Goal: Information Seeking & Learning: Learn about a topic

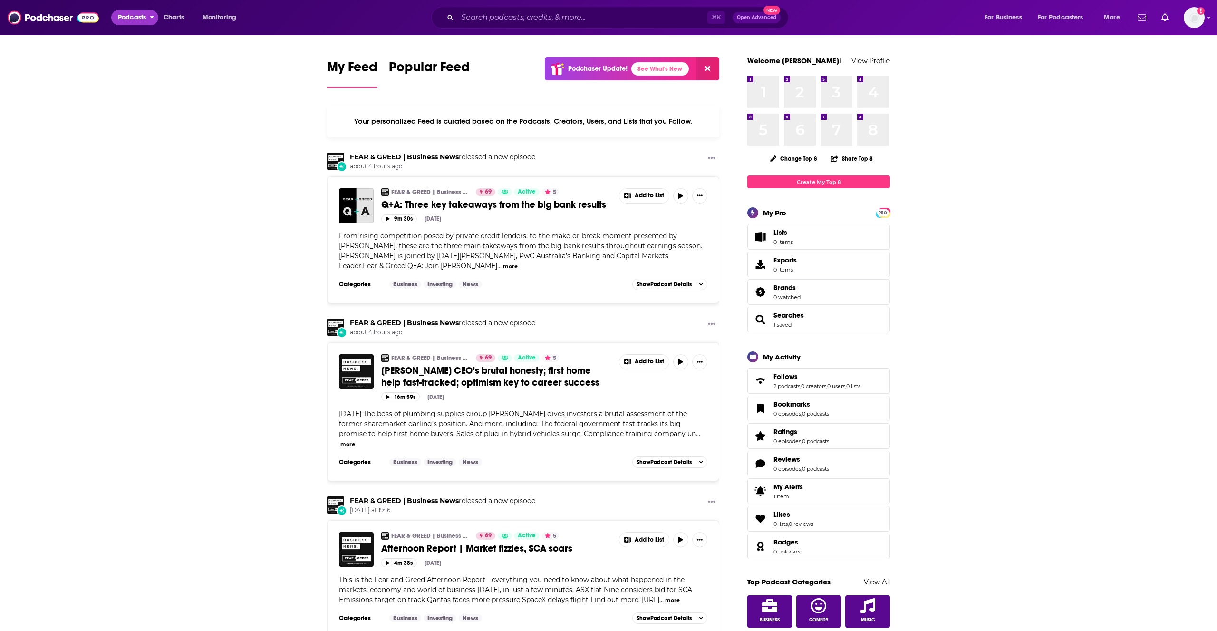
click at [128, 22] on span "Podcasts" at bounding box center [132, 17] width 28 height 13
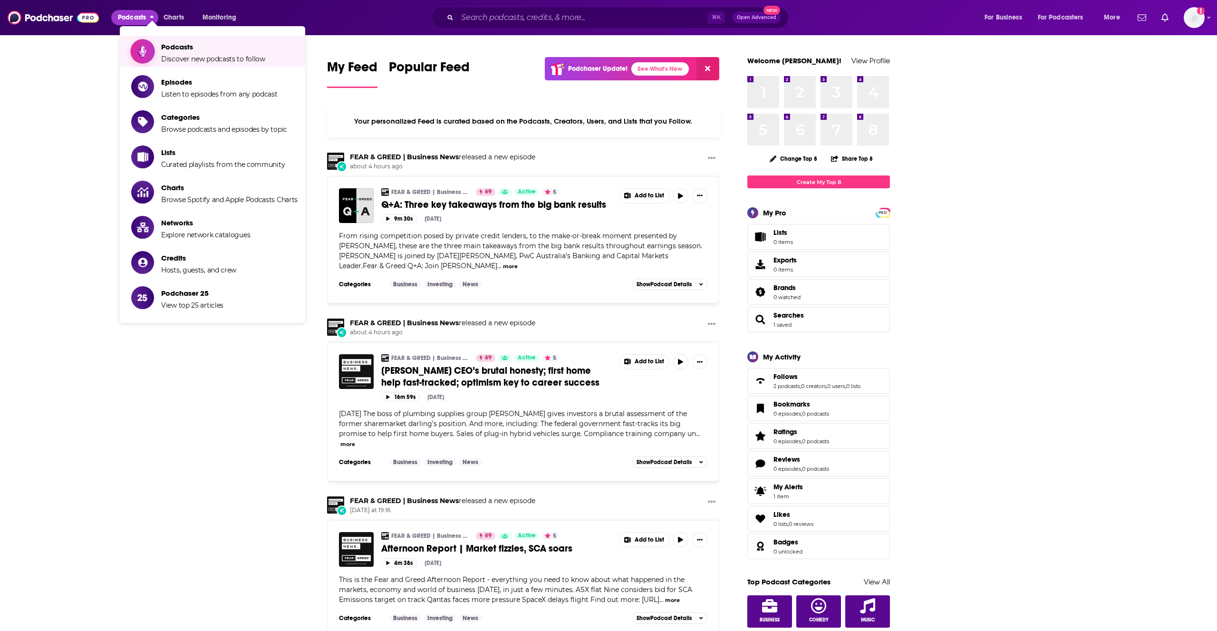
click at [203, 49] on span "Podcasts" at bounding box center [213, 46] width 104 height 9
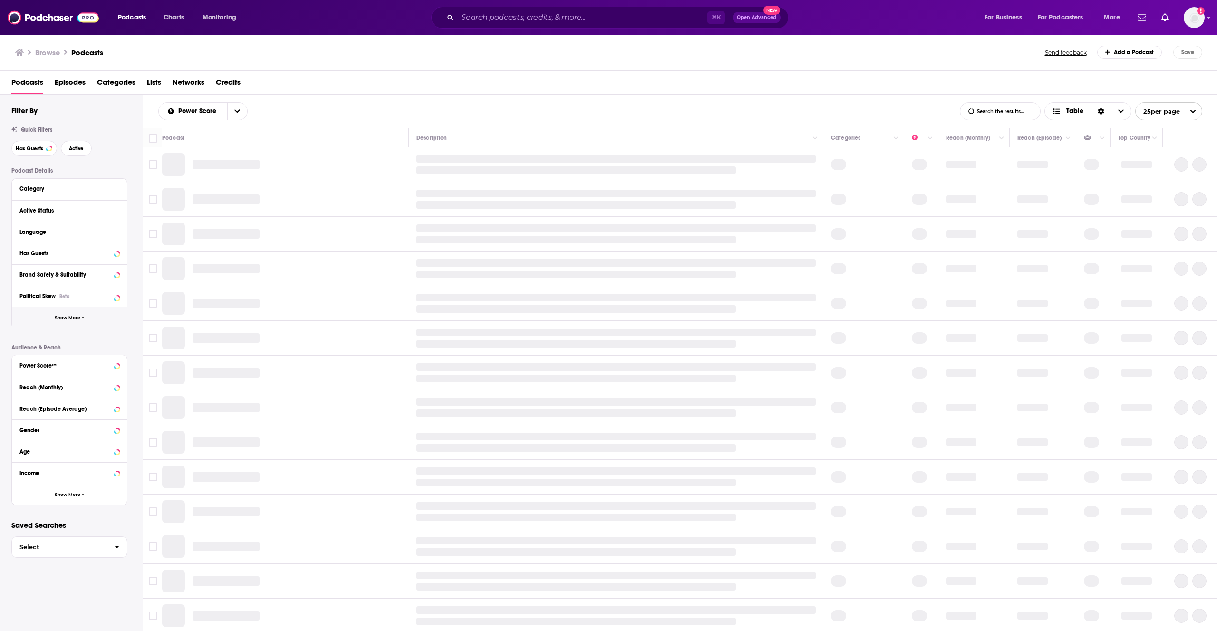
click at [86, 321] on button "Show More" at bounding box center [69, 317] width 115 height 21
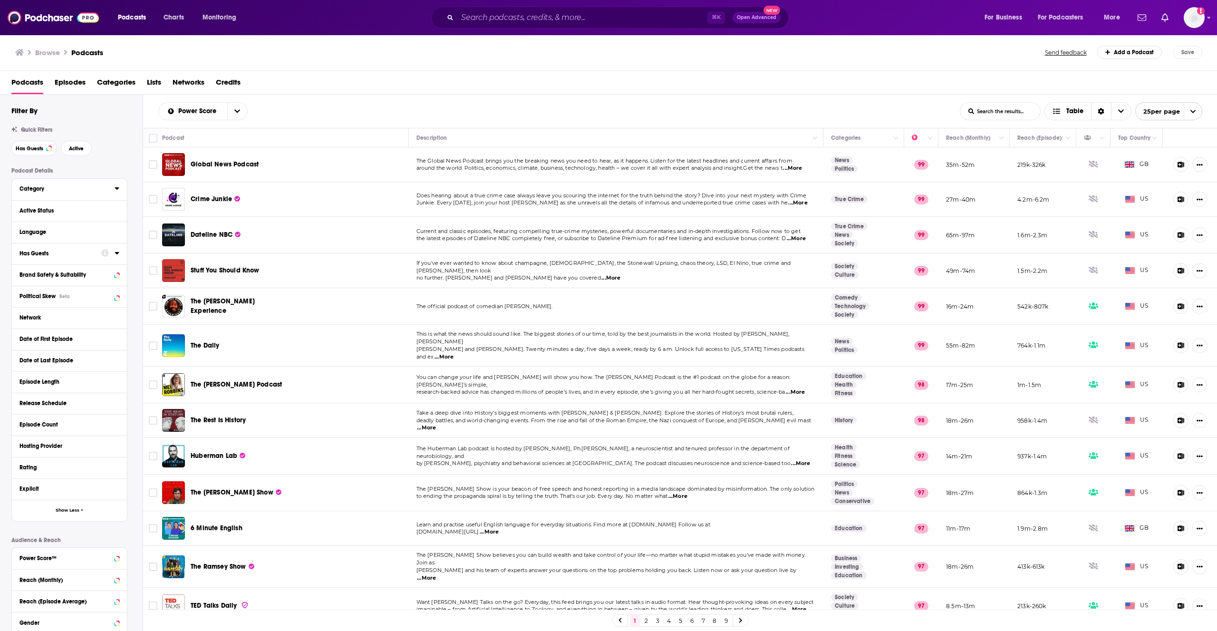
click at [104, 193] on button "Category" at bounding box center [66, 189] width 95 height 12
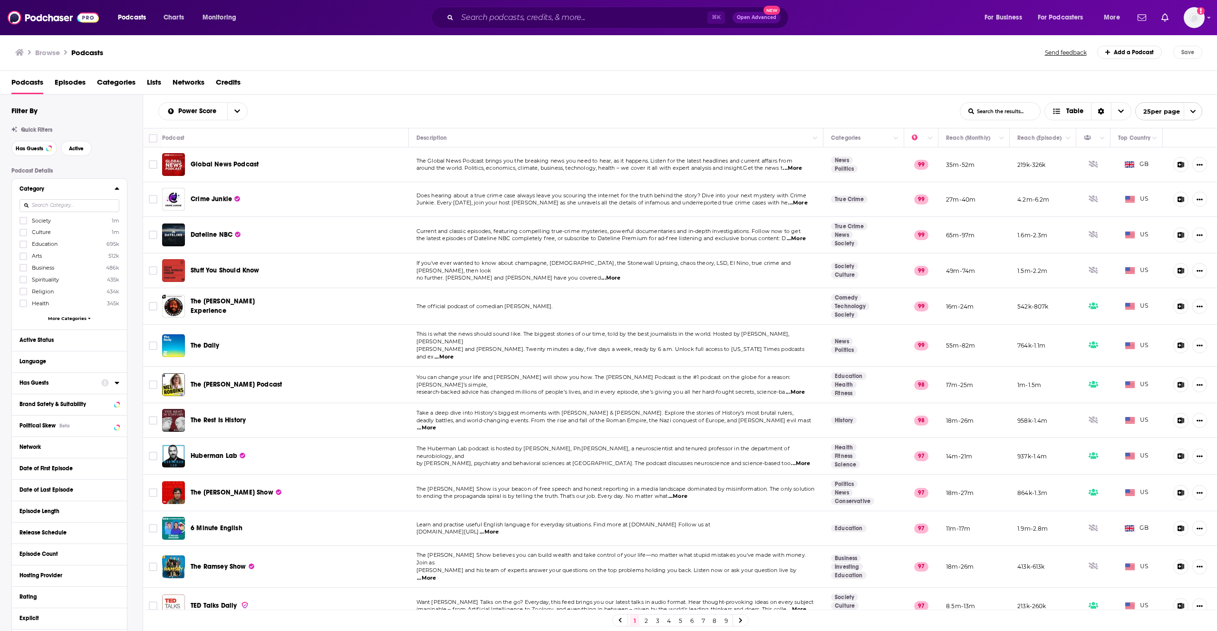
scroll to position [7, 0]
click at [22, 260] on icon at bounding box center [23, 261] width 6 height 6
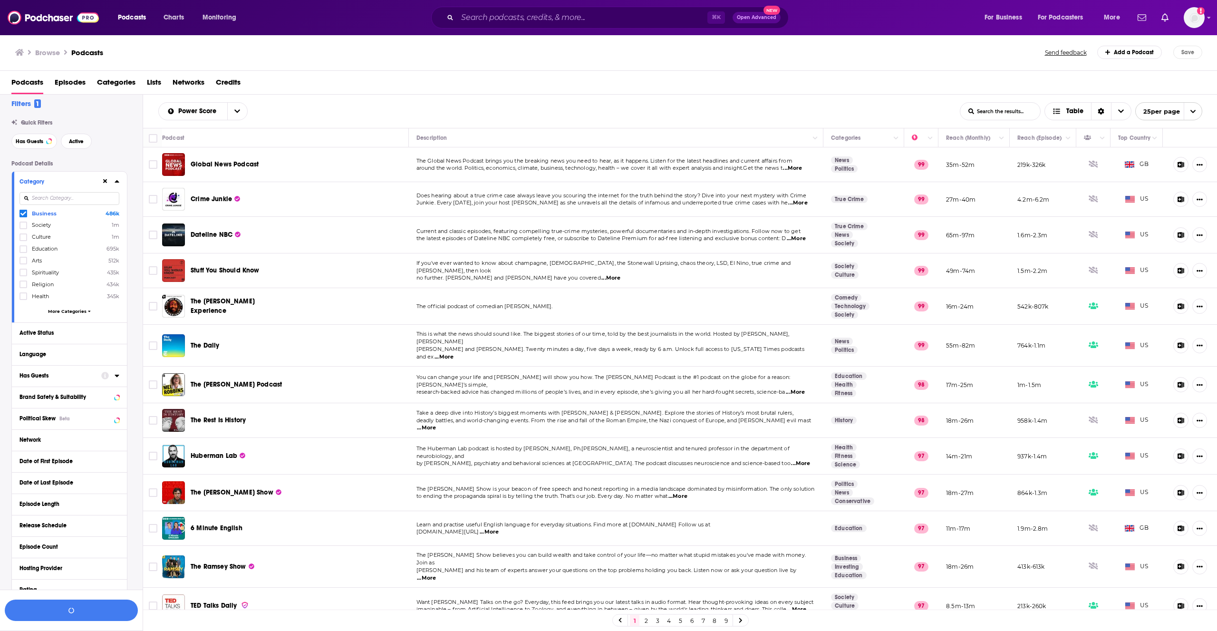
click at [117, 182] on icon at bounding box center [117, 181] width 4 height 2
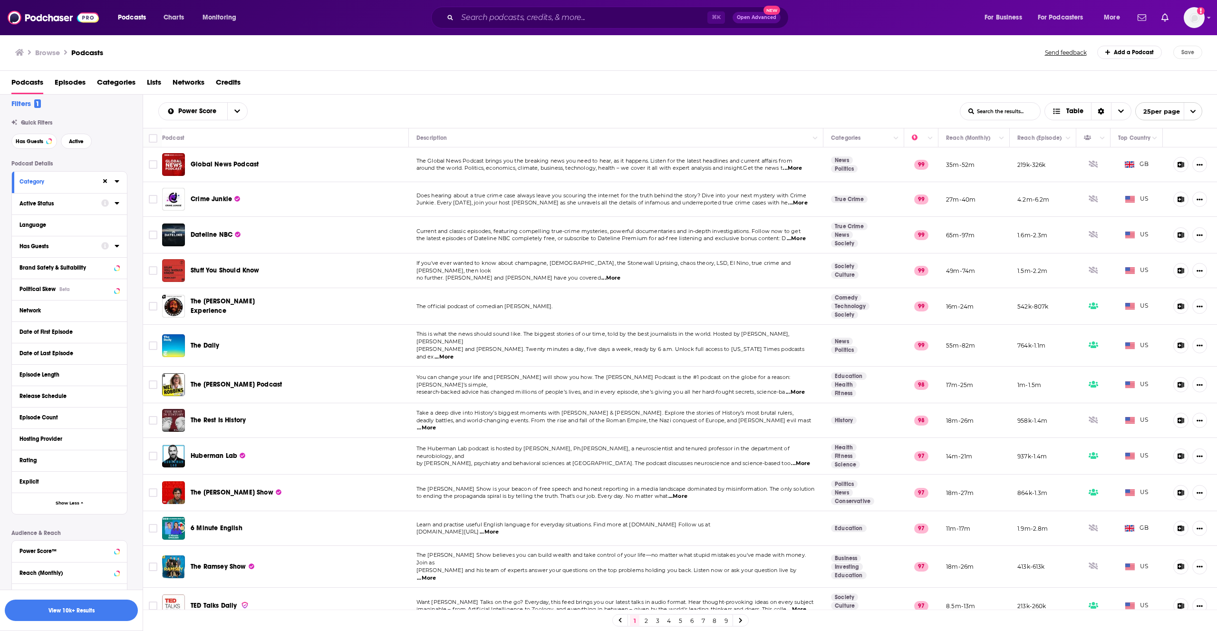
click at [115, 202] on icon at bounding box center [117, 203] width 5 height 8
click at [111, 222] on icon "open menu" at bounding box center [111, 221] width 4 height 7
click at [97, 251] on span "405k" at bounding box center [95, 252] width 47 height 5
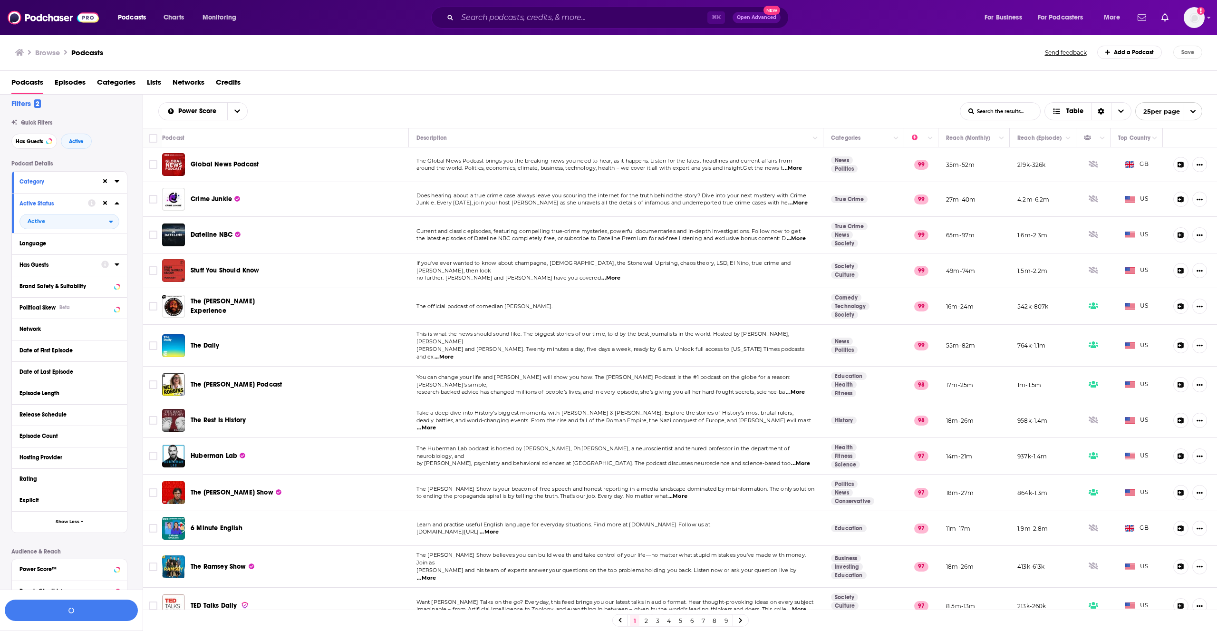
click at [117, 205] on icon at bounding box center [117, 203] width 5 height 8
click at [121, 248] on div "Has Guests" at bounding box center [69, 246] width 115 height 21
click at [118, 246] on icon at bounding box center [117, 246] width 5 height 8
click at [109, 263] on icon "open menu" at bounding box center [111, 264] width 4 height 7
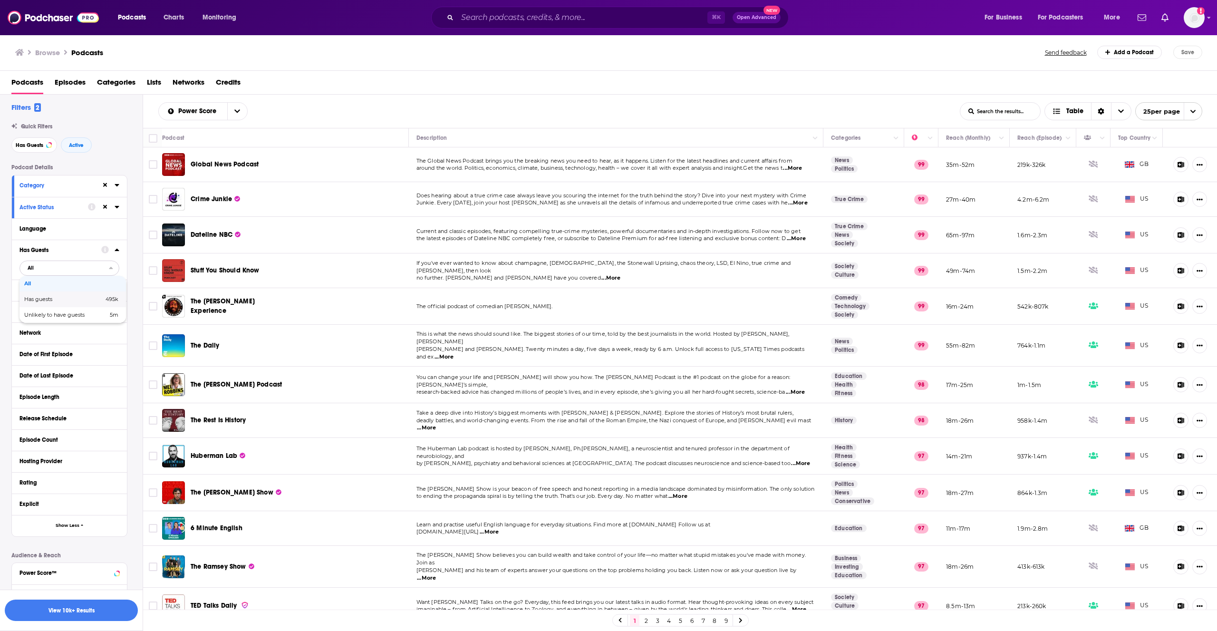
click at [104, 305] on div "Has guests 495k" at bounding box center [72, 299] width 106 height 16
click at [116, 249] on icon at bounding box center [117, 250] width 5 height 8
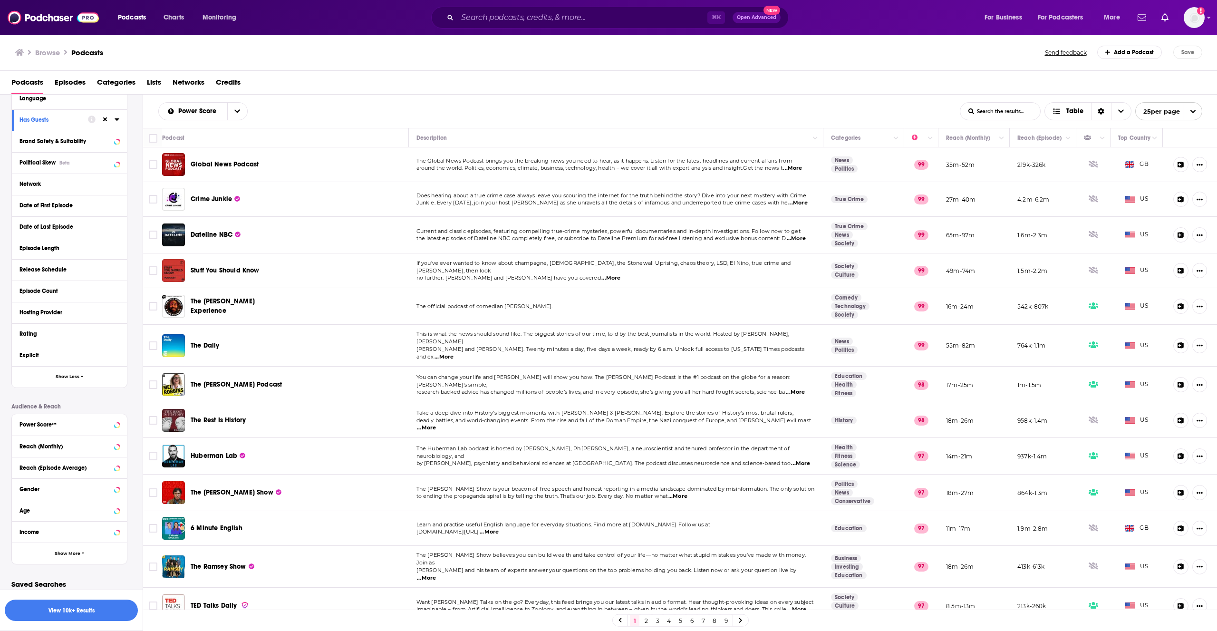
scroll to position [137, 0]
click at [87, 545] on button "Show More" at bounding box center [69, 549] width 115 height 21
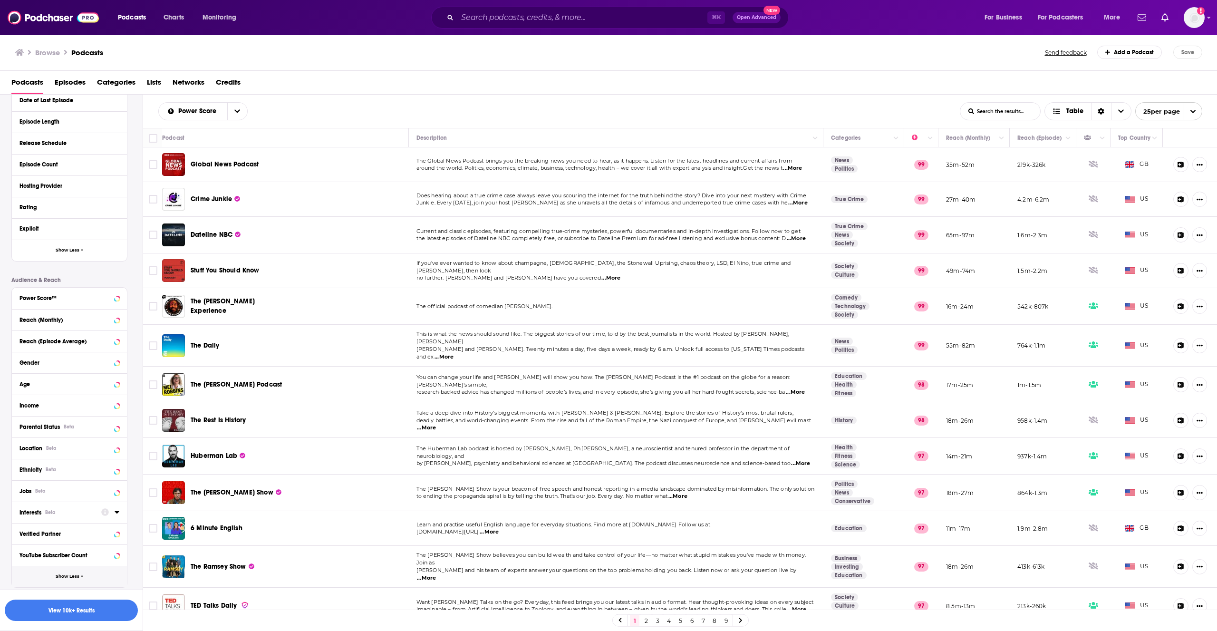
scroll to position [264, 0]
click at [116, 445] on icon at bounding box center [117, 444] width 5 height 8
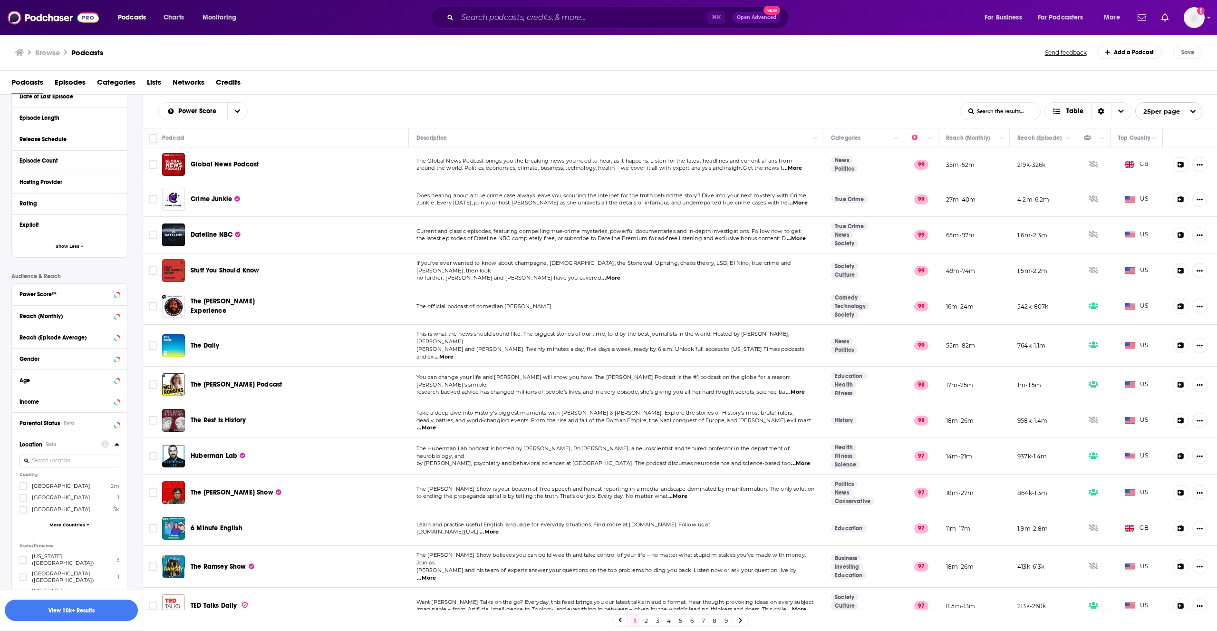
click at [105, 463] on input at bounding box center [69, 460] width 100 height 13
type input "new ze"
click at [23, 486] on icon at bounding box center [23, 486] width 6 height 4
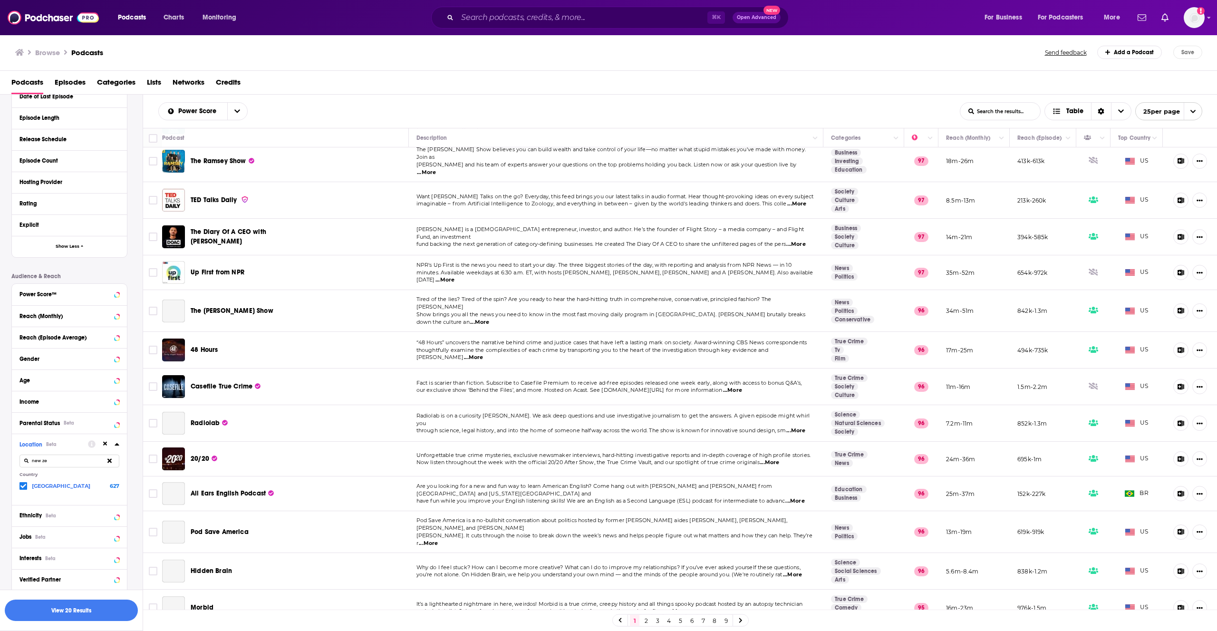
scroll to position [432, 0]
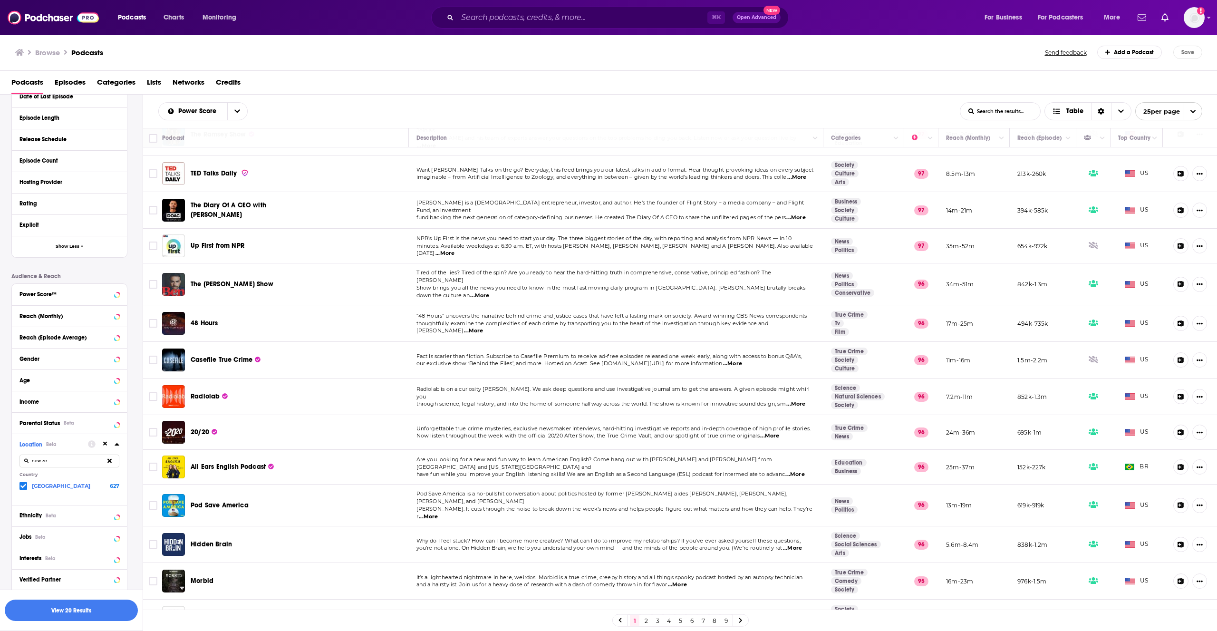
click at [643, 622] on link "2" at bounding box center [646, 620] width 10 height 11
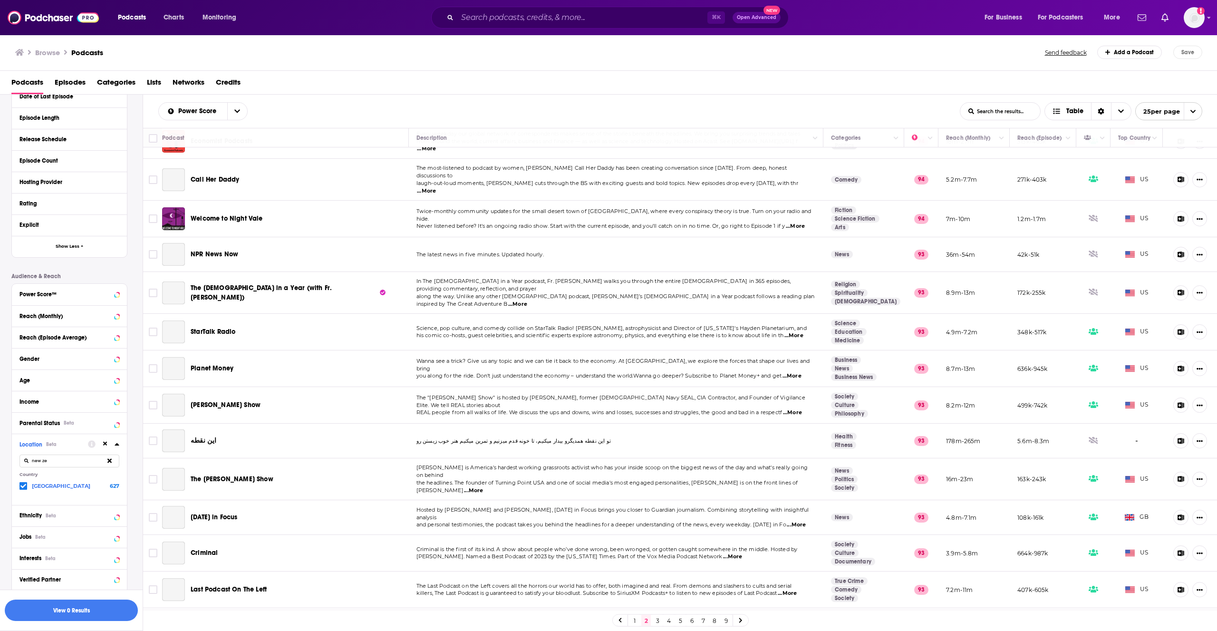
scroll to position [436, 0]
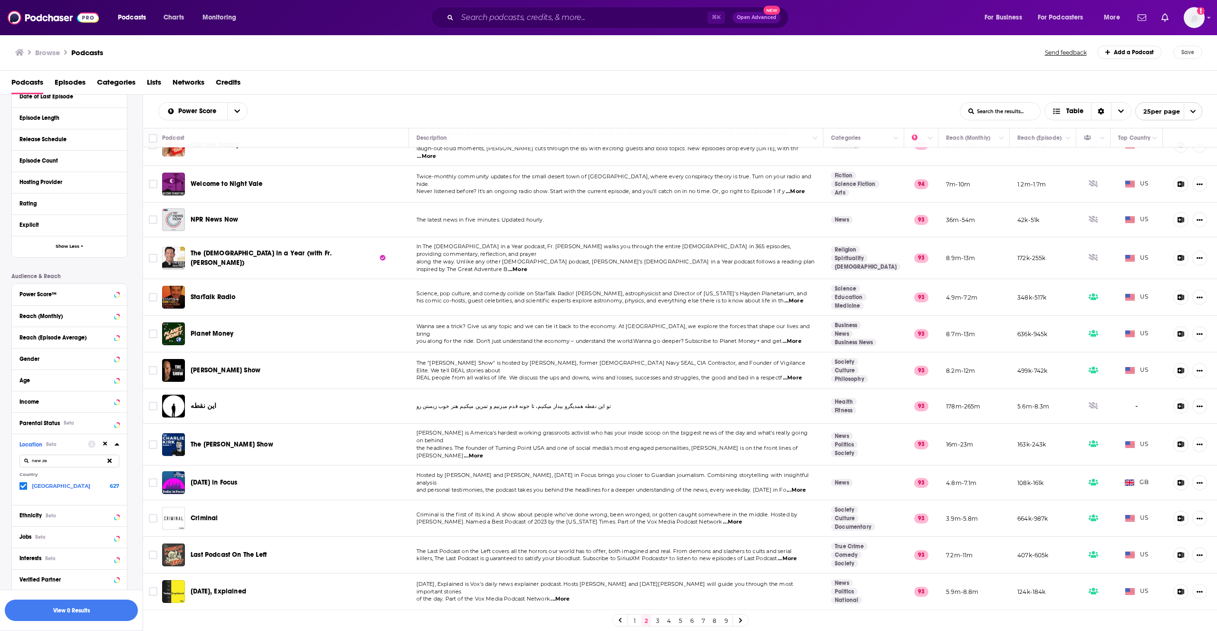
click at [705, 621] on link "7" at bounding box center [703, 620] width 10 height 11
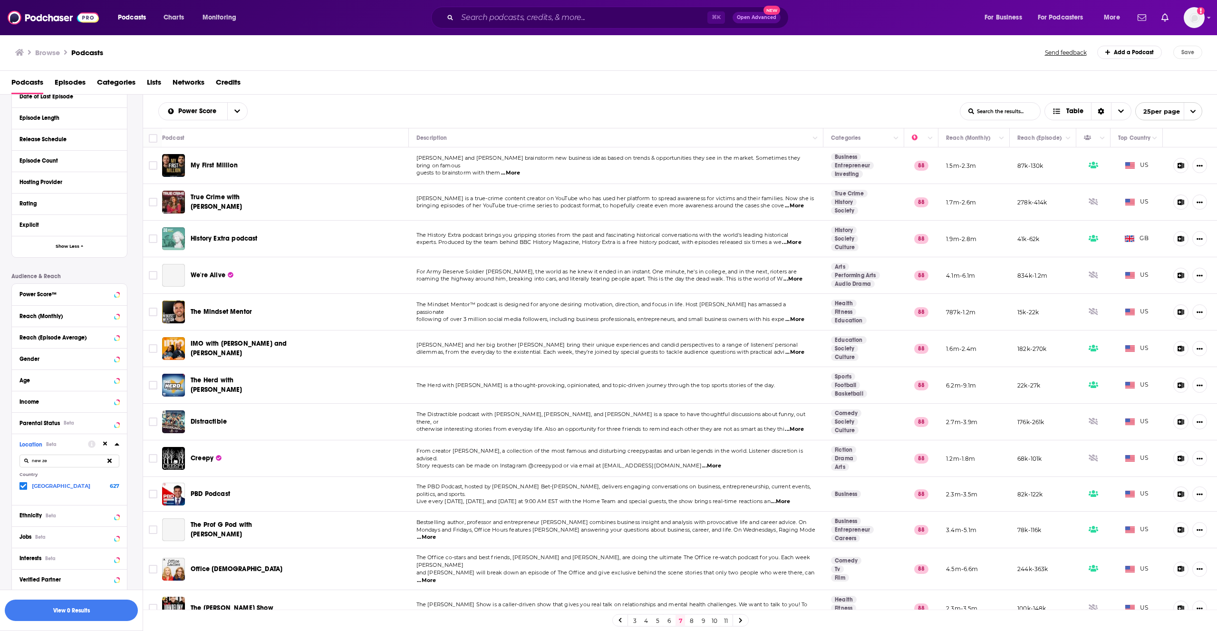
scroll to position [438, 0]
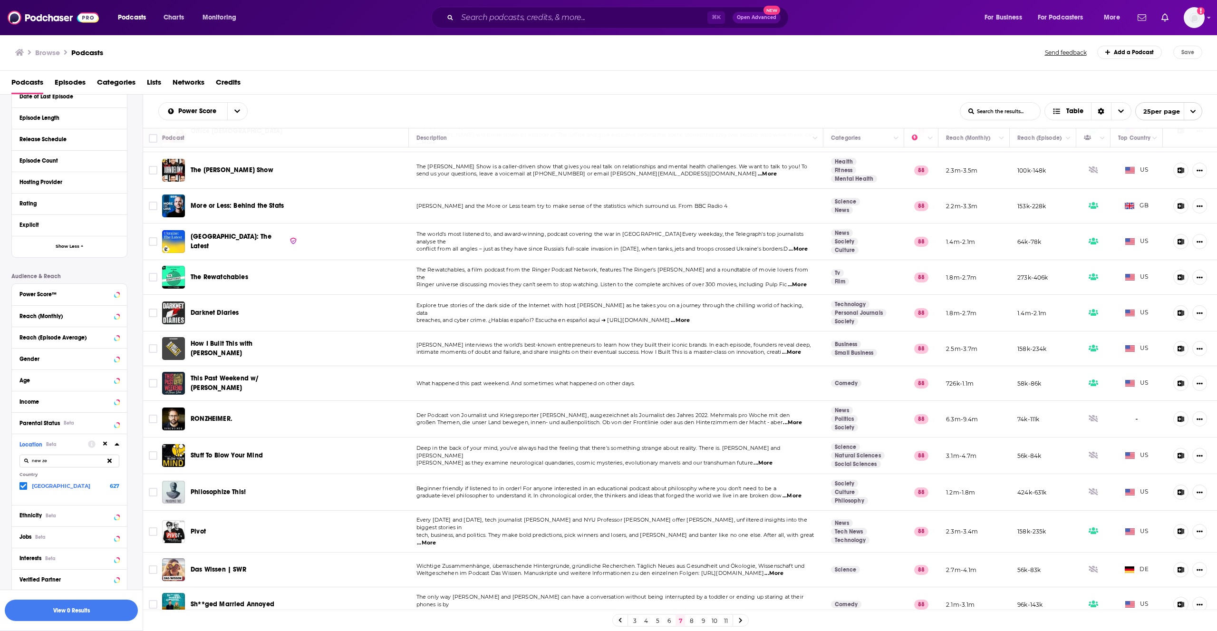
click at [115, 445] on icon at bounding box center [117, 444] width 5 height 8
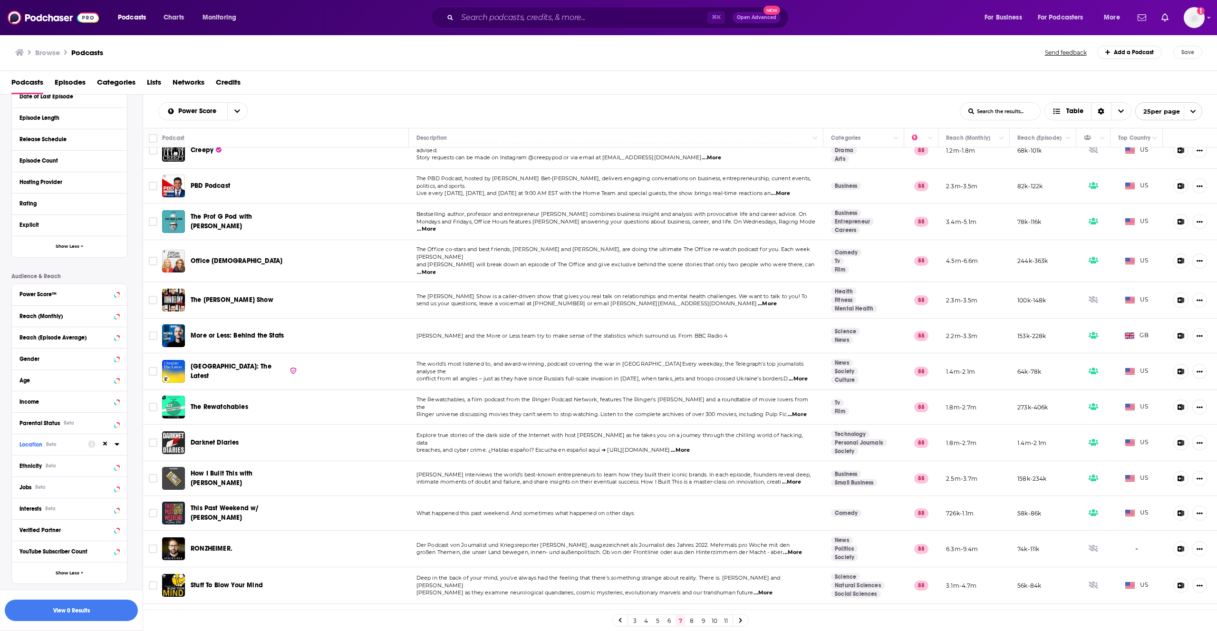
scroll to position [0, 0]
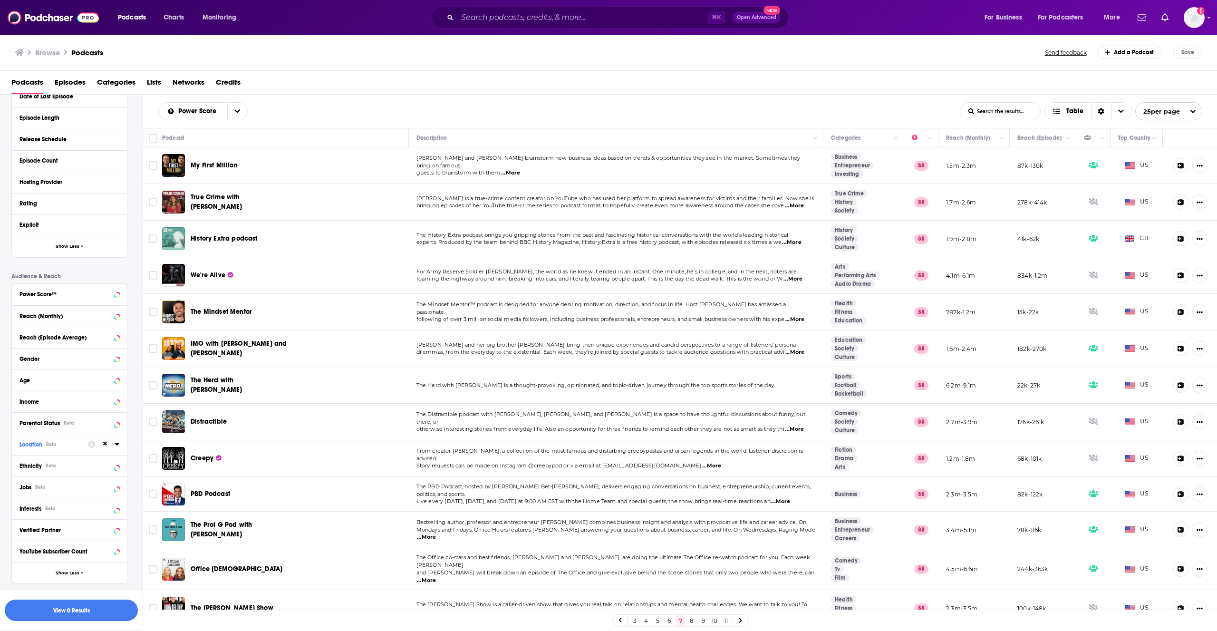
click at [119, 445] on div "Location Beta" at bounding box center [69, 444] width 115 height 21
click at [117, 443] on icon at bounding box center [117, 444] width 4 height 2
click at [61, 459] on input at bounding box center [69, 460] width 100 height 13
type input "austra"
click at [49, 490] on div "Location Beta austra Country Australia 53k" at bounding box center [69, 469] width 115 height 71
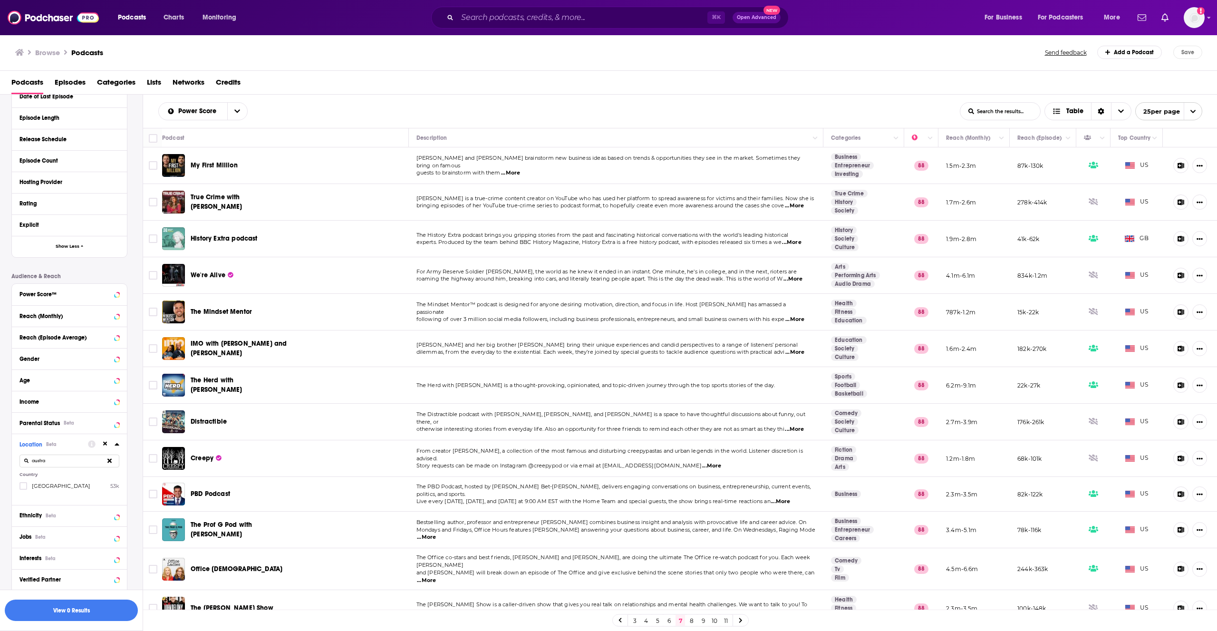
click at [30, 485] on label "Australia 53k" at bounding box center [69, 486] width 100 height 8
click at [23, 489] on input "multiSelectOption-australia-0" at bounding box center [23, 489] width 0 height 0
drag, startPoint x: 26, startPoint y: 486, endPoint x: 35, endPoint y: 493, distance: 11.5
click at [26, 486] on span at bounding box center [23, 486] width 8 height 8
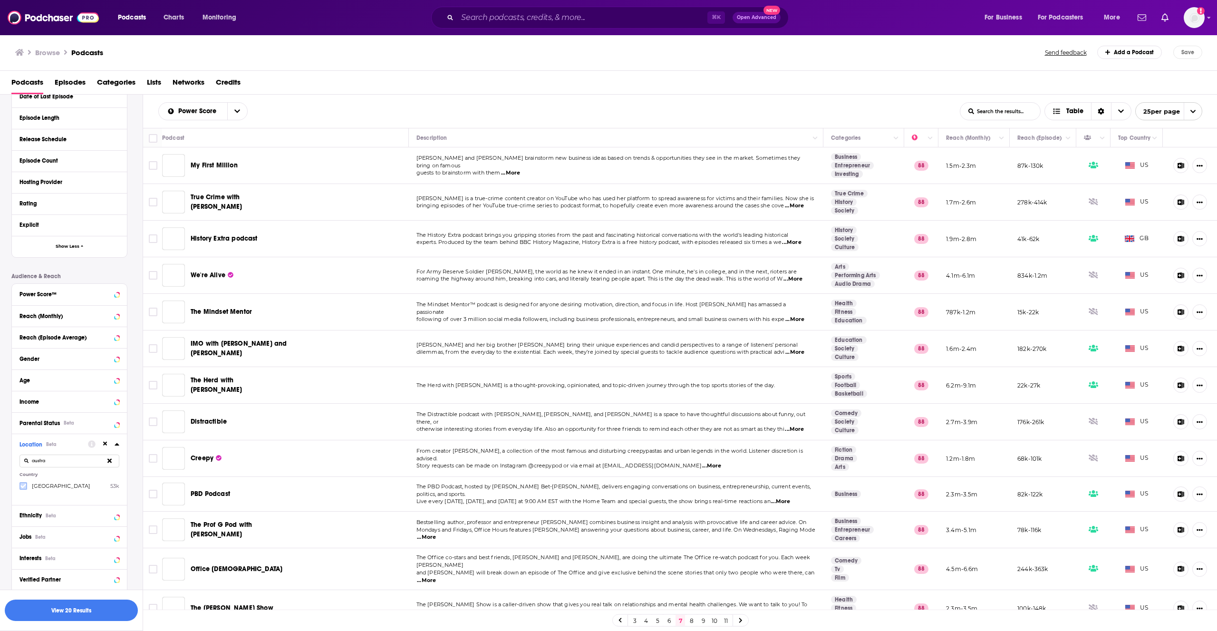
click at [23, 487] on icon at bounding box center [23, 486] width 6 height 4
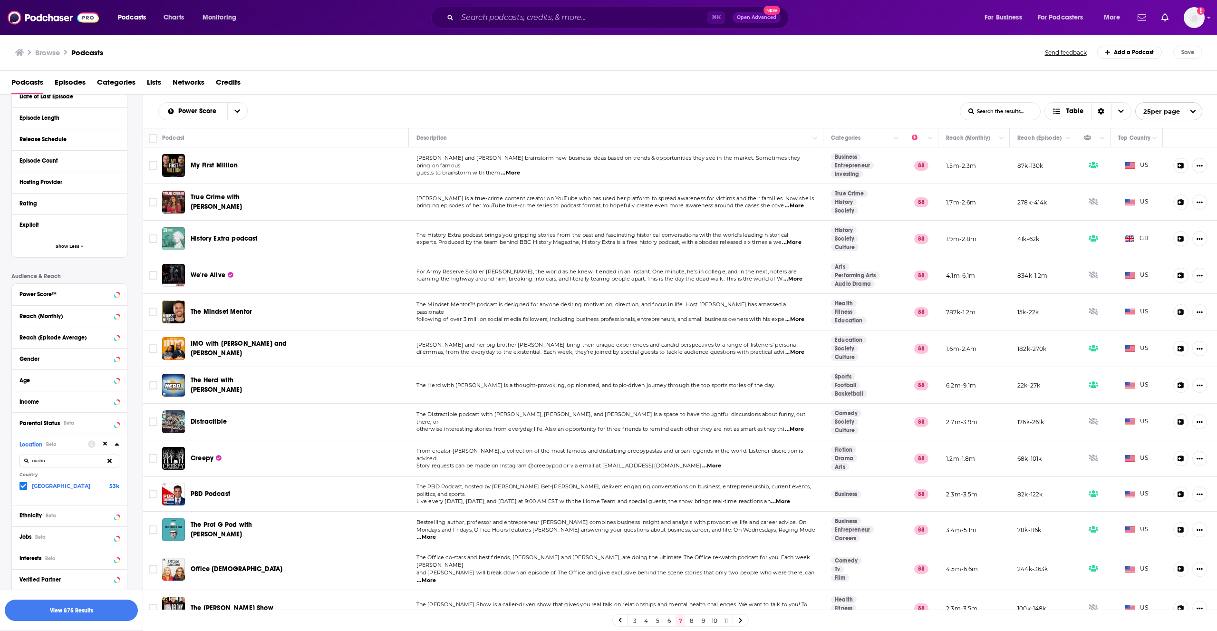
click at [43, 485] on span "[GEOGRAPHIC_DATA]" at bounding box center [61, 486] width 58 height 7
click at [23, 488] on input "multiSelectOption-australia-0" at bounding box center [23, 488] width 0 height 0
click at [54, 612] on button "View 20 Results" at bounding box center [71, 609] width 133 height 21
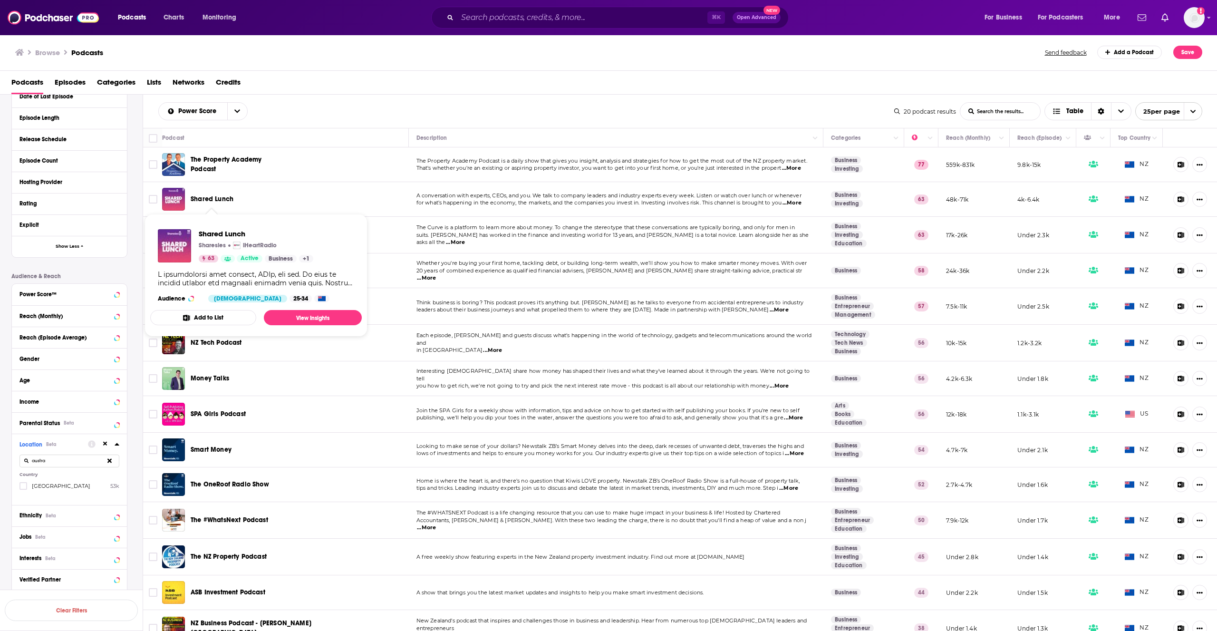
click at [222, 200] on span "Shared Lunch" at bounding box center [212, 199] width 43 height 8
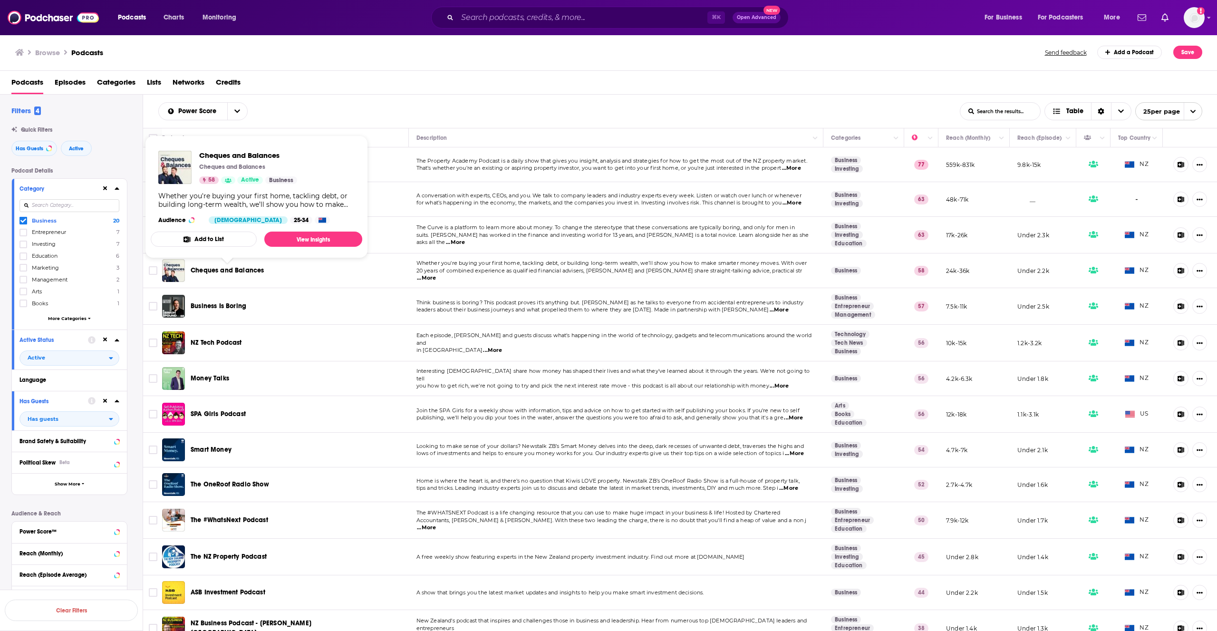
click at [226, 272] on span "Cheques and Balances" at bounding box center [227, 270] width 73 height 8
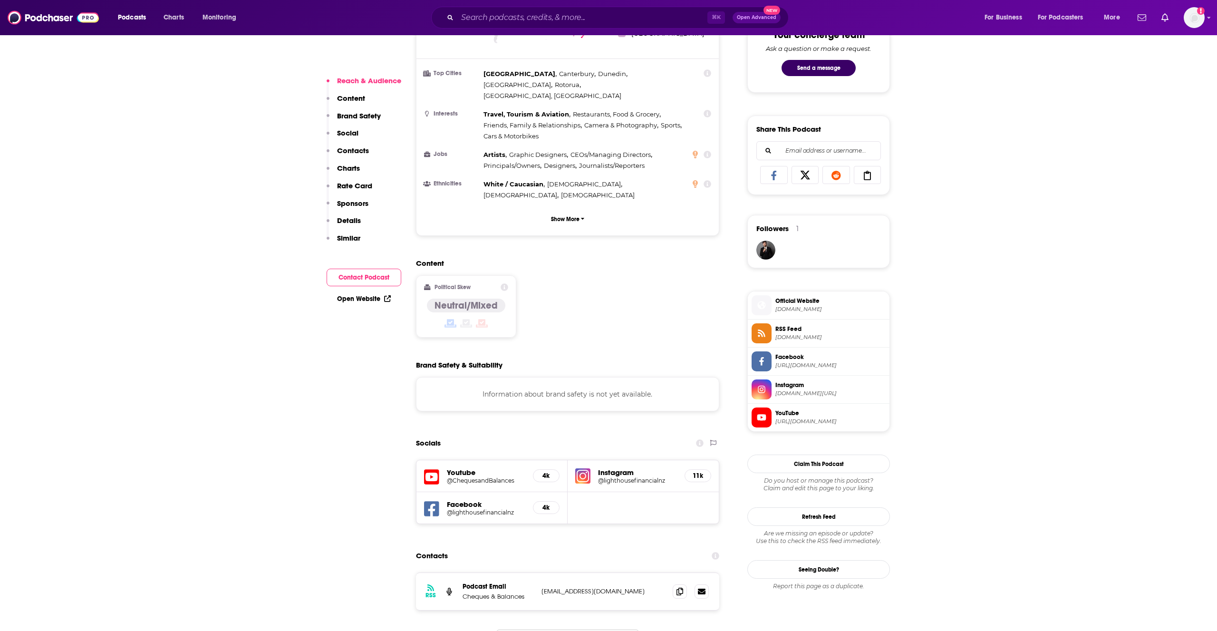
scroll to position [692, 0]
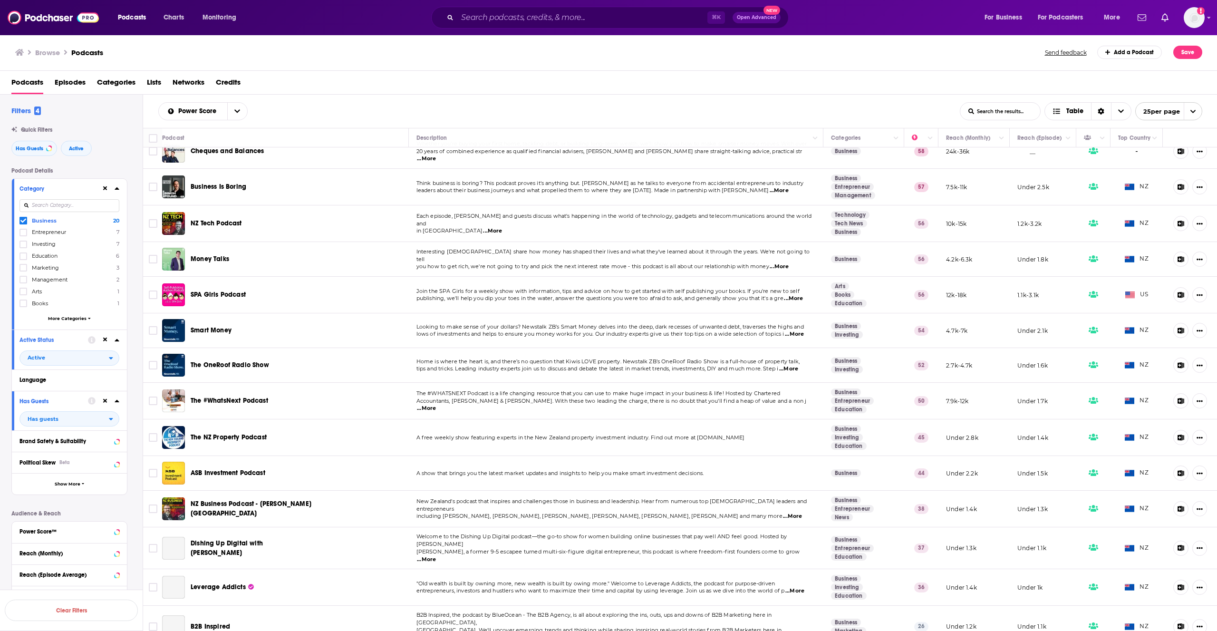
scroll to position [120, 0]
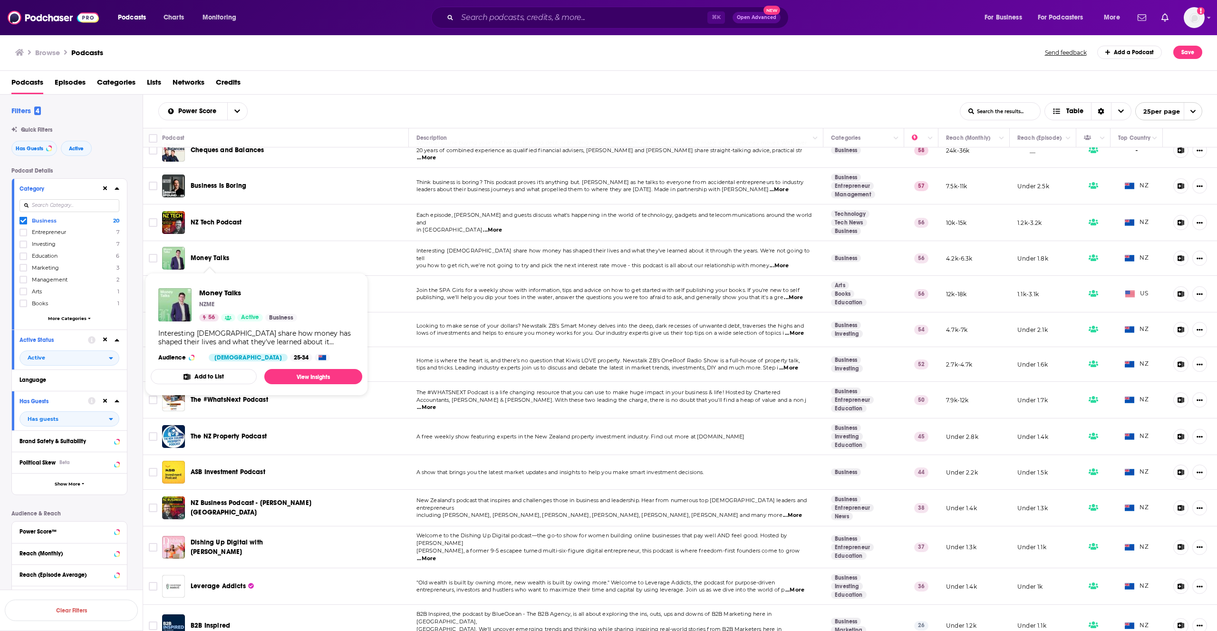
click at [213, 260] on span "Money Talks" at bounding box center [210, 258] width 39 height 8
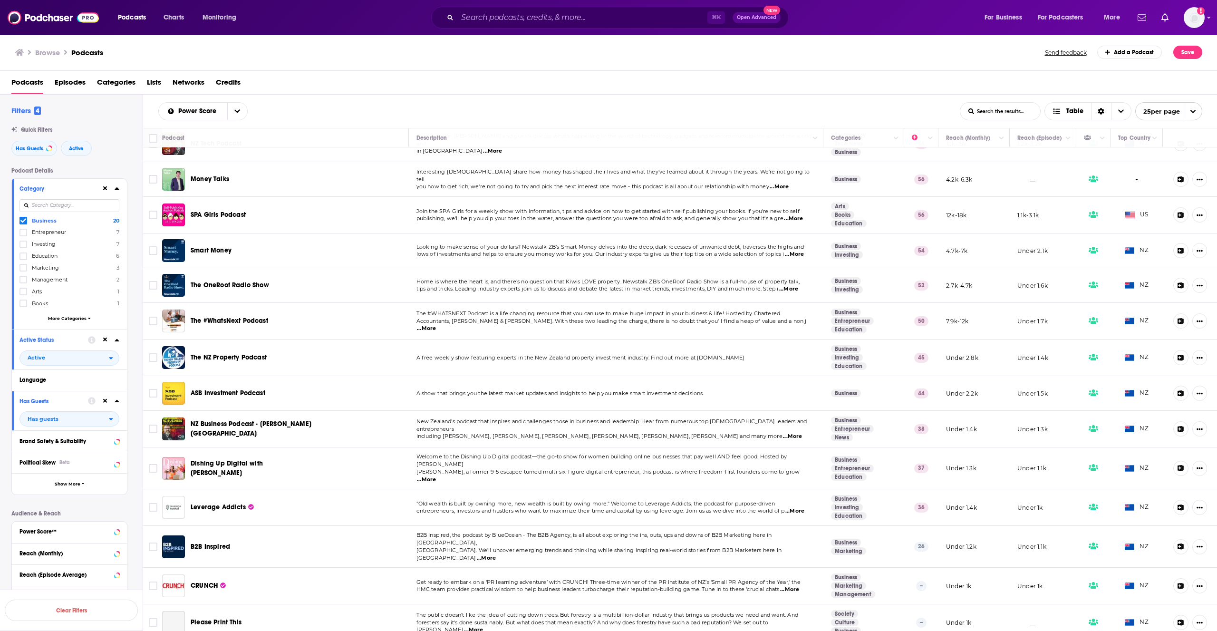
scroll to position [202, 0]
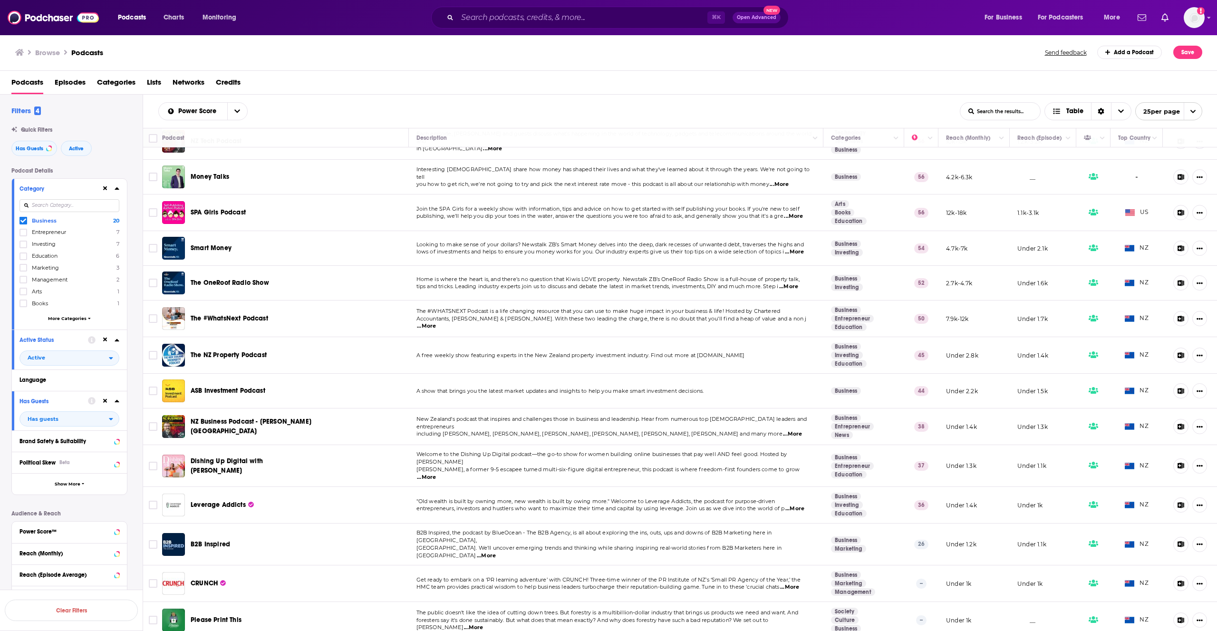
click at [436, 322] on span "...More" at bounding box center [426, 326] width 19 height 8
click at [358, 347] on td "The NZ Property Podcast" at bounding box center [285, 355] width 247 height 37
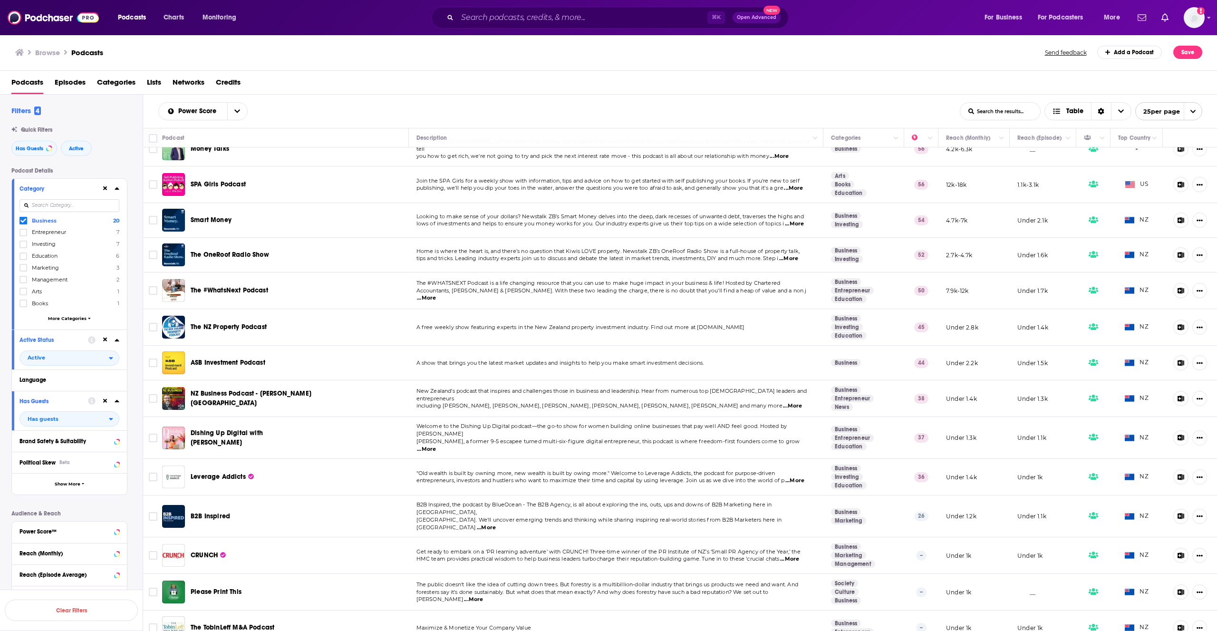
scroll to position [230, 0]
click at [24, 220] on icon at bounding box center [23, 221] width 6 height 4
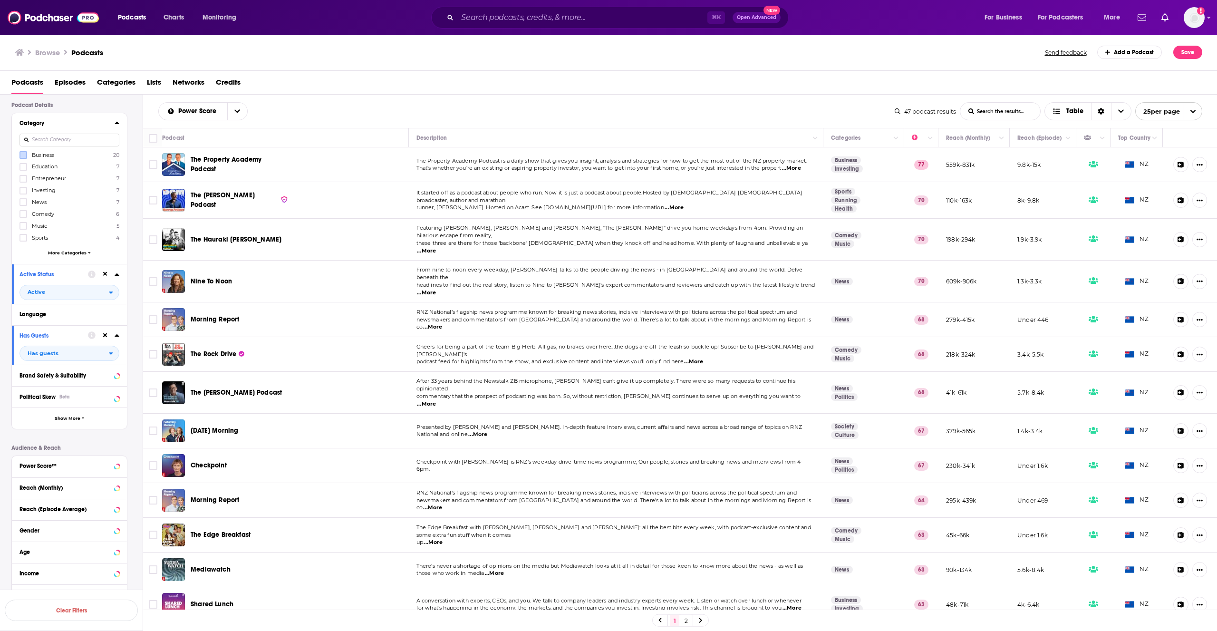
scroll to position [66, 0]
click at [25, 177] on icon at bounding box center [23, 178] width 6 height 4
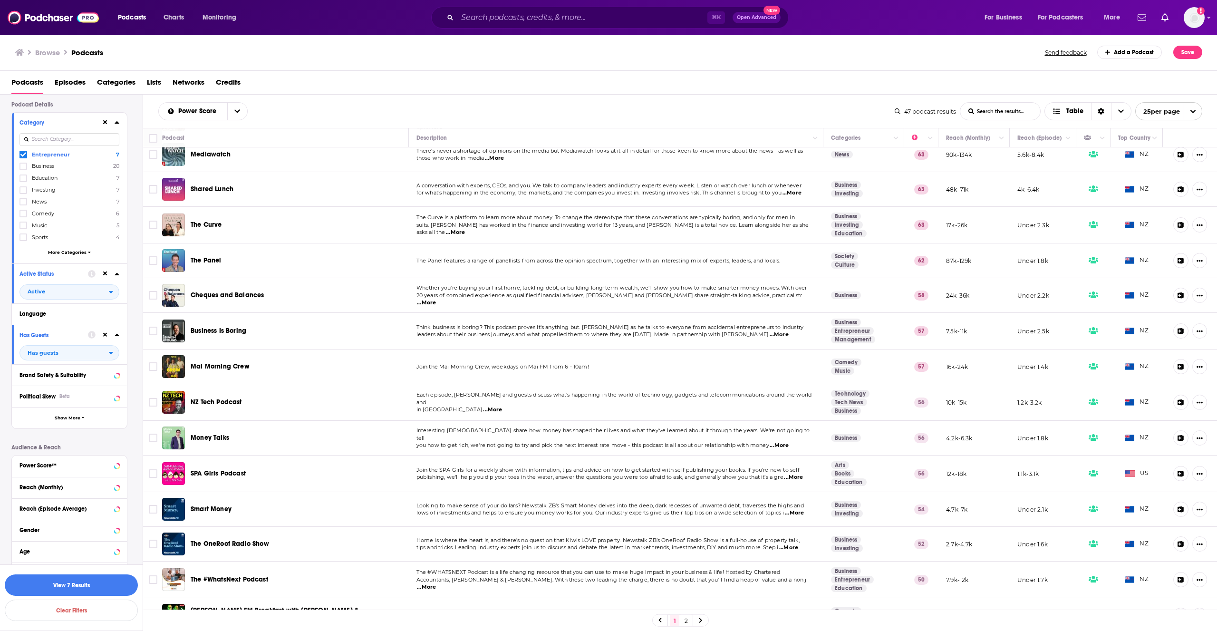
scroll to position [0, 0]
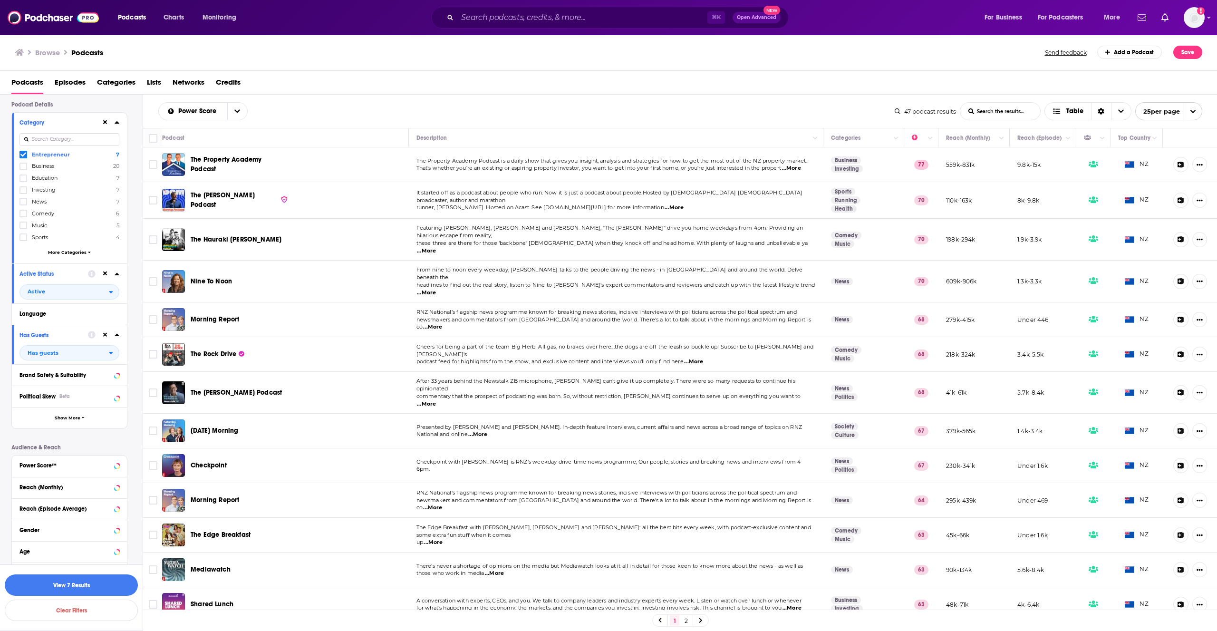
click at [665, 204] on span "...More" at bounding box center [674, 208] width 19 height 8
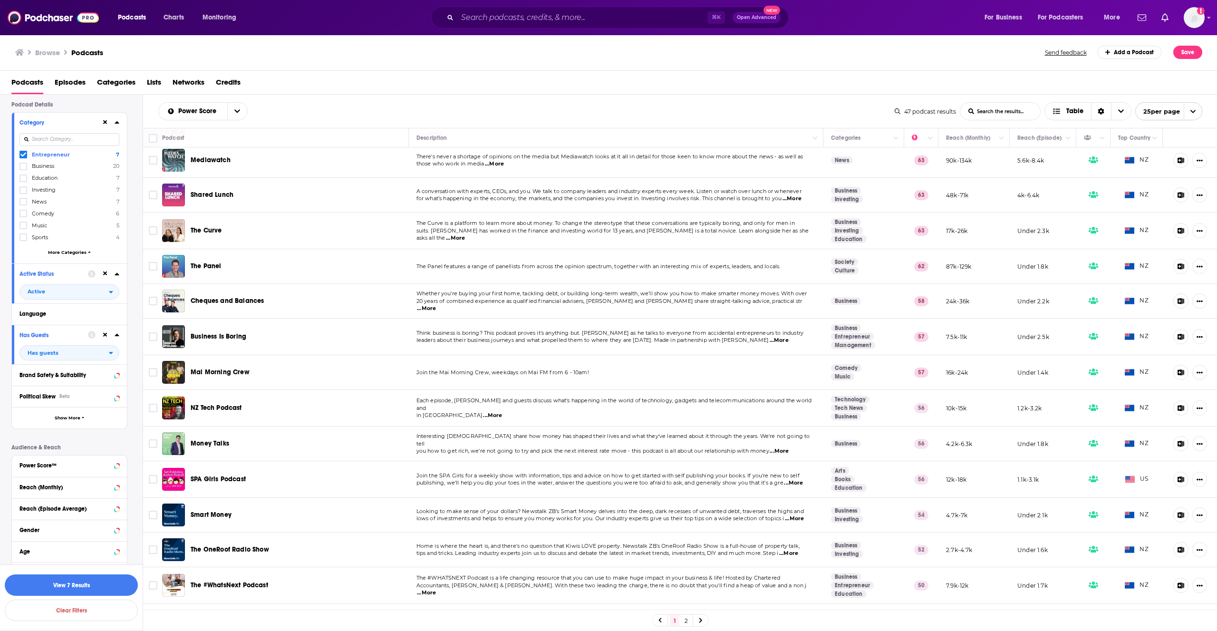
scroll to position [415, 0]
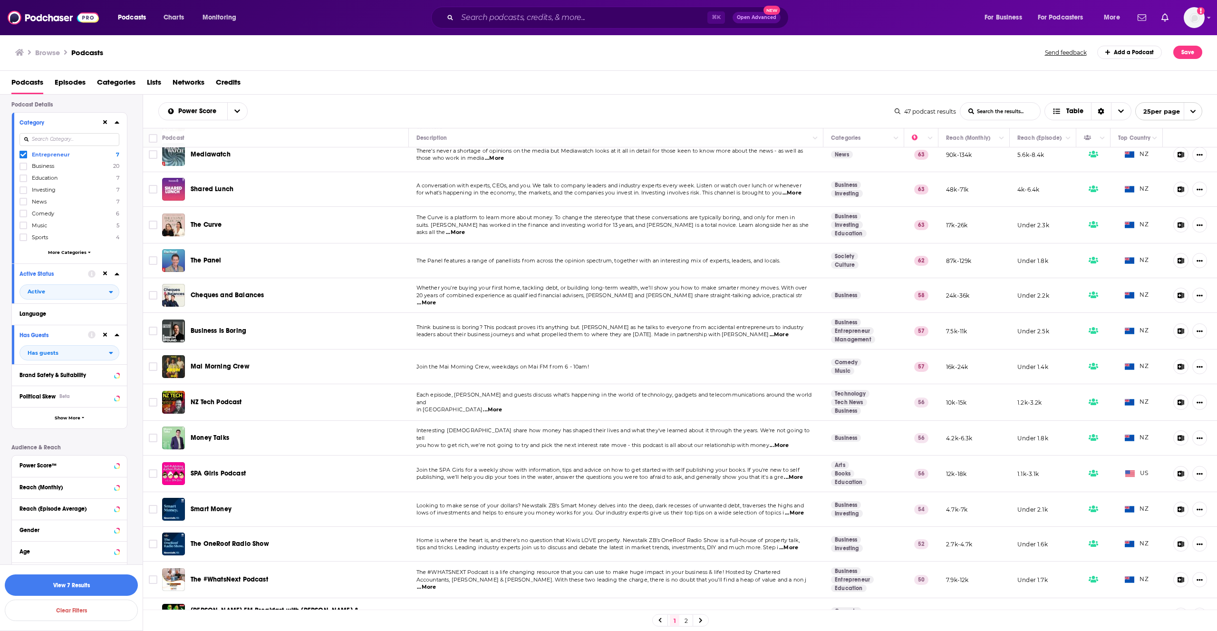
click at [687, 619] on link "2" at bounding box center [686, 620] width 10 height 11
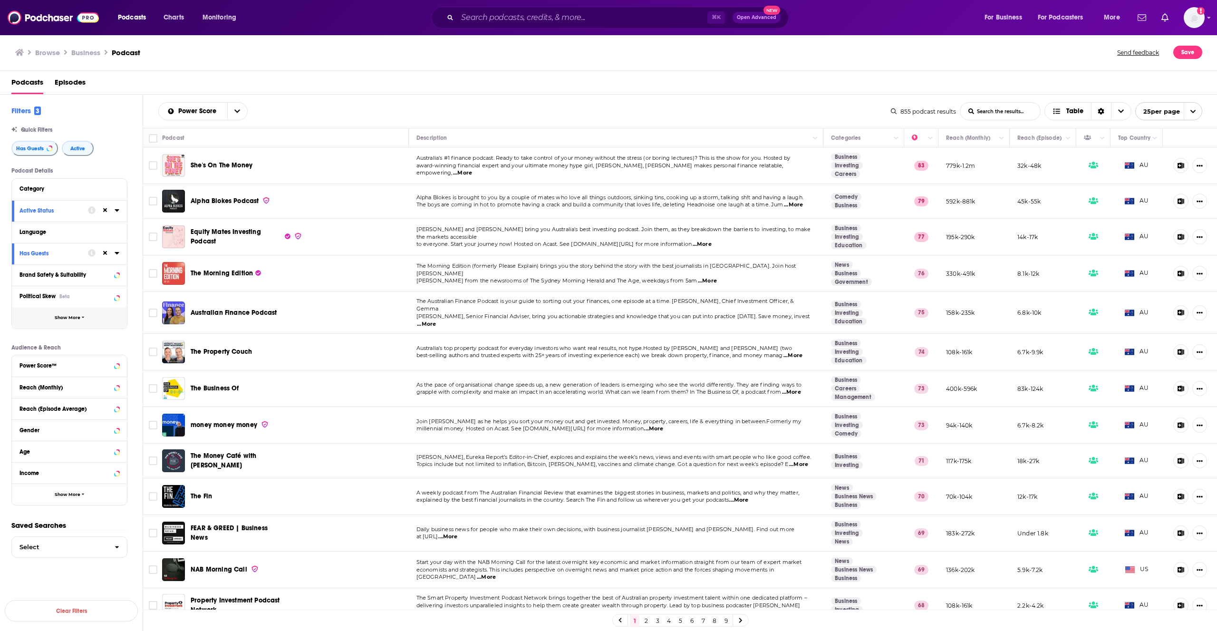
click at [83, 315] on icon "button" at bounding box center [83, 317] width 3 height 4
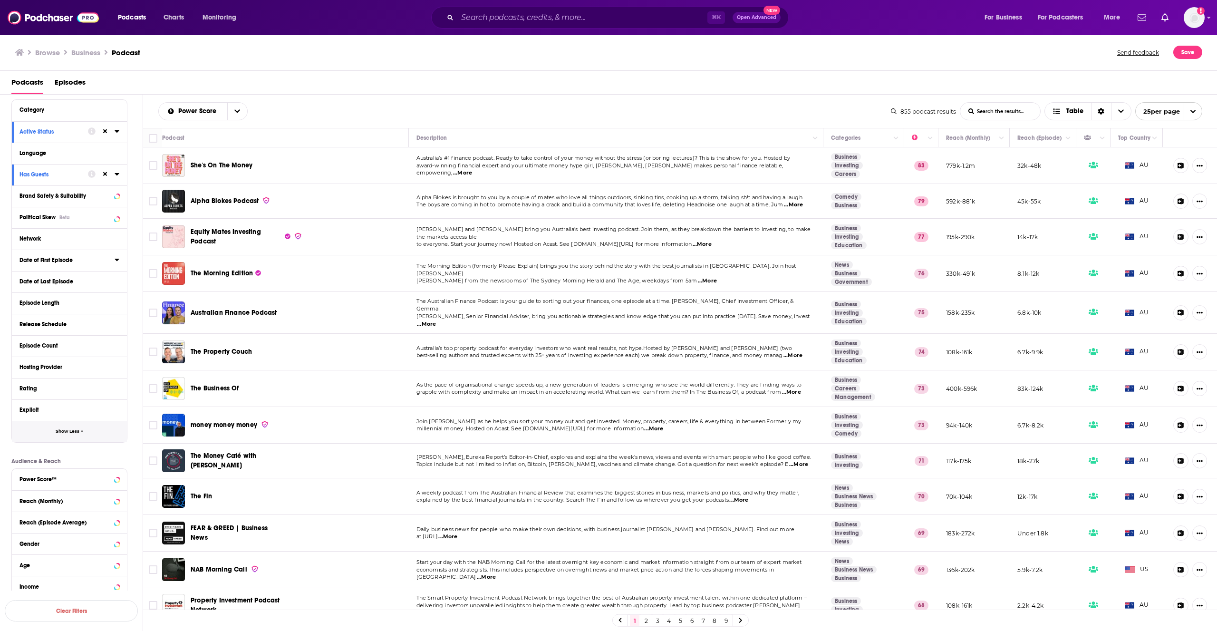
scroll to position [137, 0]
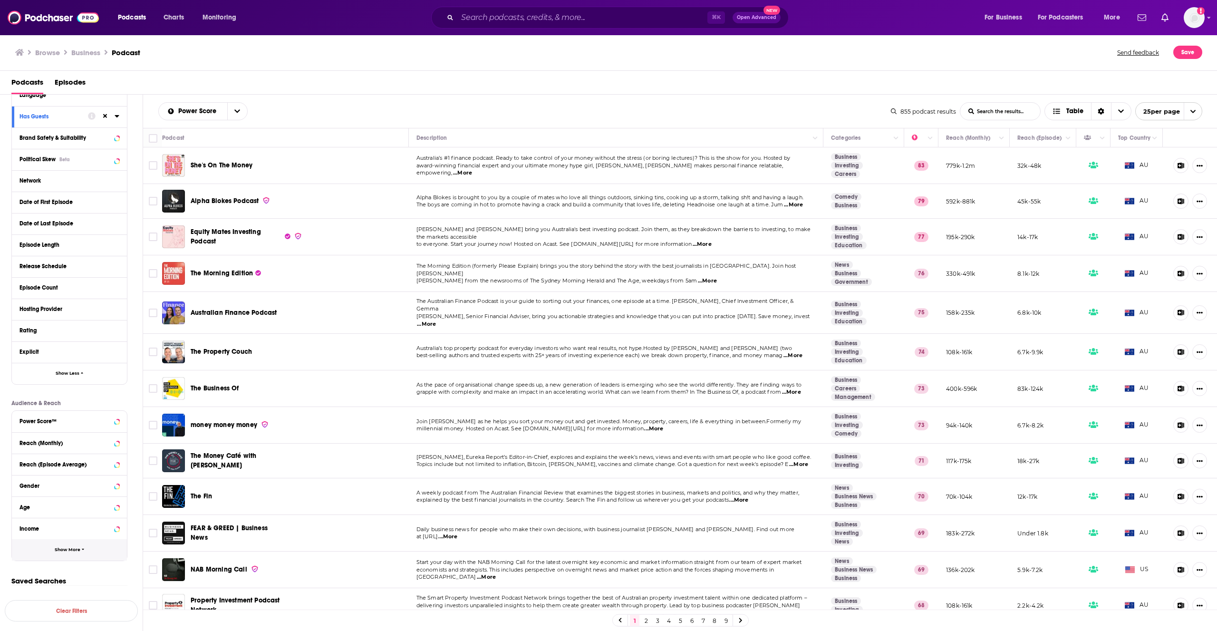
drag, startPoint x: 74, startPoint y: 545, endPoint x: 69, endPoint y: 535, distance: 10.6
click at [74, 544] on button "Show More" at bounding box center [69, 549] width 115 height 21
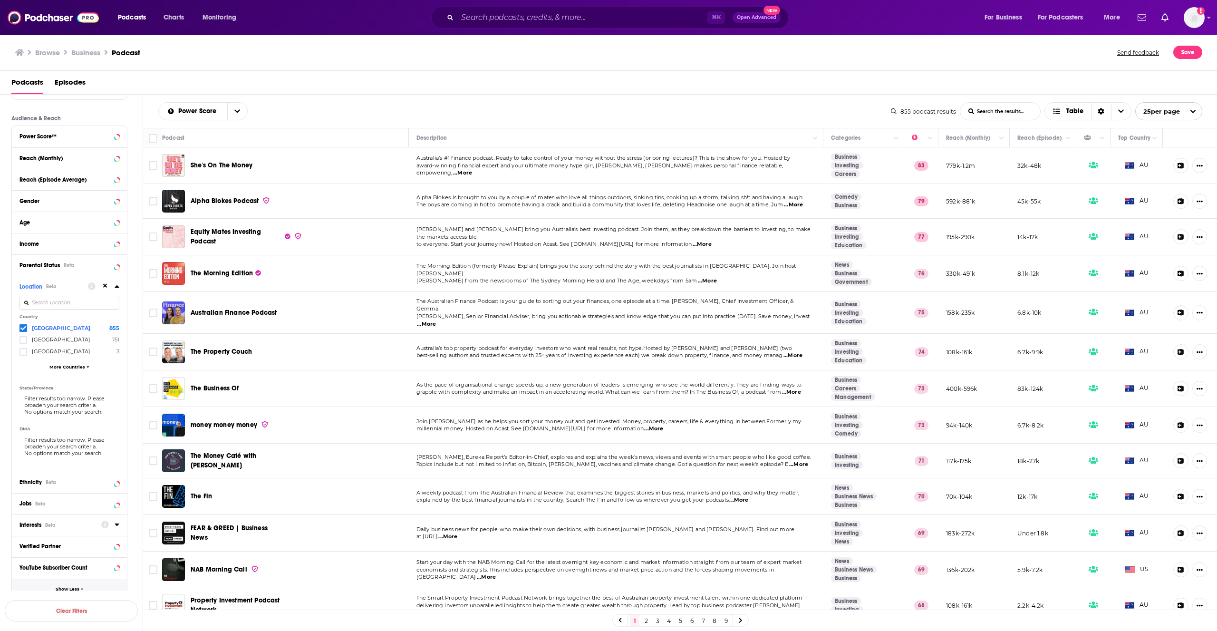
scroll to position [461, 0]
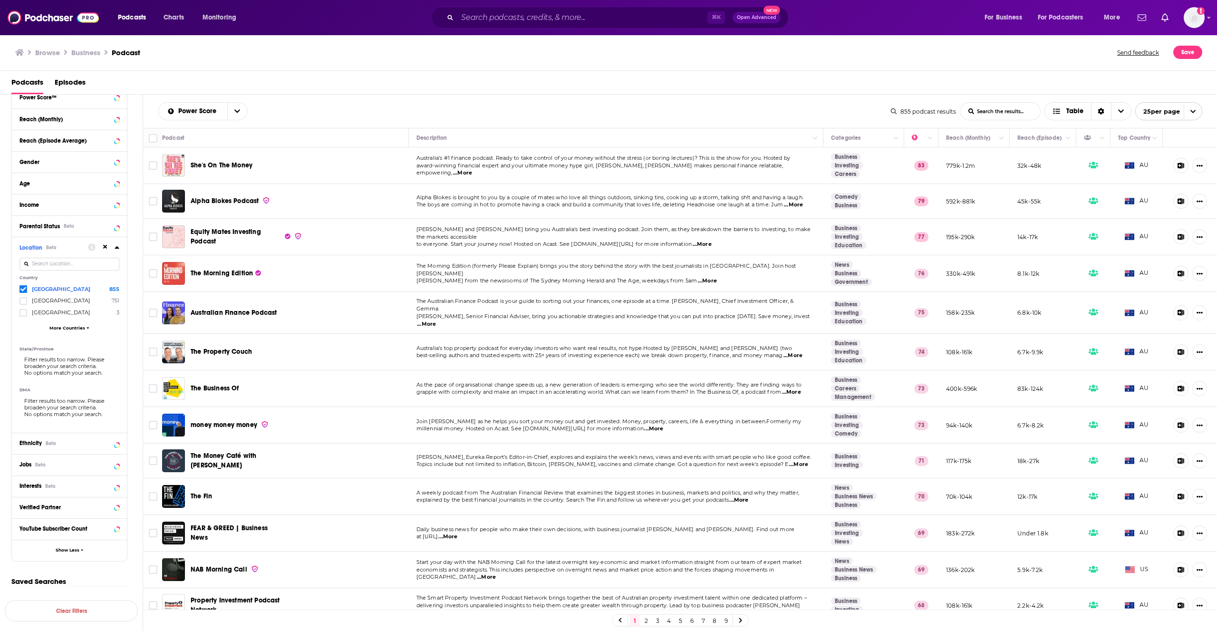
click at [59, 266] on input at bounding box center [69, 264] width 100 height 13
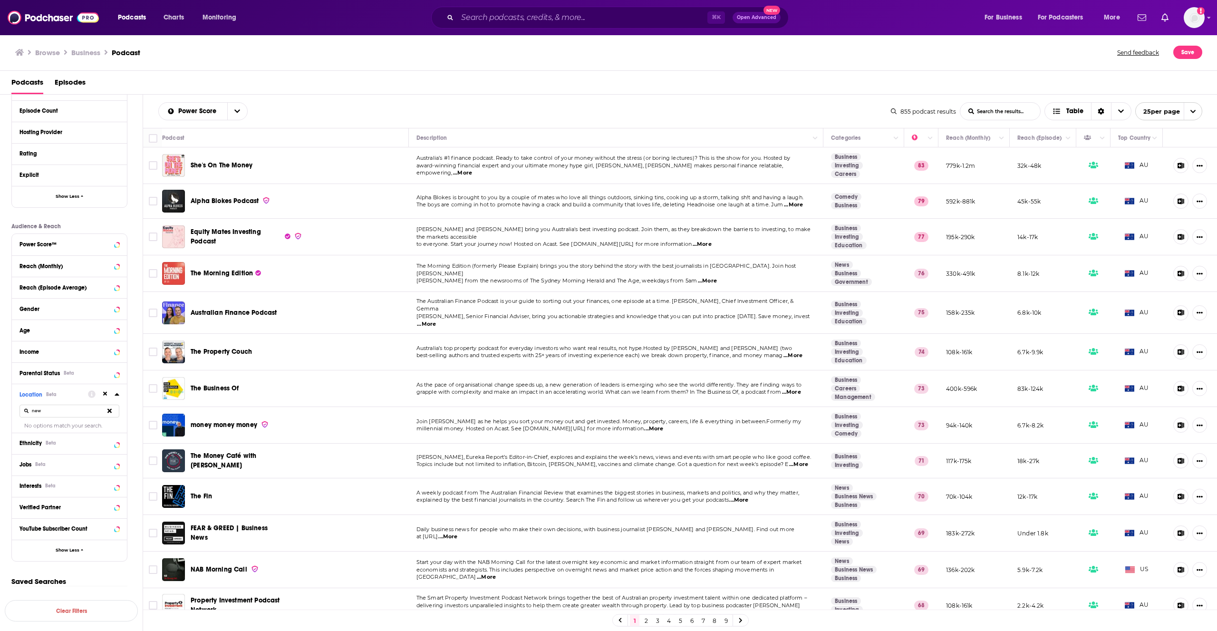
type input "new"
click at [110, 409] on icon at bounding box center [109, 411] width 4 height 4
click at [69, 473] on span "More Countries" at bounding box center [67, 474] width 36 height 5
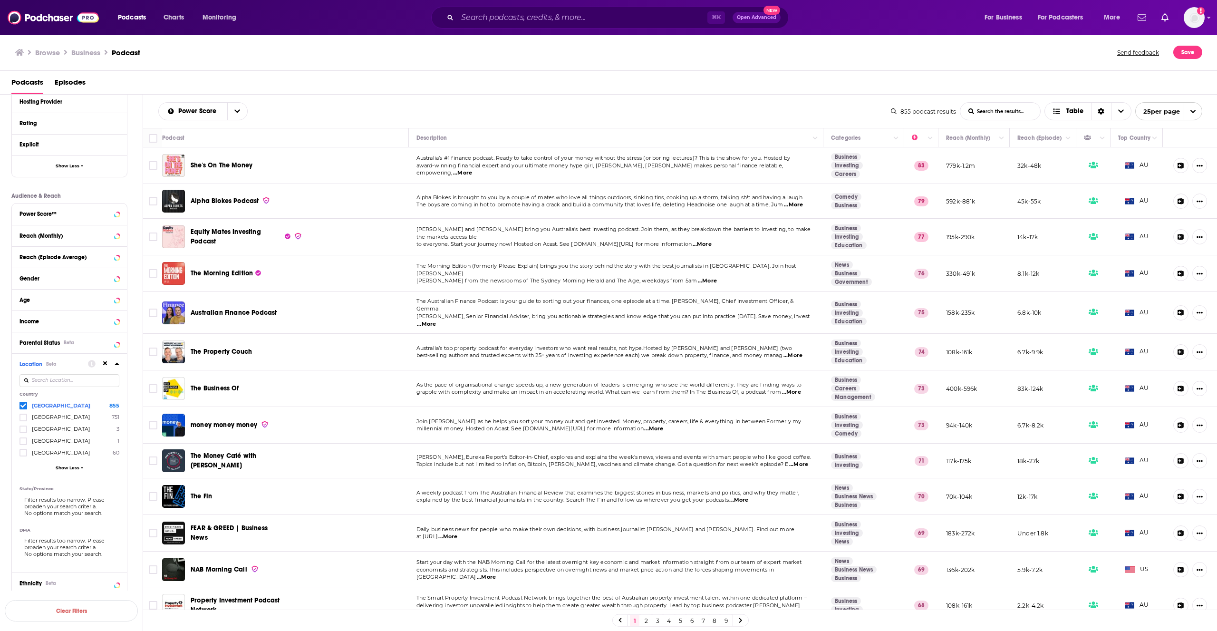
scroll to position [348, 0]
click at [69, 462] on span "Show Less" at bounding box center [68, 463] width 24 height 5
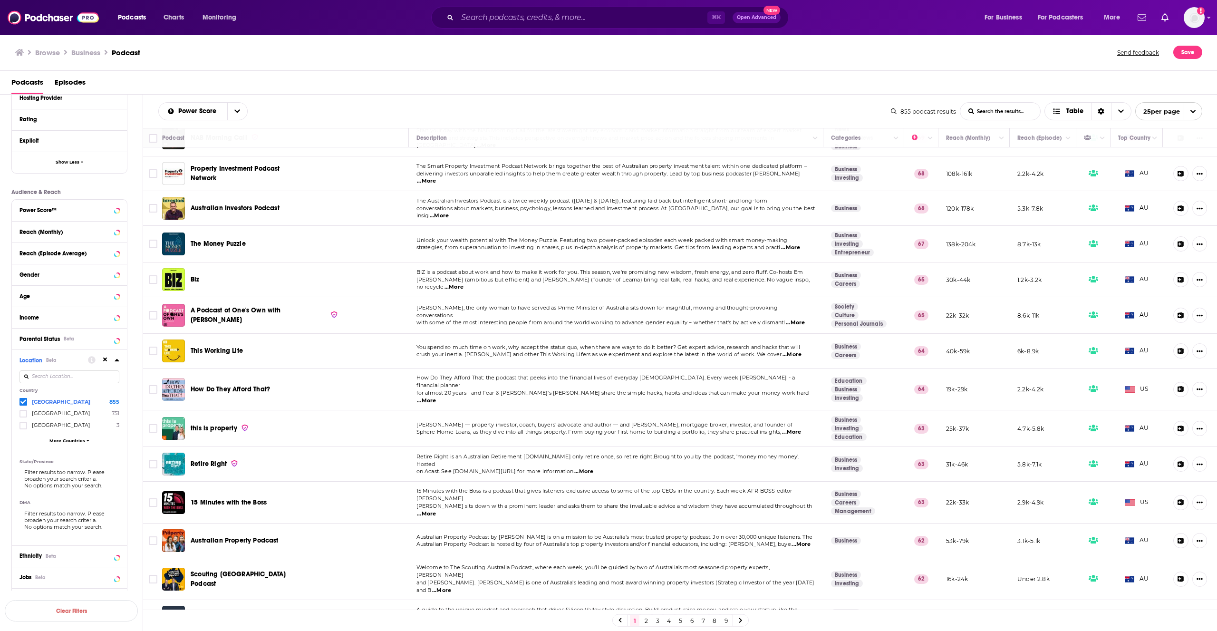
scroll to position [0, 0]
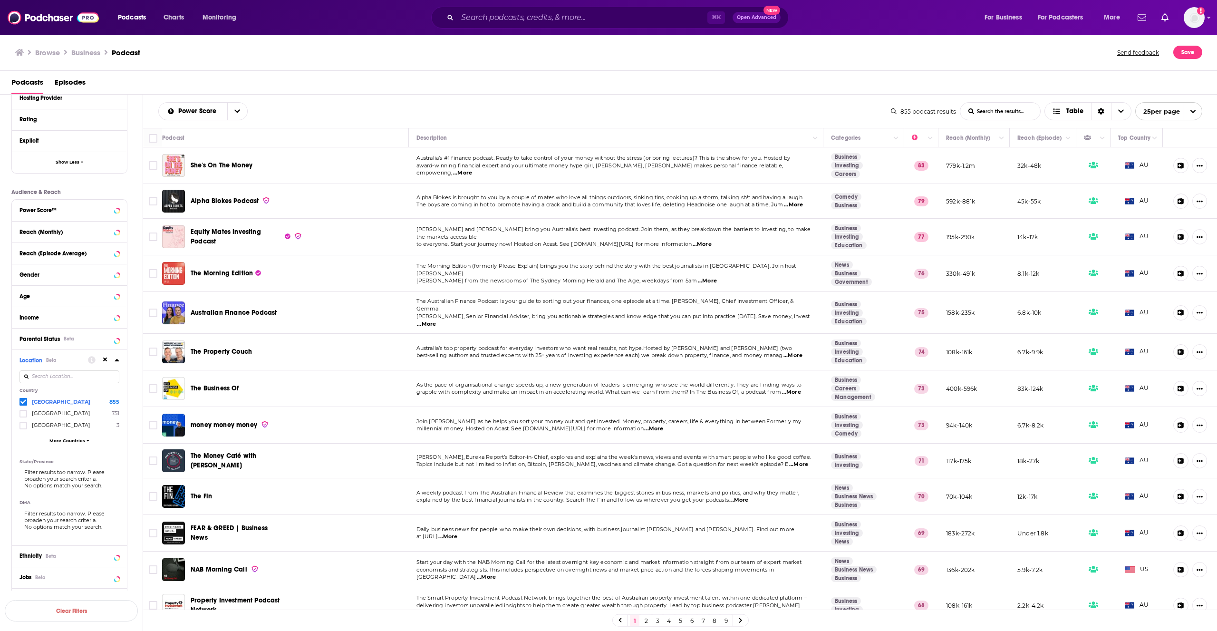
click at [108, 361] on button at bounding box center [105, 360] width 8 height 8
click at [102, 375] on input at bounding box center [69, 376] width 100 height 13
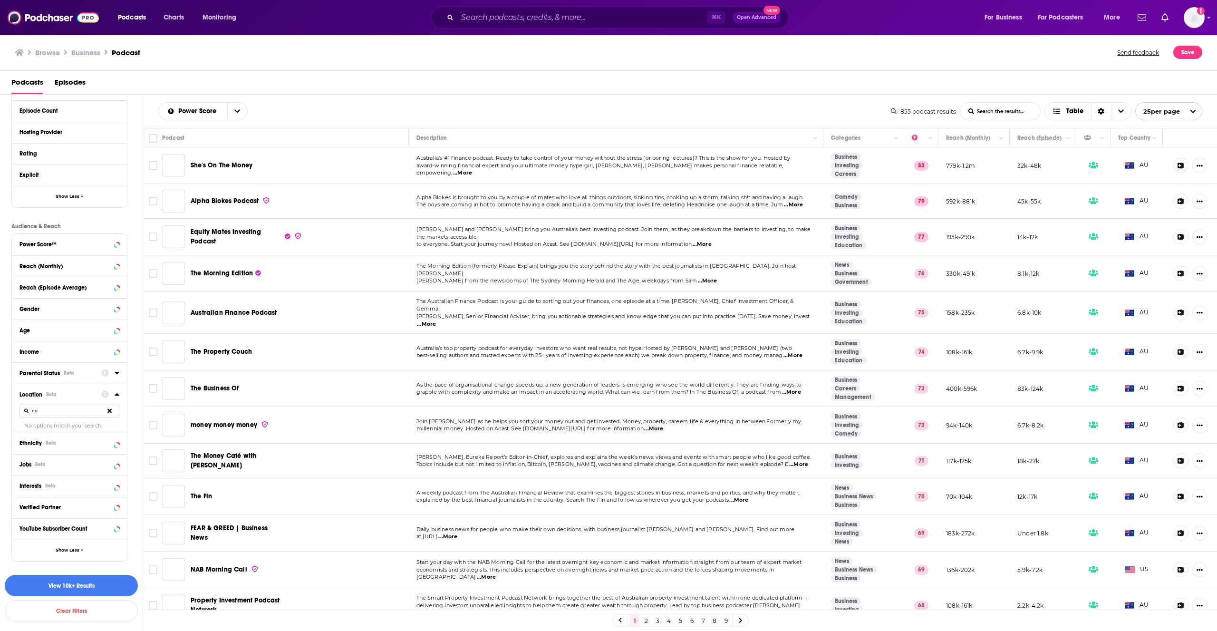
scroll to position [314, 0]
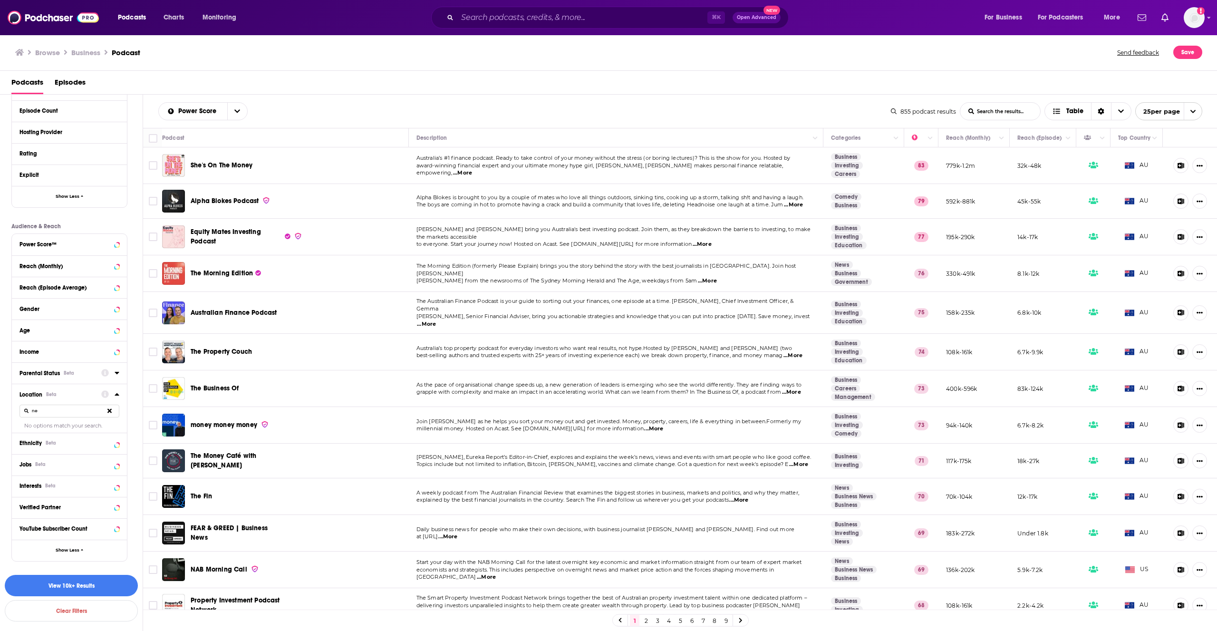
type input "n"
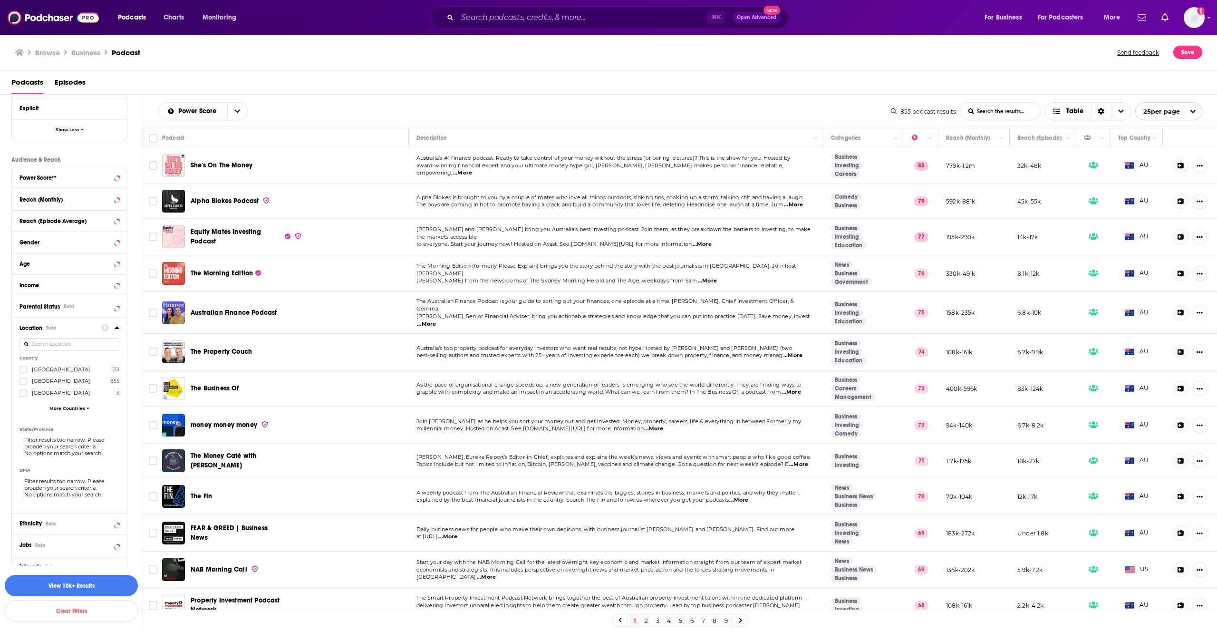
scroll to position [373, 0]
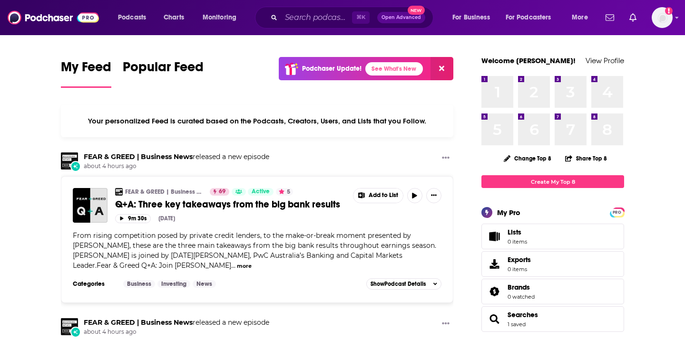
click at [297, 25] on div "⌘ K Open Advanced New" at bounding box center [344, 18] width 178 height 22
click at [297, 21] on input "Search podcasts, credits, & more..." at bounding box center [316, 17] width 71 height 15
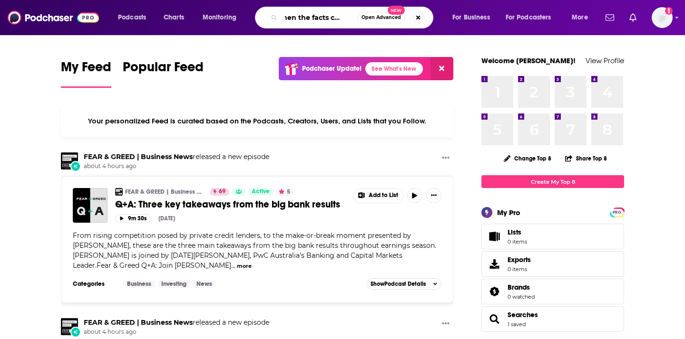
scroll to position [0, 13]
type input "when the facts change"
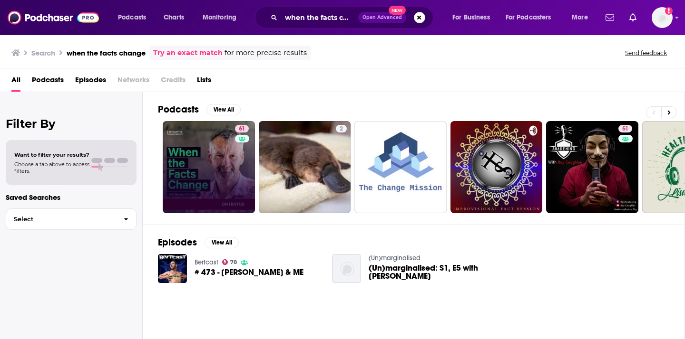
click at [202, 161] on link "61" at bounding box center [209, 167] width 92 height 92
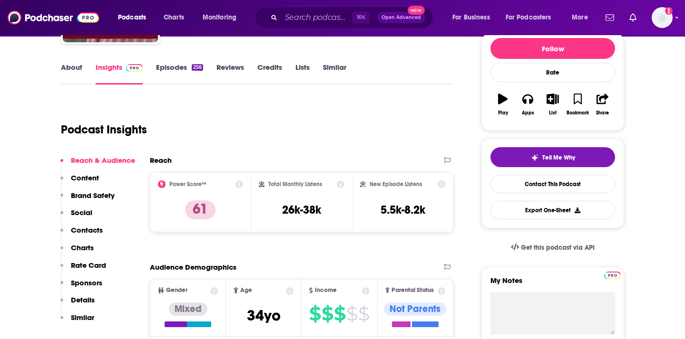
scroll to position [123, 0]
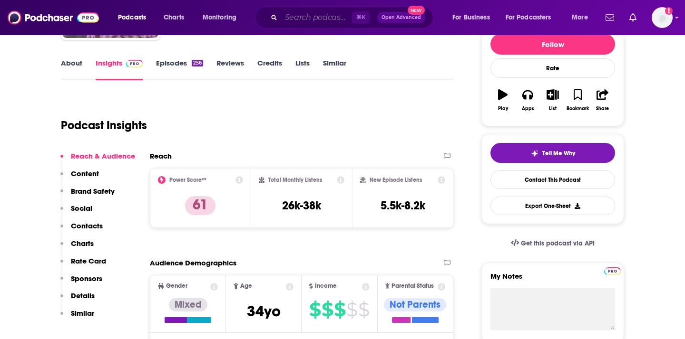
click at [315, 17] on input "Search podcasts, credits, & more..." at bounding box center [316, 17] width 71 height 15
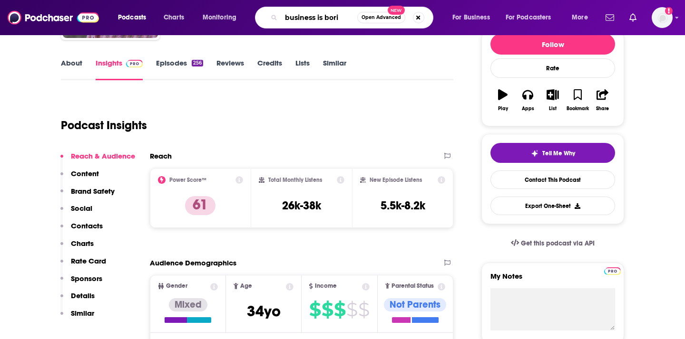
type input "business is borin"
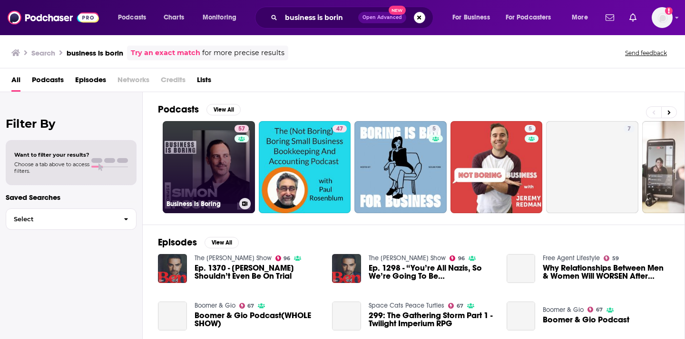
click at [198, 175] on link "57 Business Is Boring" at bounding box center [209, 167] width 92 height 92
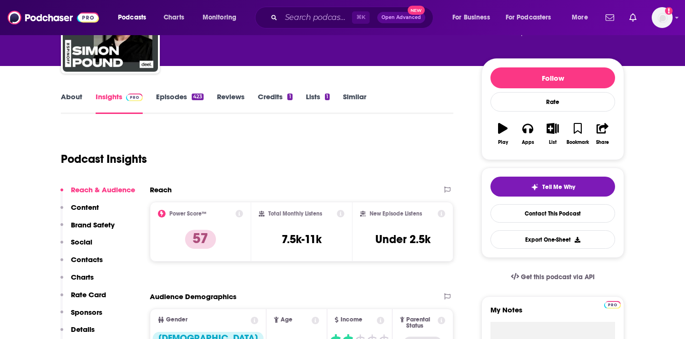
scroll to position [126, 0]
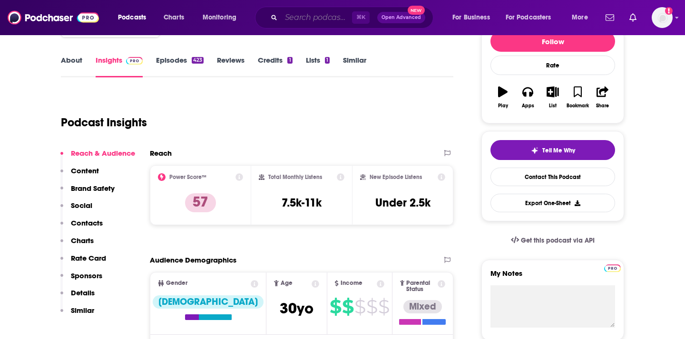
click at [294, 17] on input "Search podcasts, credits, & more..." at bounding box center [316, 17] width 71 height 15
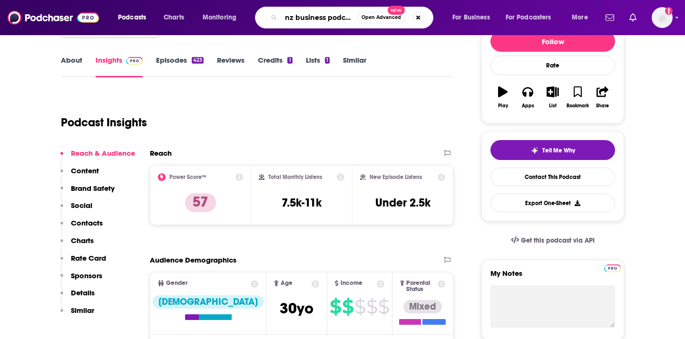
type input "nz business podcast"
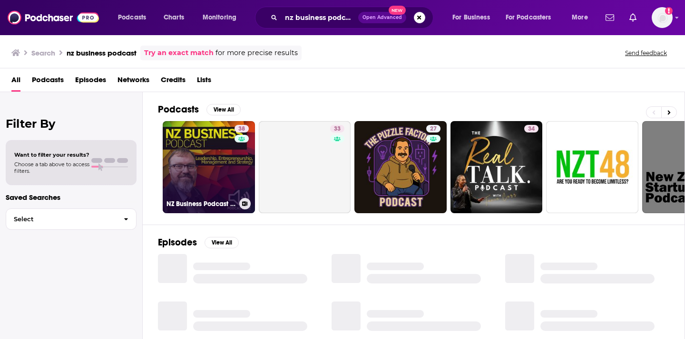
click at [204, 162] on link "38 NZ Business Podcast - [PERSON_NAME][GEOGRAPHIC_DATA]" at bounding box center [209, 167] width 92 height 92
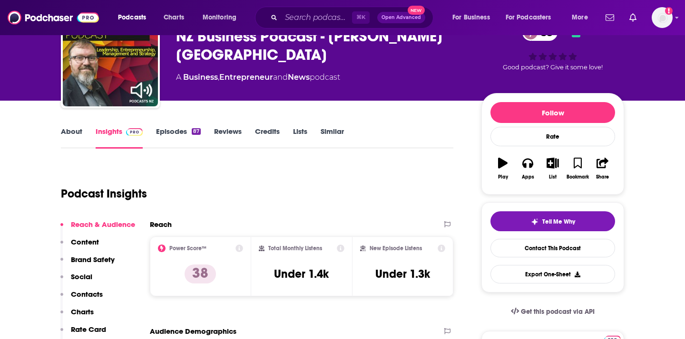
scroll to position [55, 0]
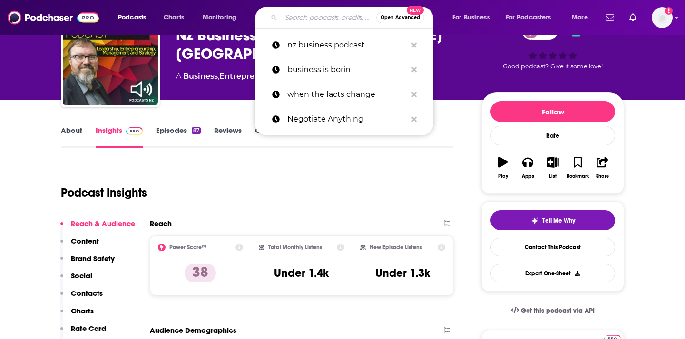
click at [309, 17] on input "Search podcasts, credits, & more..." at bounding box center [328, 17] width 95 height 15
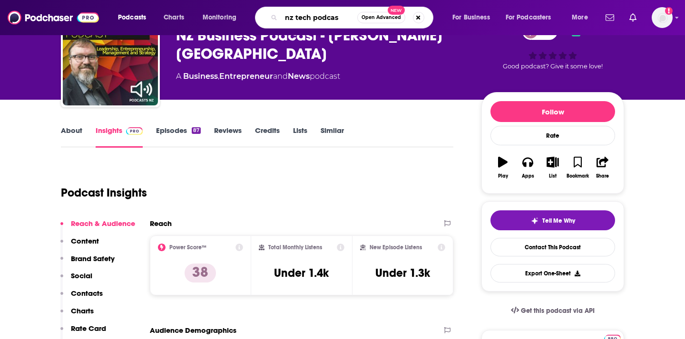
type input "nz tech podcast"
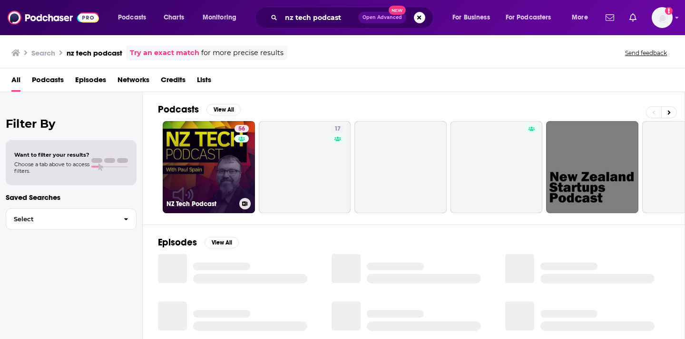
click at [201, 166] on link "56 NZ Tech Podcast" at bounding box center [209, 167] width 92 height 92
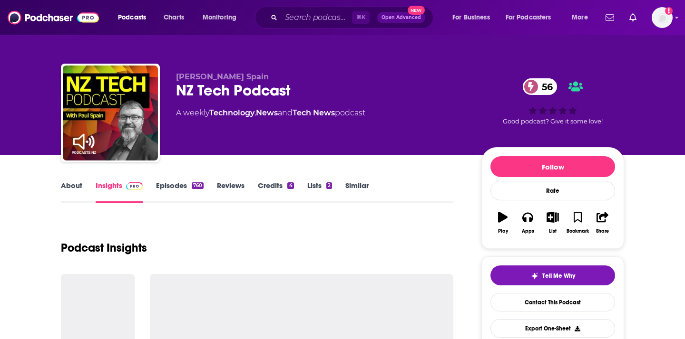
scroll to position [116, 0]
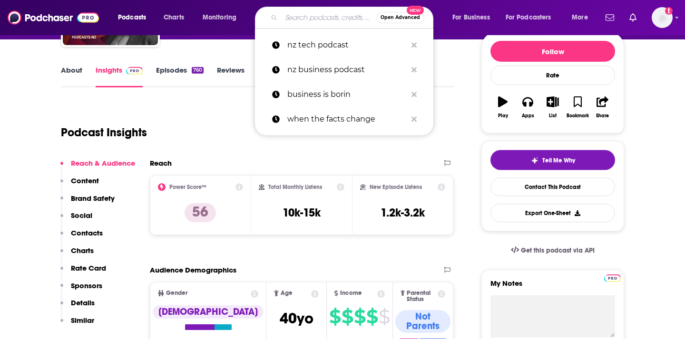
click at [304, 14] on input "Search podcasts, credits, & more..." at bounding box center [328, 17] width 95 height 15
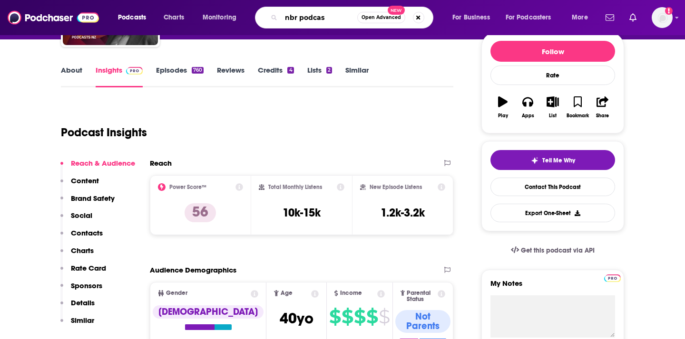
type input "nbr podcast"
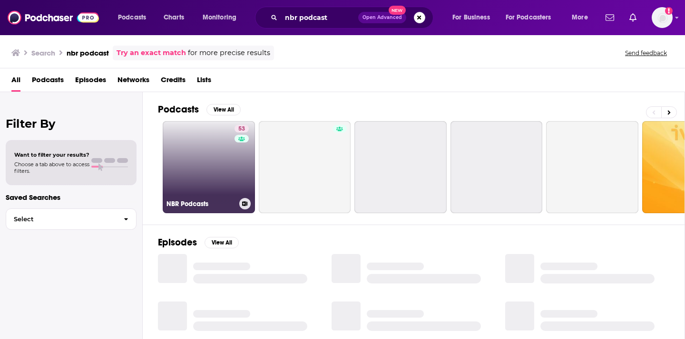
click at [190, 160] on link "53 NBR Podcasts" at bounding box center [209, 167] width 92 height 92
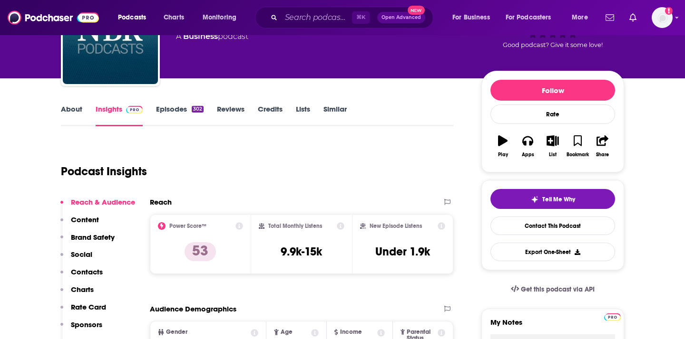
scroll to position [78, 0]
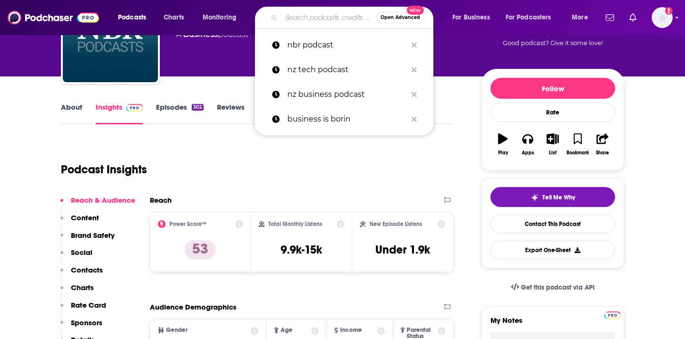
click at [321, 16] on input "Search podcasts, credits, & more..." at bounding box center [328, 17] width 95 height 15
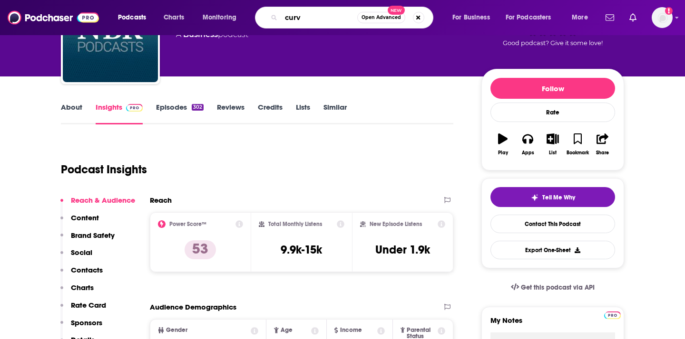
type input "curve"
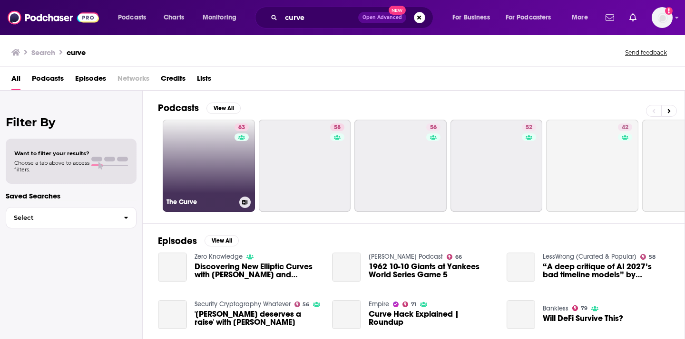
click at [223, 171] on link "63 The Curve" at bounding box center [209, 166] width 92 height 92
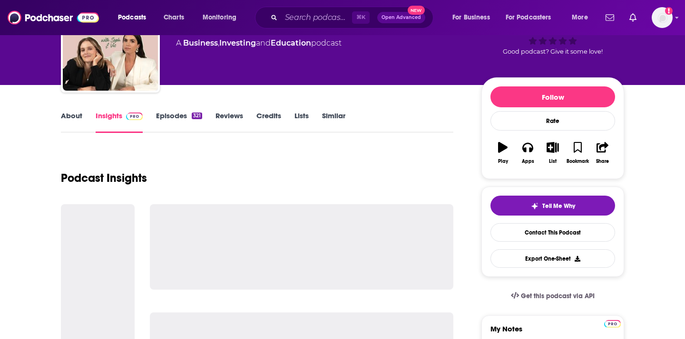
scroll to position [71, 0]
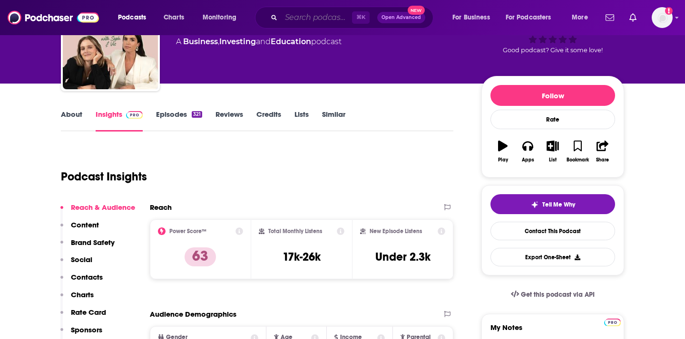
drag, startPoint x: 283, startPoint y: 17, endPoint x: 292, endPoint y: 17, distance: 9.5
click at [284, 17] on input "Search podcasts, credits, & more..." at bounding box center [316, 17] width 71 height 15
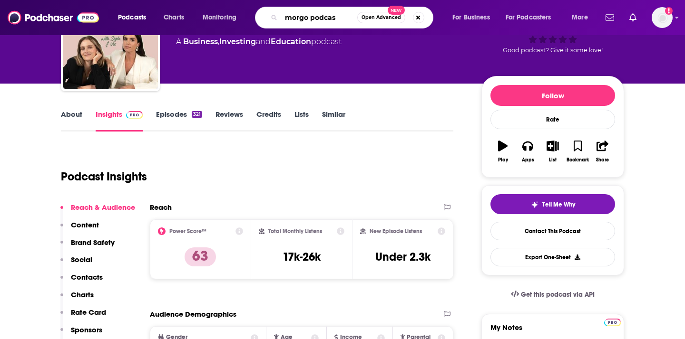
type input "morgo podcast"
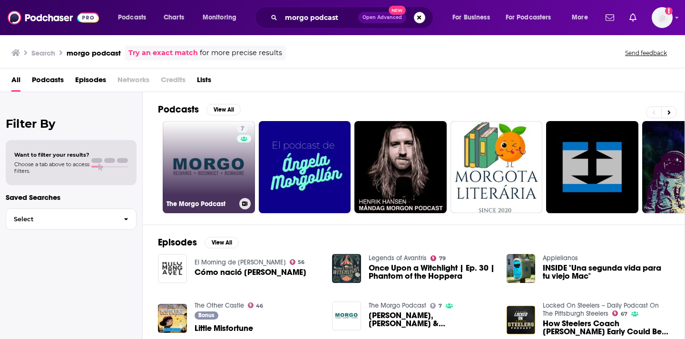
click at [221, 172] on link "7 The Morgo Podcast" at bounding box center [209, 167] width 92 height 92
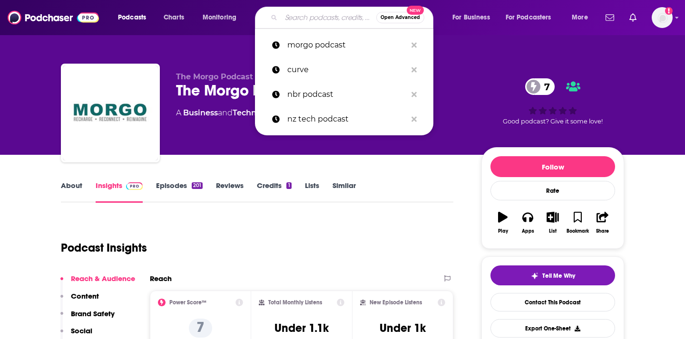
click at [317, 23] on input "Search podcasts, credits, & more..." at bounding box center [328, 17] width 95 height 15
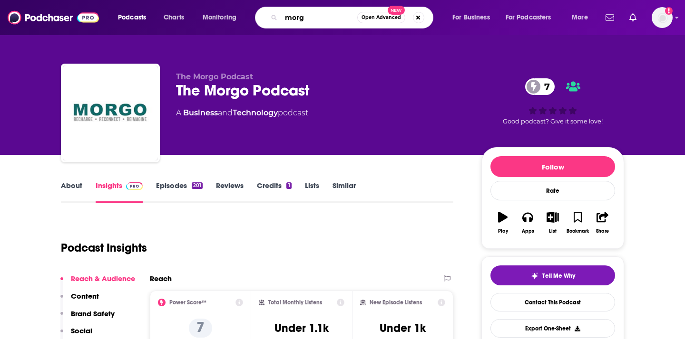
type input "morgo"
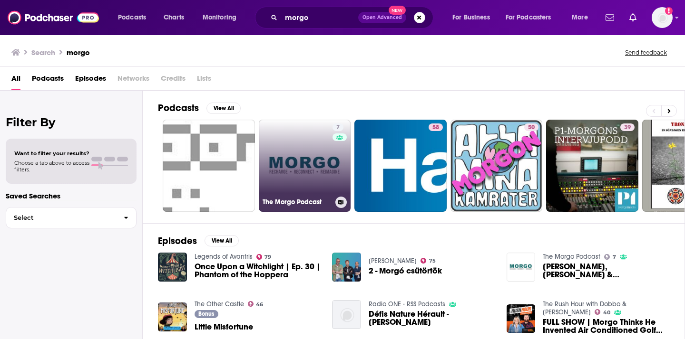
click at [293, 192] on link "7 The Morgo Podcast" at bounding box center [305, 166] width 92 height 92
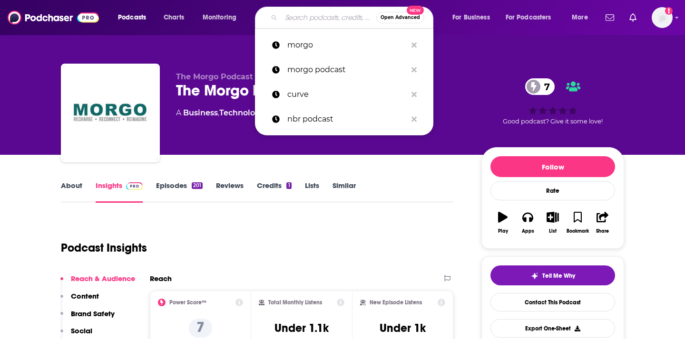
click at [299, 17] on input "Search podcasts, credits, & more..." at bounding box center [328, 17] width 95 height 15
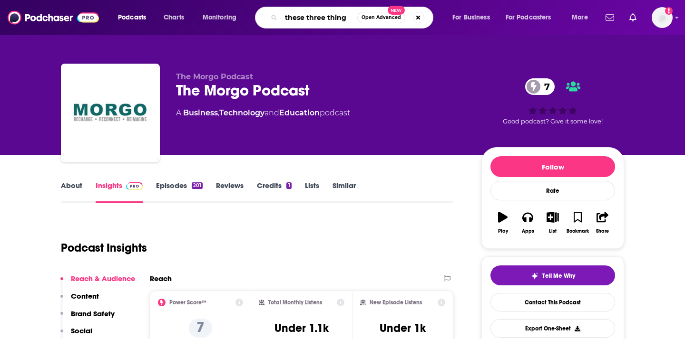
type input "these three things"
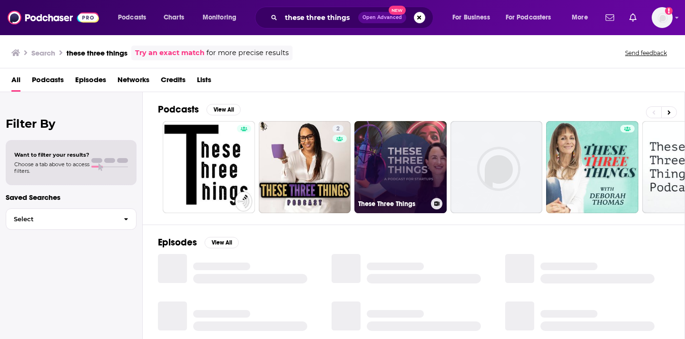
click at [398, 169] on link "These Three Things" at bounding box center [400, 167] width 92 height 92
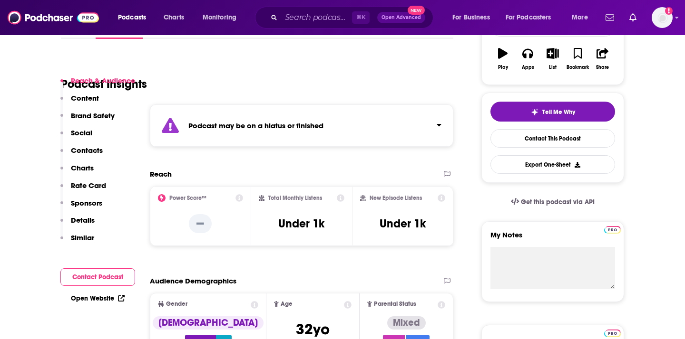
scroll to position [256, 0]
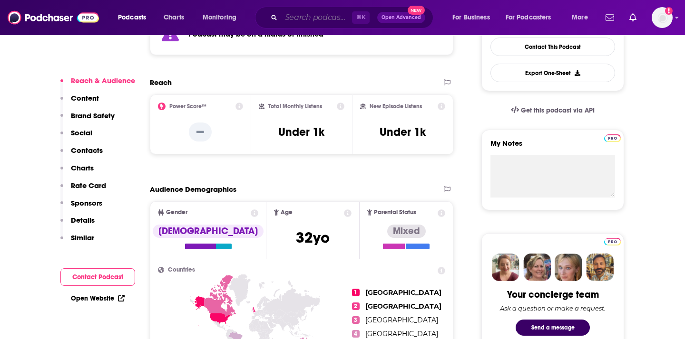
click at [295, 20] on input "Search podcasts, credits, & more..." at bounding box center [316, 17] width 71 height 15
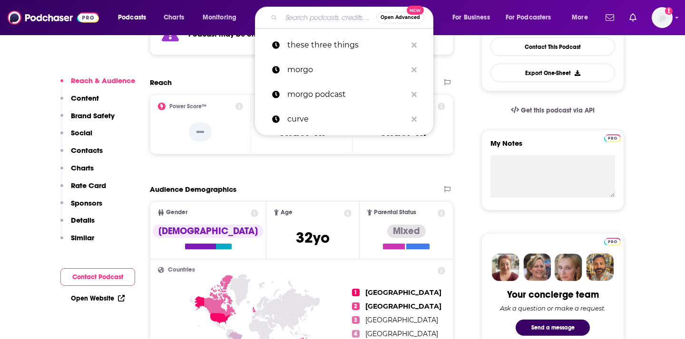
paste input "[PERSON_NAME]"
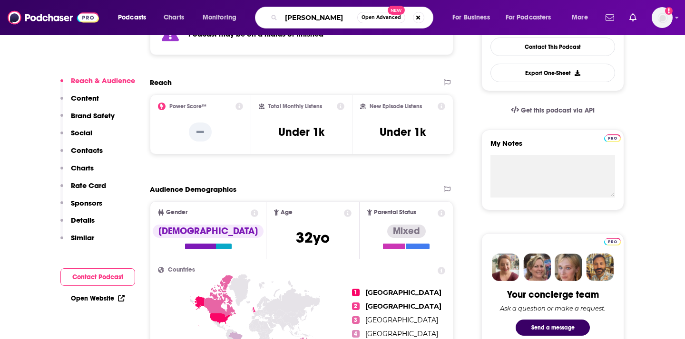
drag, startPoint x: 315, startPoint y: 20, endPoint x: 309, endPoint y: 20, distance: 5.3
click at [309, 20] on input "[PERSON_NAME]" at bounding box center [319, 17] width 76 height 15
type input "[PERSON_NAME]"
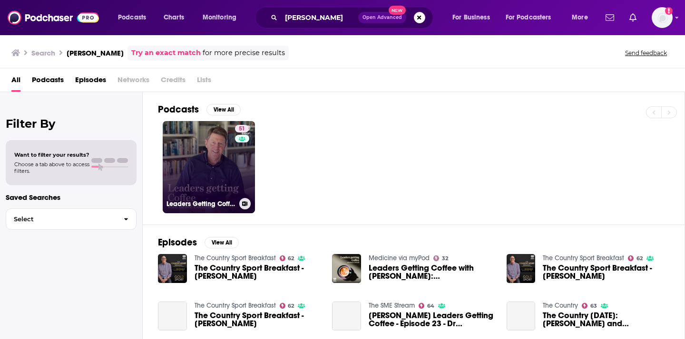
click at [231, 173] on link "51 Leaders Getting Coffee with [PERSON_NAME]" at bounding box center [209, 167] width 92 height 92
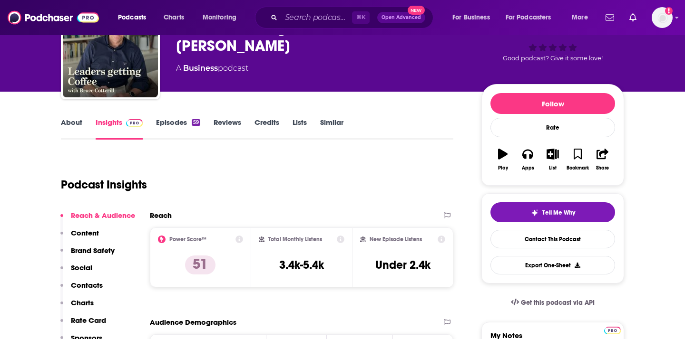
scroll to position [65, 0]
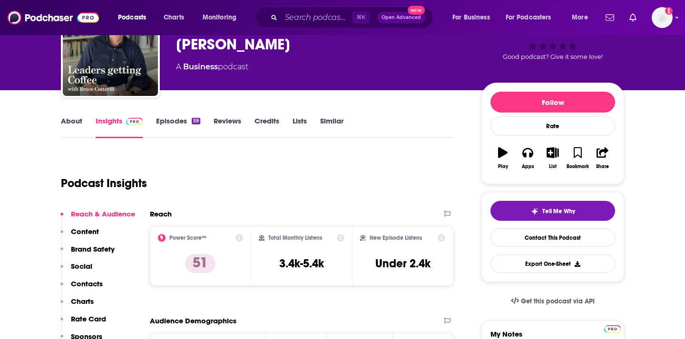
click at [308, 26] on div "⌘ K Open Advanced New" at bounding box center [344, 18] width 178 height 22
click at [307, 23] on input "Search podcasts, credits, & more..." at bounding box center [316, 17] width 71 height 15
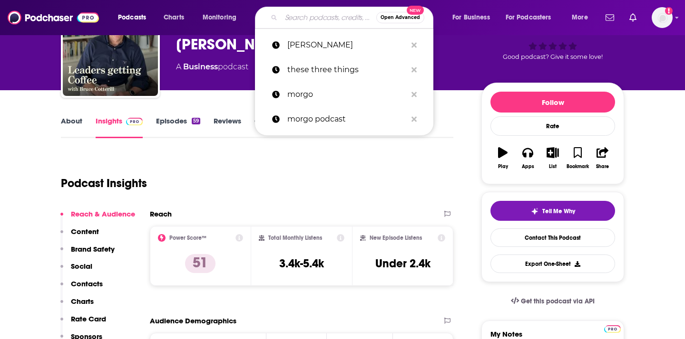
paste input "The Detail Podcast"
type input "The Detail Podcast"
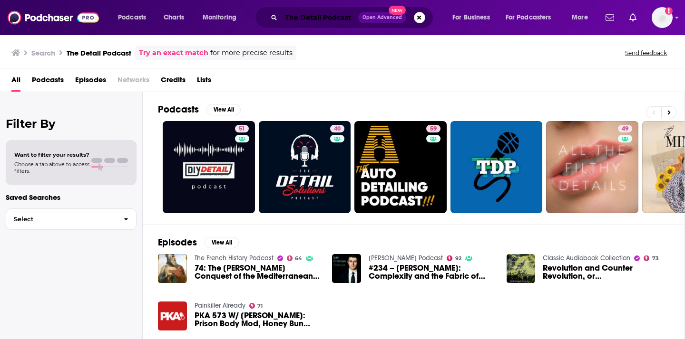
click at [310, 19] on input "The Detail Podcast" at bounding box center [319, 17] width 77 height 15
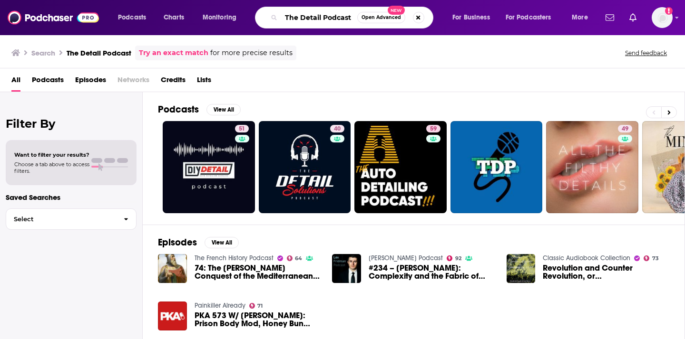
click at [285, 19] on input "The Detail Podcast" at bounding box center [319, 17] width 76 height 15
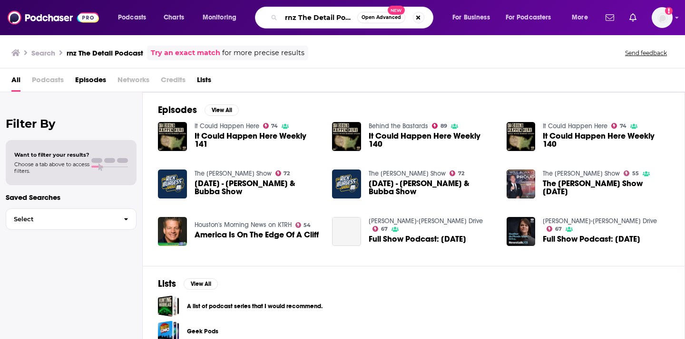
scroll to position [0, 13]
drag, startPoint x: 335, startPoint y: 16, endPoint x: 402, endPoint y: 17, distance: 67.0
click at [402, 17] on div "rnz The Detail Podcast Open Advanced New" at bounding box center [344, 18] width 178 height 22
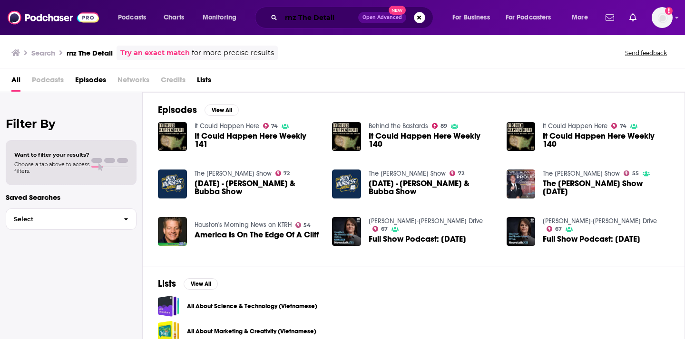
click at [309, 21] on input "rnz The Detail" at bounding box center [319, 17] width 77 height 15
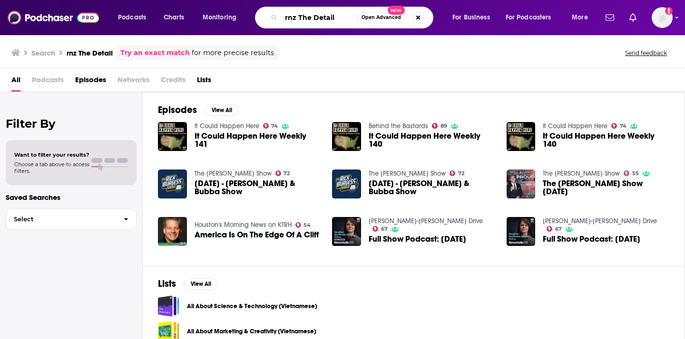
drag, startPoint x: 338, startPoint y: 18, endPoint x: 274, endPoint y: 19, distance: 63.2
click at [274, 19] on div "rnz The Detail Open Advanced New" at bounding box center [344, 18] width 178 height 22
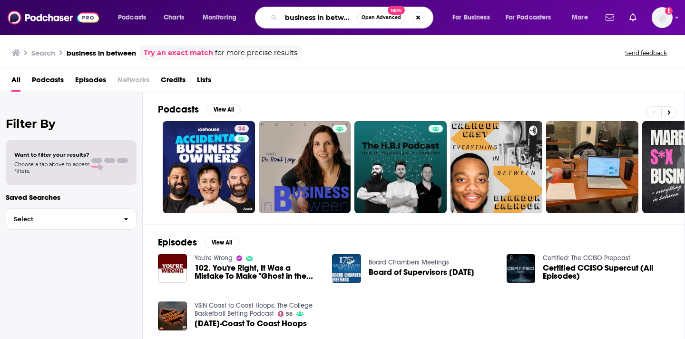
click at [323, 22] on input "business in between" at bounding box center [319, 17] width 76 height 15
drag, startPoint x: 285, startPoint y: 19, endPoint x: 388, endPoint y: 19, distance: 103.2
click at [388, 19] on div "business in between Open Advanced New" at bounding box center [344, 18] width 178 height 22
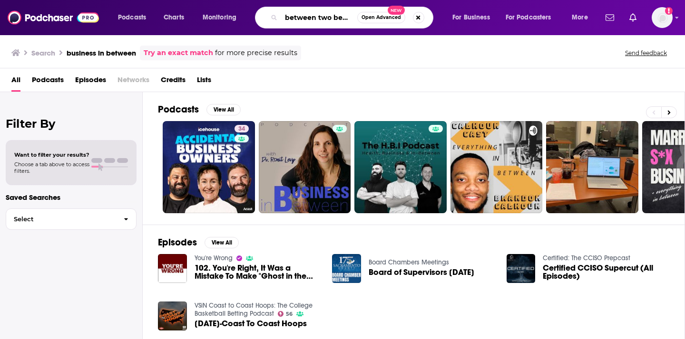
type input "between two beers"
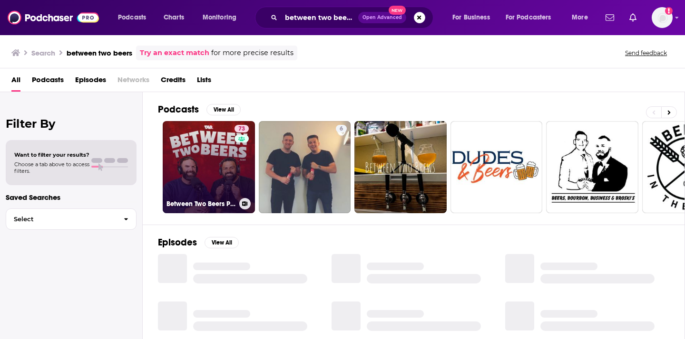
click at [202, 154] on link "73 Between Two Beers Podcast" at bounding box center [209, 167] width 92 height 92
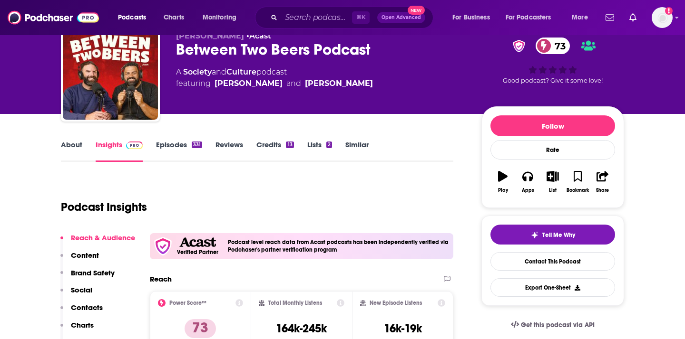
scroll to position [82, 0]
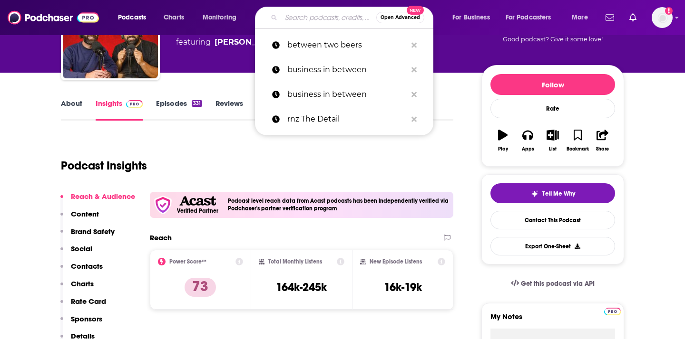
click at [290, 20] on input "Search podcasts, credits, & more..." at bounding box center [328, 17] width 95 height 15
paste input "[DEMOGRAPHIC_DATA] Millionaire"
type input "[DEMOGRAPHIC_DATA] Millionaire"
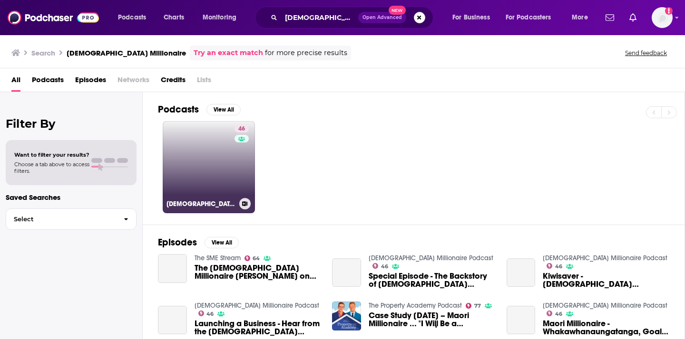
click at [202, 164] on link "46 [DEMOGRAPHIC_DATA] Millionaire Podcast" at bounding box center [209, 167] width 92 height 92
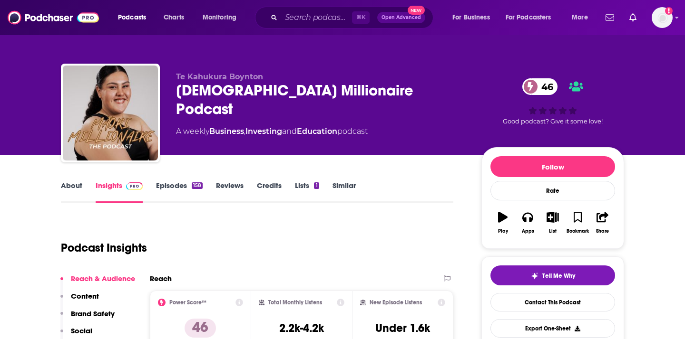
drag, startPoint x: 378, startPoint y: 115, endPoint x: 174, endPoint y: 117, distance: 204.0
click at [174, 117] on div "[PERSON_NAME] Boynton Māori Millionaire Podcast 46 A weekly Business , Investin…" at bounding box center [342, 115] width 563 height 103
copy div "A weekly Business , Investing and Education podcast"
click at [305, 19] on input "Search podcasts, credits, & more..." at bounding box center [316, 17] width 71 height 15
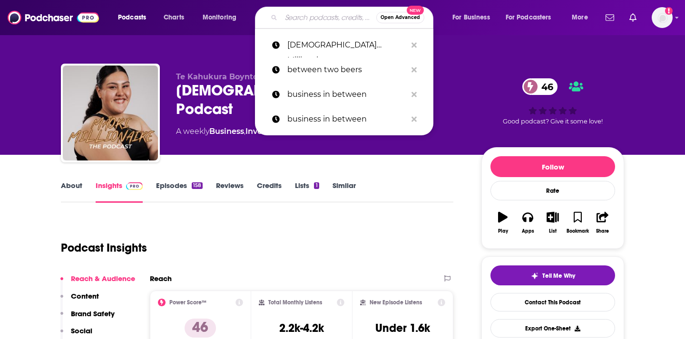
paste input "Conversations that Count"
type input "Conversations that Count"
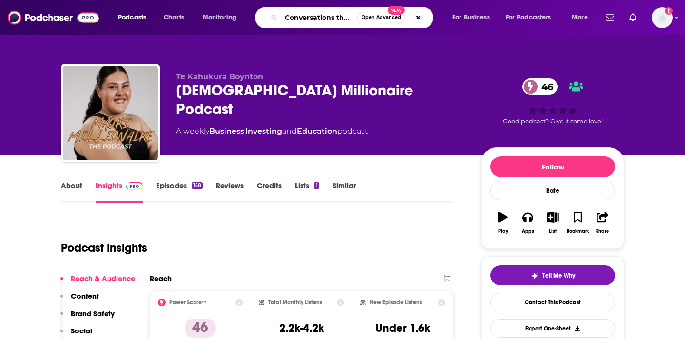
scroll to position [0, 21]
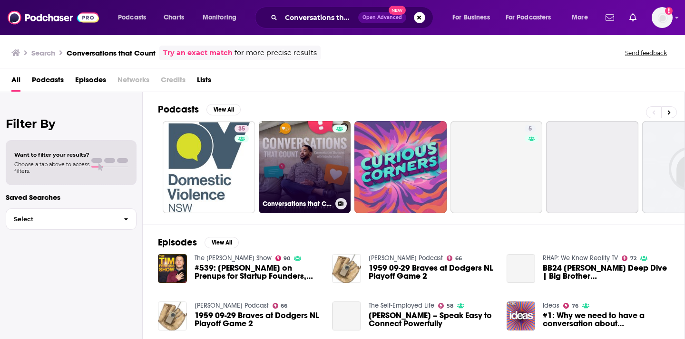
click at [309, 149] on link "Conversations that Count" at bounding box center [305, 167] width 92 height 92
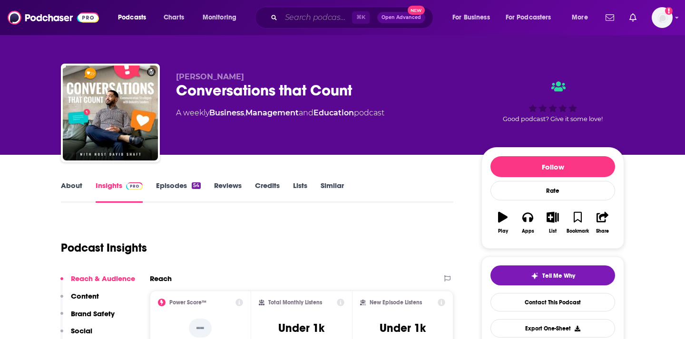
click at [308, 23] on input "Search podcasts, credits, & more..." at bounding box center [316, 17] width 71 height 15
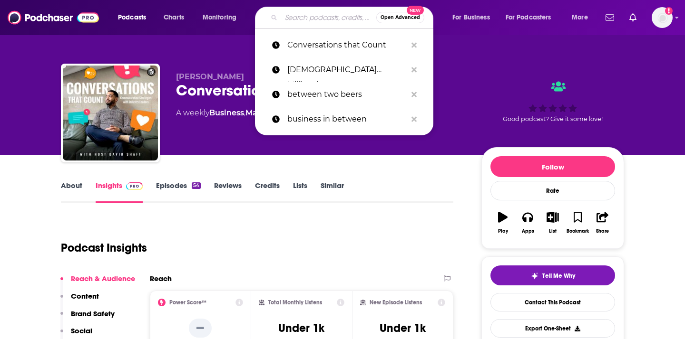
paste input "See [DATE] First Podcast"
type input "See [DATE] First Podcast"
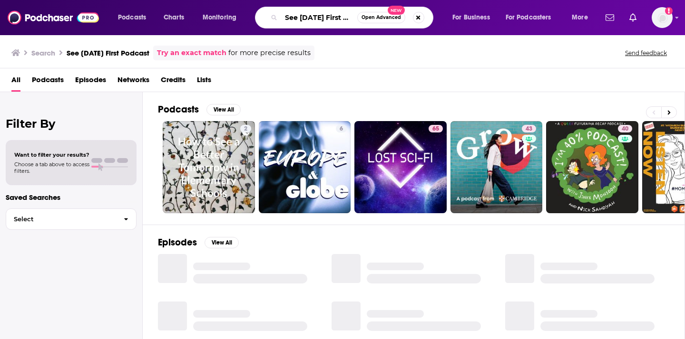
click at [333, 24] on input "See [DATE] First Podcast" at bounding box center [319, 17] width 76 height 15
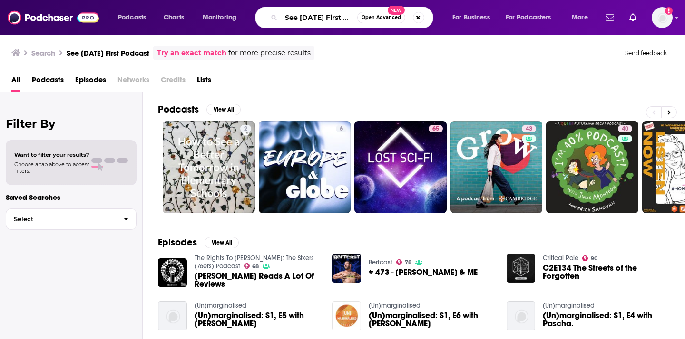
click at [300, 17] on input "See [DATE] First Podcast" at bounding box center [319, 17] width 76 height 15
paste input "Calling Operator with [PERSON_NAME]"
type input "Calling Operator with [PERSON_NAME]"
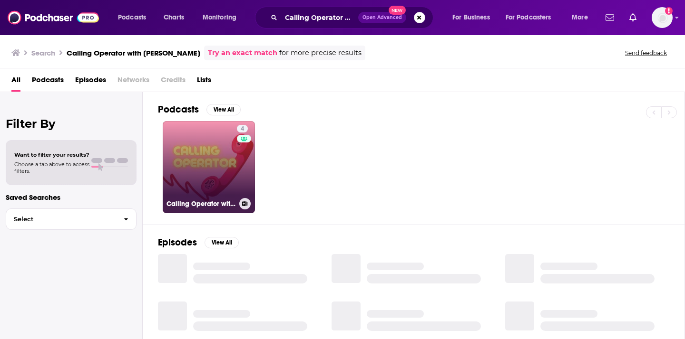
click at [211, 162] on link "4 Calling Operator with [PERSON_NAME]" at bounding box center [209, 167] width 92 height 92
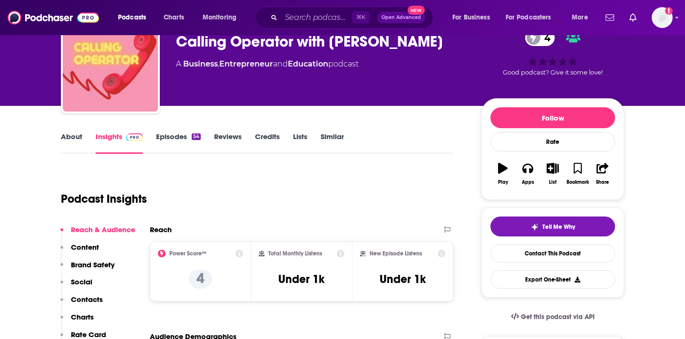
scroll to position [79, 0]
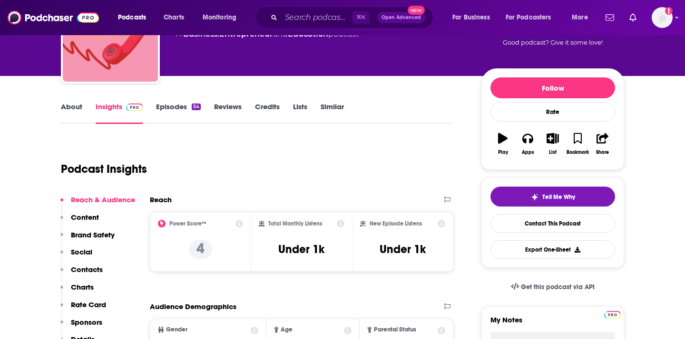
click at [235, 158] on div "Podcast Insights" at bounding box center [253, 163] width 385 height 48
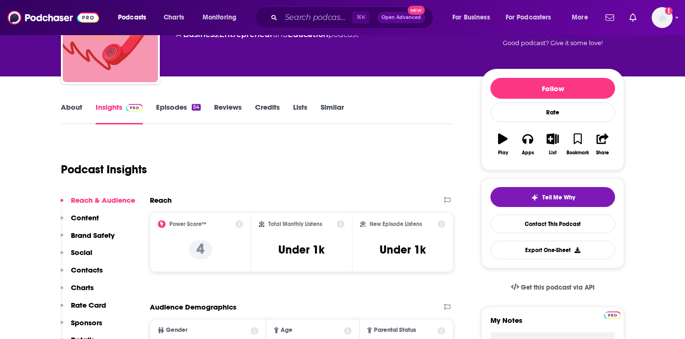
scroll to position [0, 0]
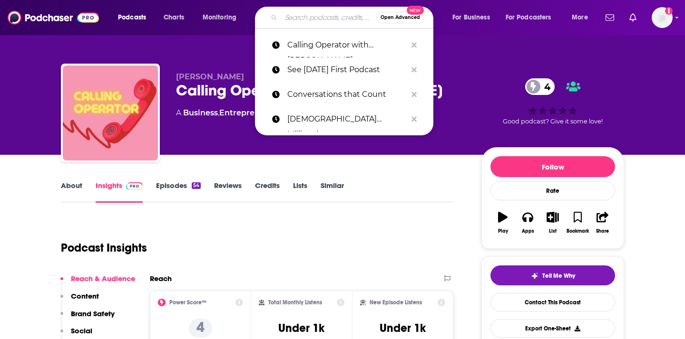
click at [323, 21] on input "Search podcasts, credits, & more..." at bounding box center [328, 17] width 95 height 15
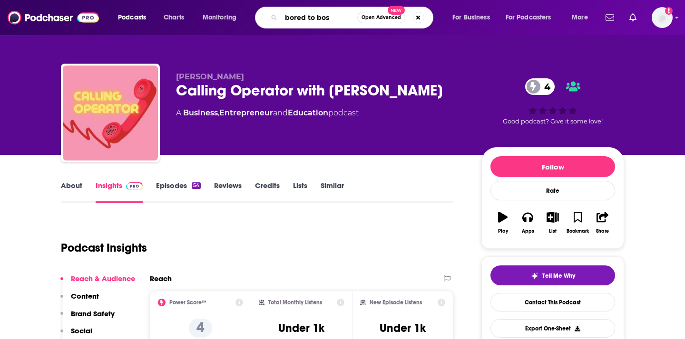
type input "bored to boss"
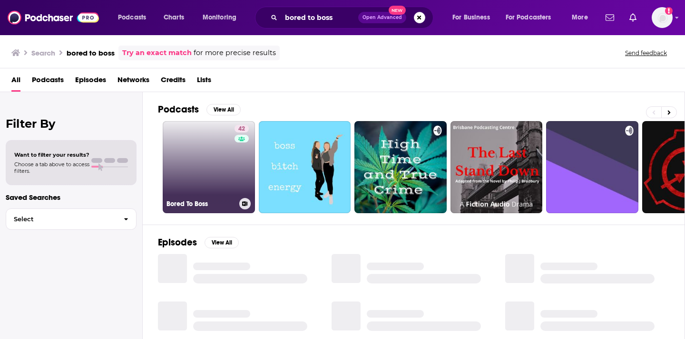
click at [217, 155] on link "42 Bored To Boss" at bounding box center [209, 167] width 92 height 92
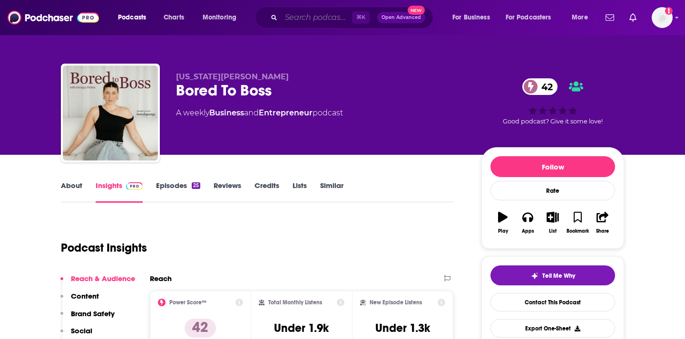
click at [298, 16] on input "Search podcasts, credits, & more..." at bounding box center [316, 17] width 71 height 15
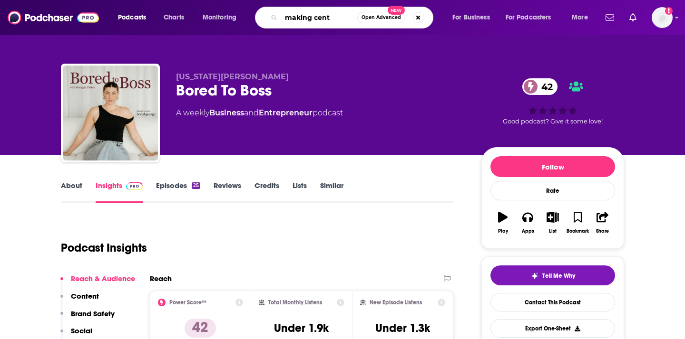
type input "making cents"
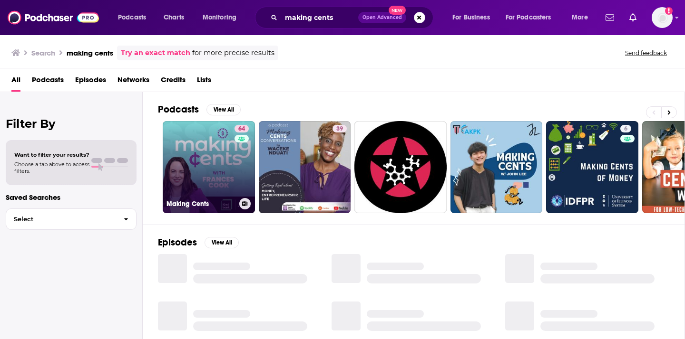
click at [192, 153] on link "64 Making Cents" at bounding box center [209, 167] width 92 height 92
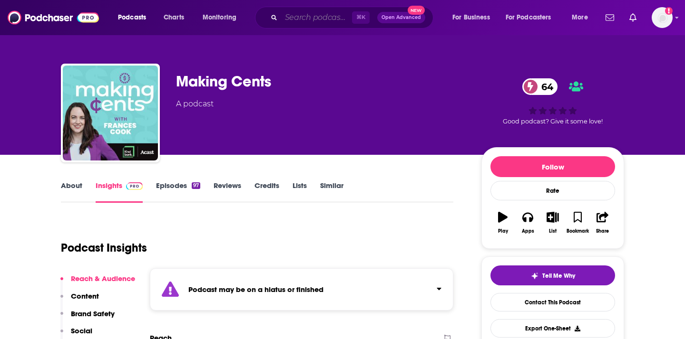
click at [308, 19] on input "Search podcasts, credits, & more..." at bounding box center [316, 17] width 71 height 15
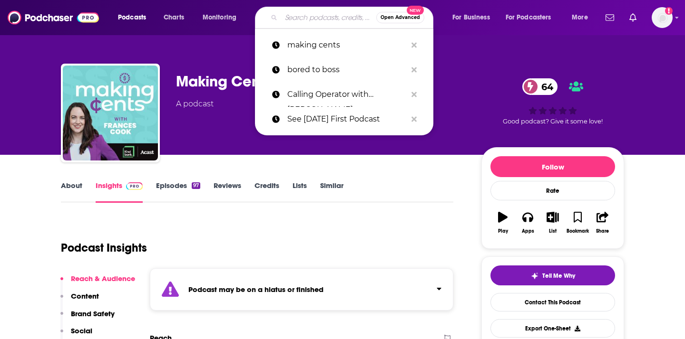
type input "v"
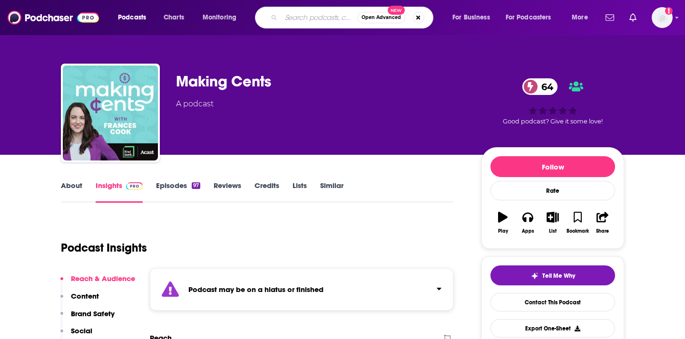
paste input "Notes from an Executive"
type input "Notes from an Executive"
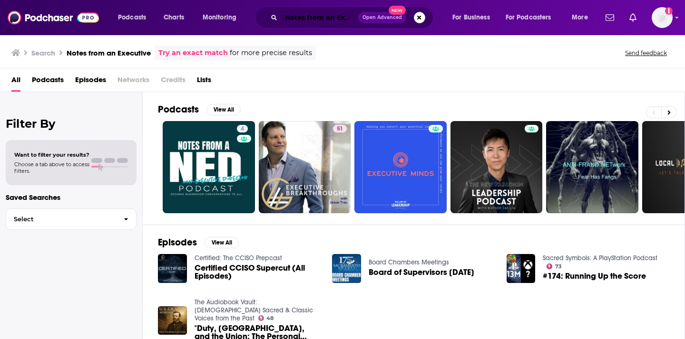
click at [345, 18] on input "Notes from an Executive" at bounding box center [319, 17] width 77 height 15
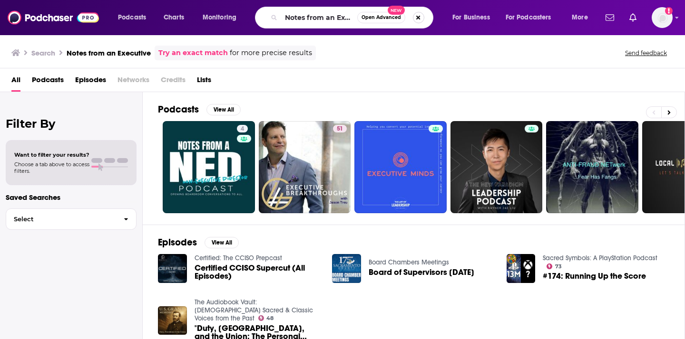
click at [416, 19] on button "Search podcasts, credits, & more..." at bounding box center [418, 17] width 11 height 11
type input "[PERSON_NAME]"
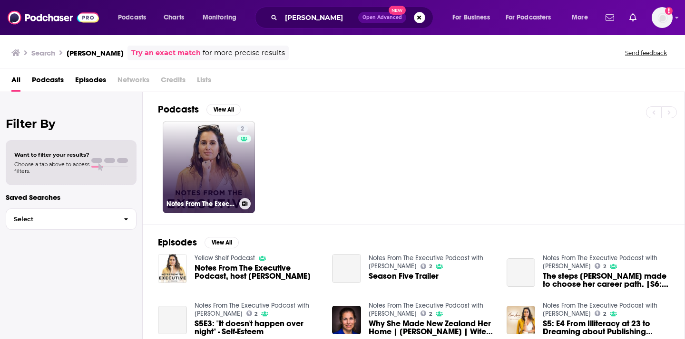
click at [203, 178] on link "2 Notes From The Executive Podcast with [PERSON_NAME]" at bounding box center [209, 167] width 92 height 92
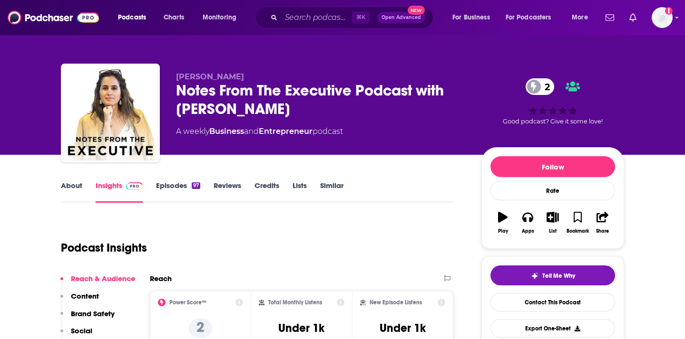
scroll to position [107, 0]
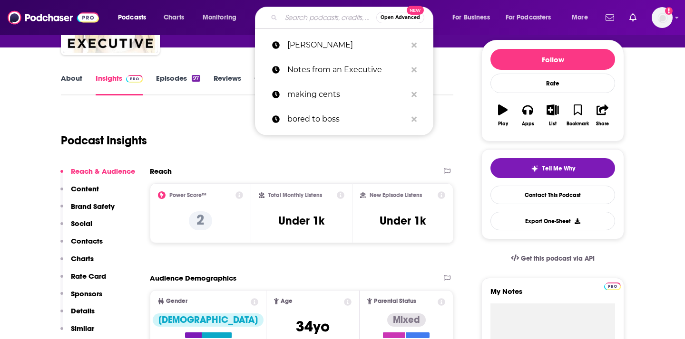
click at [303, 18] on input "Search podcasts, credits, & more..." at bounding box center [328, 17] width 95 height 15
paste input "The Prosperity Project"
type input "The Prosperity Project"
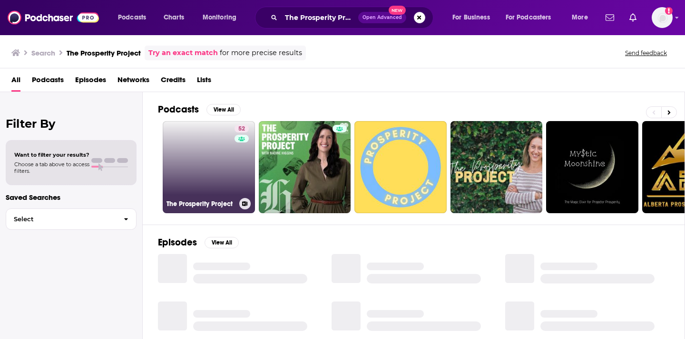
click at [198, 155] on link "52 The Prosperity Project" at bounding box center [209, 167] width 92 height 92
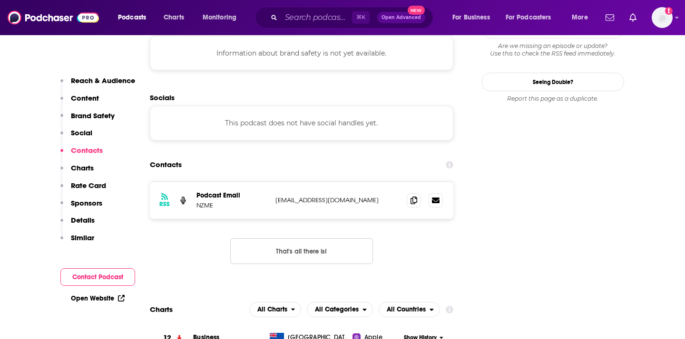
scroll to position [844, 0]
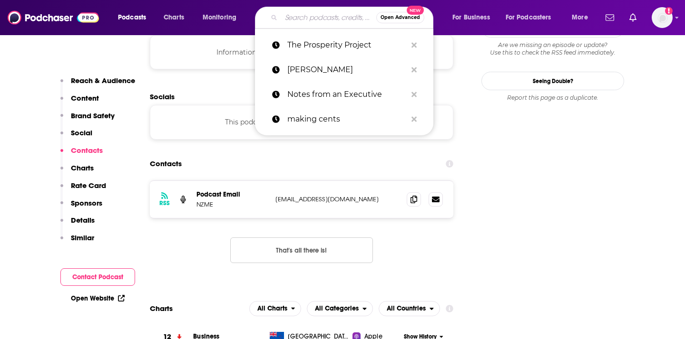
click at [309, 18] on input "Search podcasts, credits, & more..." at bounding box center [328, 17] width 95 height 15
paste input "Cheques and Balances"
type input "Cheques and Balances"
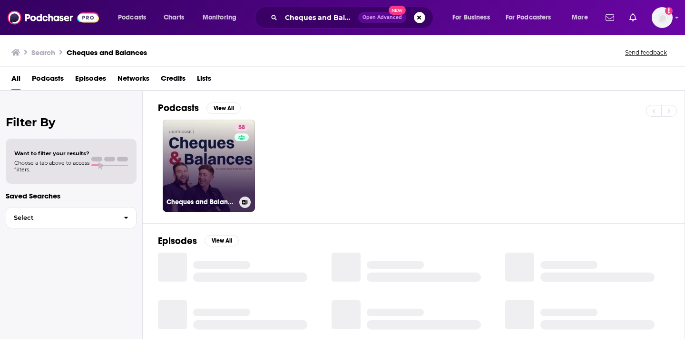
click at [202, 148] on link "58 Cheques and Balances" at bounding box center [209, 166] width 92 height 92
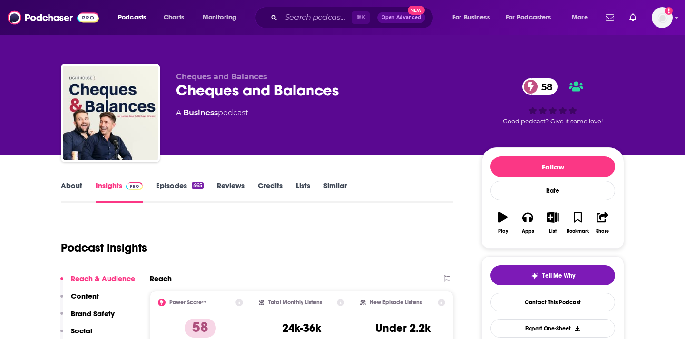
click at [299, 9] on div "⌘ K Open Advanced New" at bounding box center [344, 18] width 178 height 22
click at [298, 18] on input "Search podcasts, credits, & more..." at bounding box center [316, 17] width 71 height 15
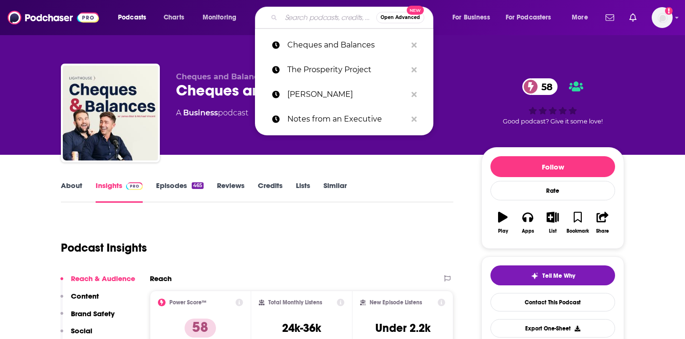
paste input "Collectively Podcast"
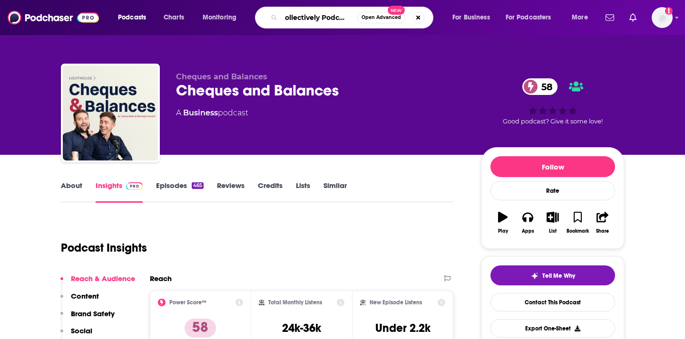
scroll to position [0, 6]
type input "Collectively Podcast"
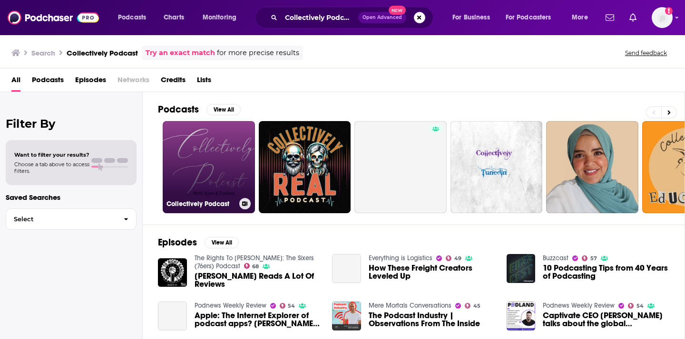
click at [234, 149] on link "Collectively Podcast" at bounding box center [209, 167] width 92 height 92
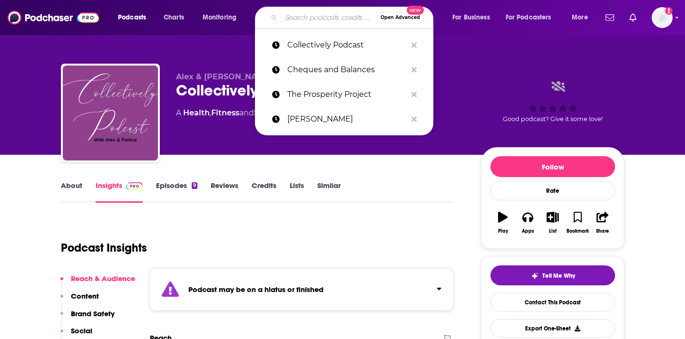
click at [318, 21] on input "Search podcasts, credits, & more..." at bounding box center [328, 17] width 95 height 15
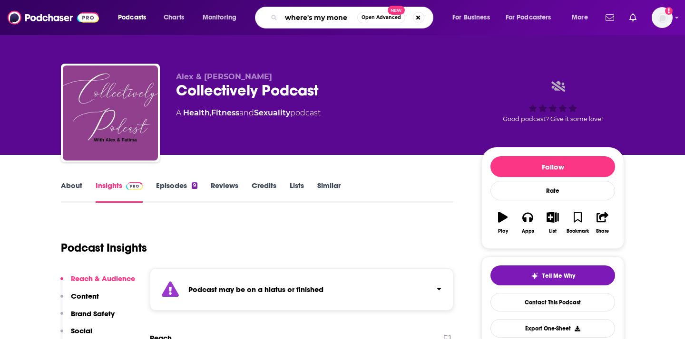
type input "where's my money"
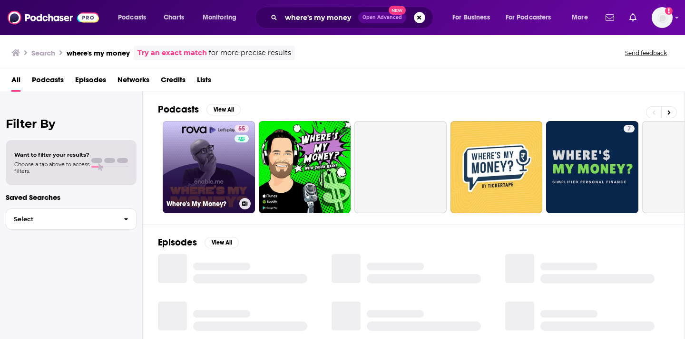
click at [202, 164] on link "55 Where's My Money?" at bounding box center [209, 167] width 92 height 92
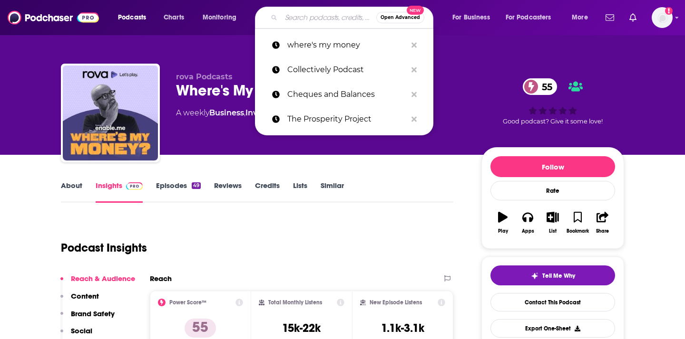
click at [296, 22] on input "Search podcasts, credits, & more..." at bounding box center [328, 17] width 95 height 15
paste input "Money Talks"
type input "Money Talks"
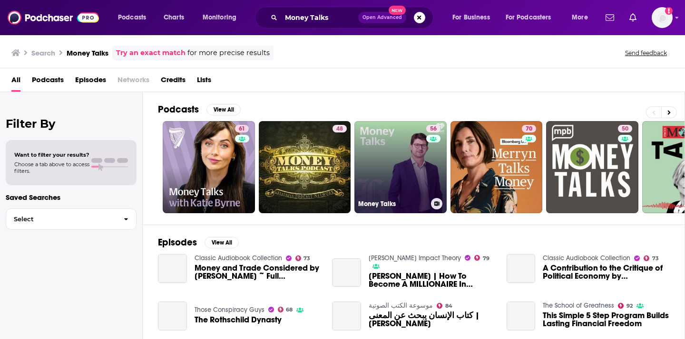
click at [421, 156] on link "56 Money Talks" at bounding box center [400, 167] width 92 height 92
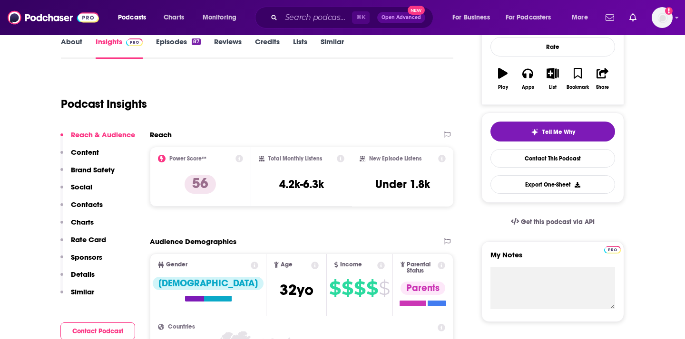
scroll to position [146, 0]
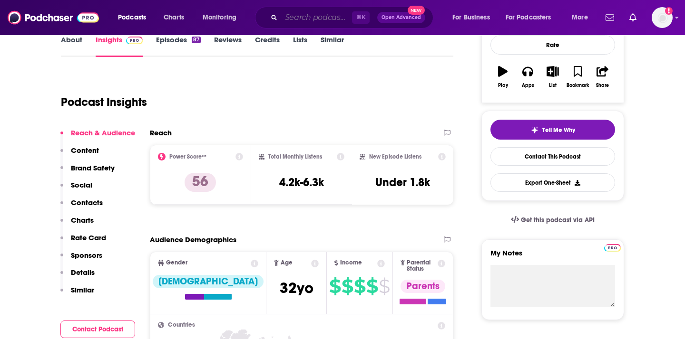
click at [313, 19] on input "Search podcasts, credits, & more..." at bounding box center [316, 17] width 71 height 15
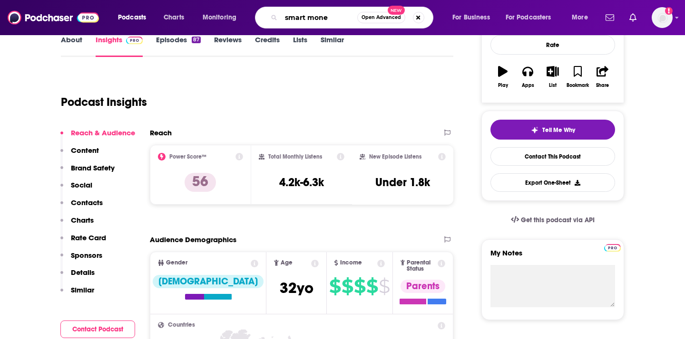
type input "smart money"
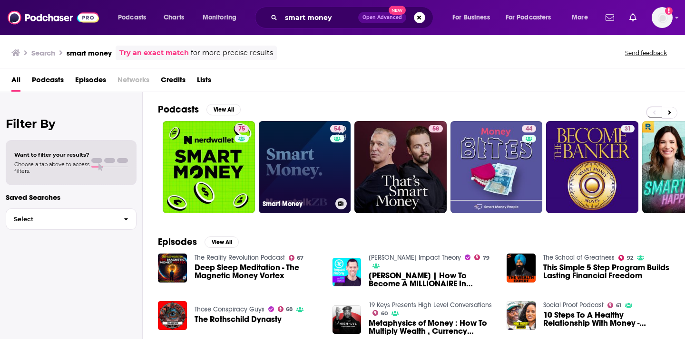
click at [324, 171] on link "54 Smart Money" at bounding box center [305, 167] width 92 height 92
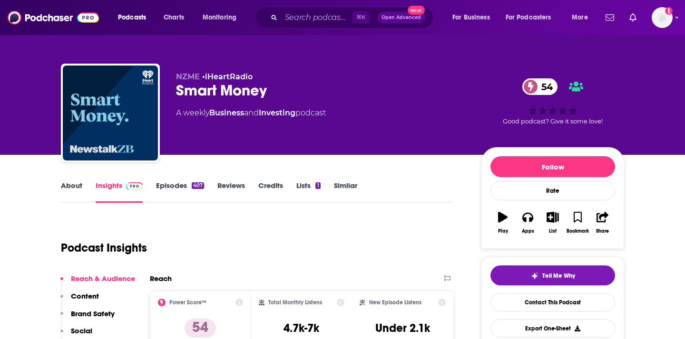
drag, startPoint x: 348, startPoint y: 110, endPoint x: 175, endPoint y: 115, distance: 173.1
click at [174, 115] on div "NZME • iHeartRadio Smart Money 54 A weekly Business and Investing podcast 54 Go…" at bounding box center [342, 115] width 563 height 103
copy div "A weekly Business and Investing podcast"
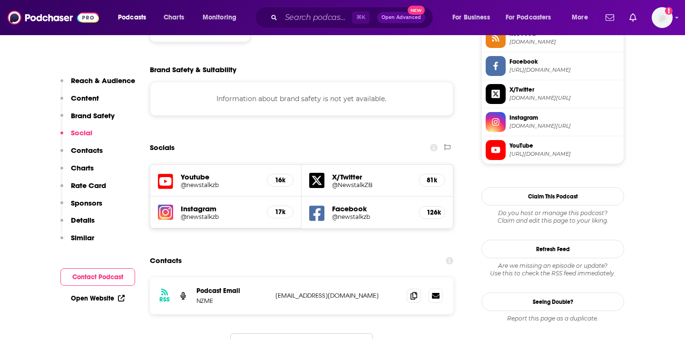
scroll to position [876, 0]
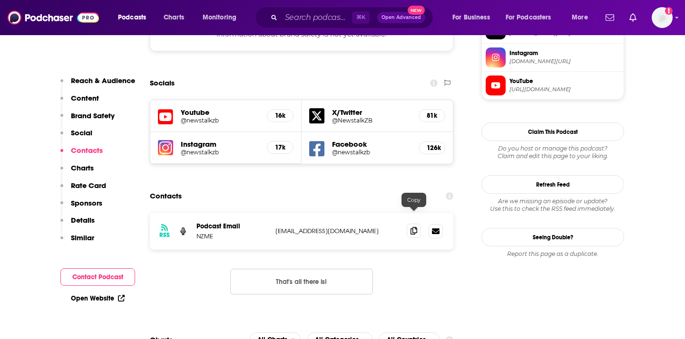
click at [408, 224] on span at bounding box center [413, 231] width 14 height 14
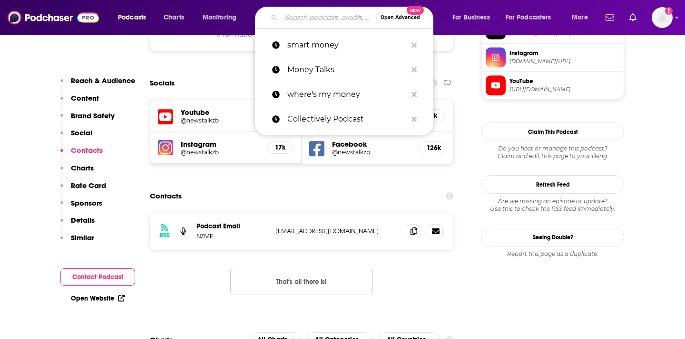
click at [312, 19] on input "Search podcasts, credits, & more..." at bounding box center [328, 17] width 95 height 15
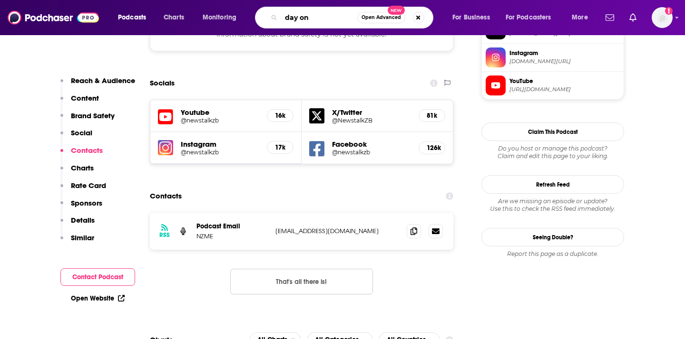
type input "day one"
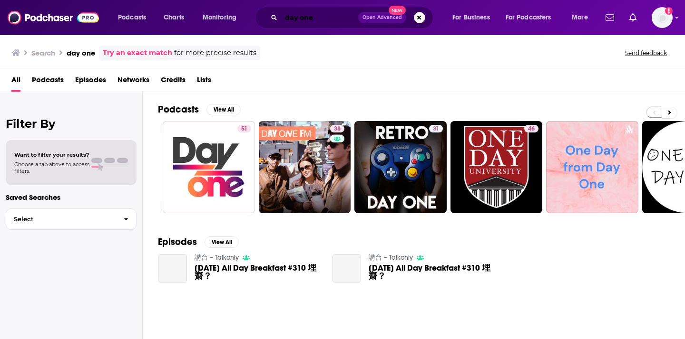
drag, startPoint x: 285, startPoint y: 18, endPoint x: 319, endPoint y: 16, distance: 33.8
click at [287, 18] on input "day one" at bounding box center [319, 17] width 77 height 15
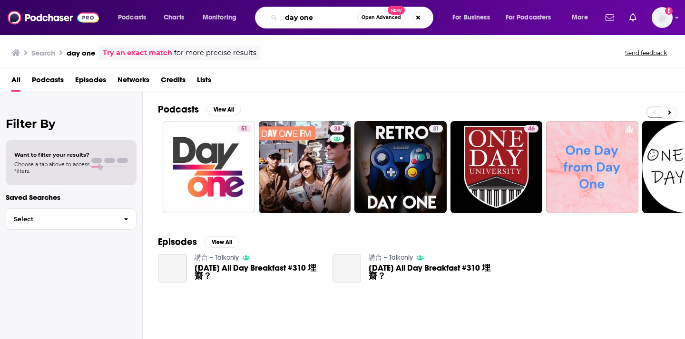
drag, startPoint x: 311, startPoint y: 16, endPoint x: 231, endPoint y: 14, distance: 80.8
click at [231, 14] on div "Podcasts Charts Monitoring day one Open Advanced New For Business For Podcaster…" at bounding box center [353, 18] width 485 height 22
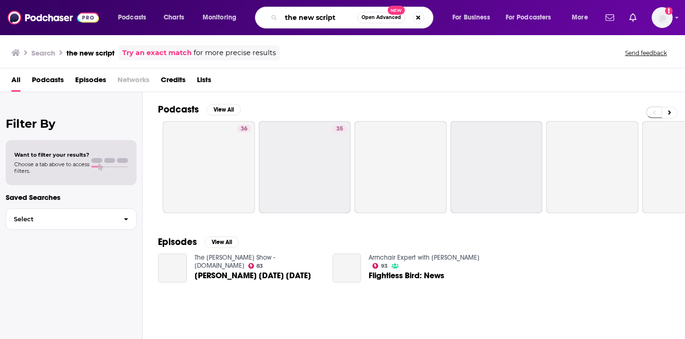
drag, startPoint x: 338, startPoint y: 17, endPoint x: 265, endPoint y: 16, distance: 72.3
click at [265, 16] on div "the new script Open Advanced New" at bounding box center [344, 18] width 178 height 22
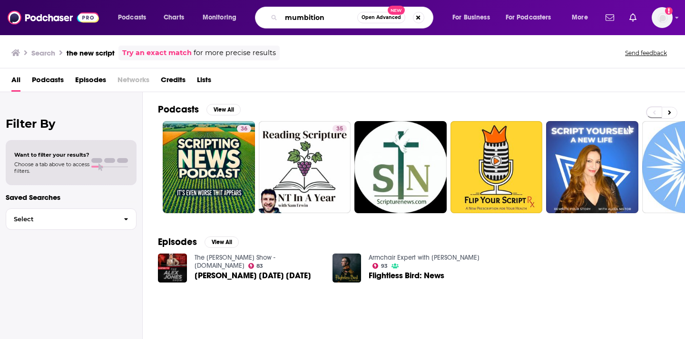
type input "mumbition"
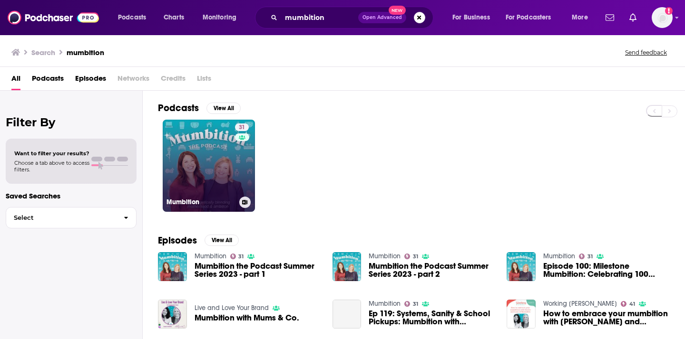
click at [232, 167] on link "31 Mumbition" at bounding box center [209, 166] width 92 height 92
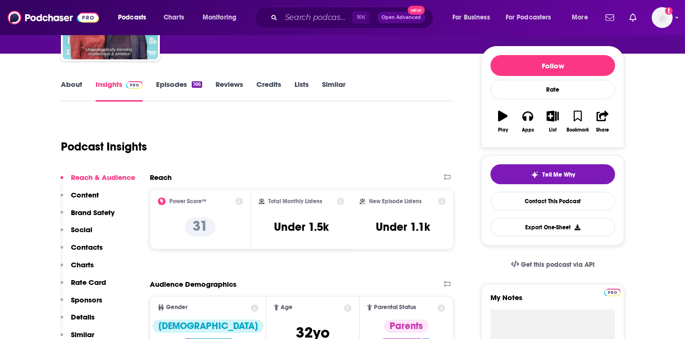
scroll to position [111, 0]
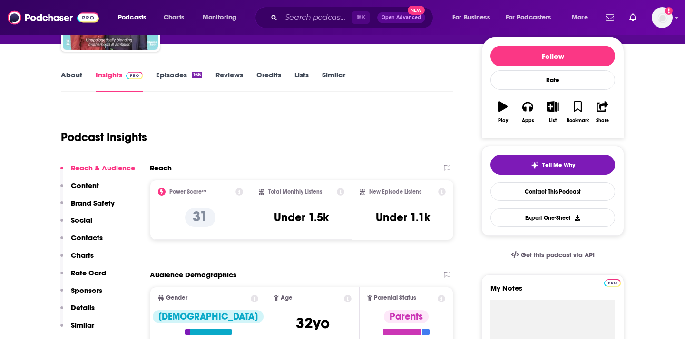
click at [85, 237] on p "Contacts" at bounding box center [87, 237] width 32 height 9
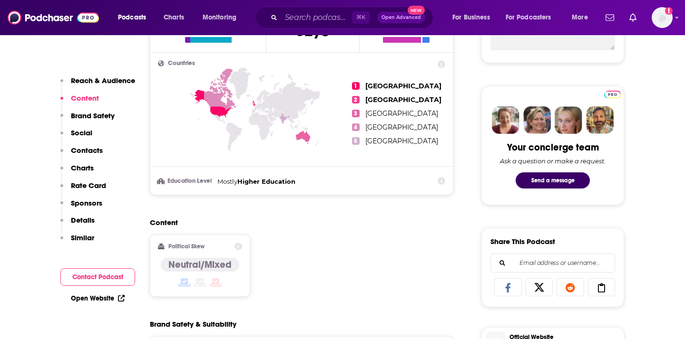
scroll to position [0, 0]
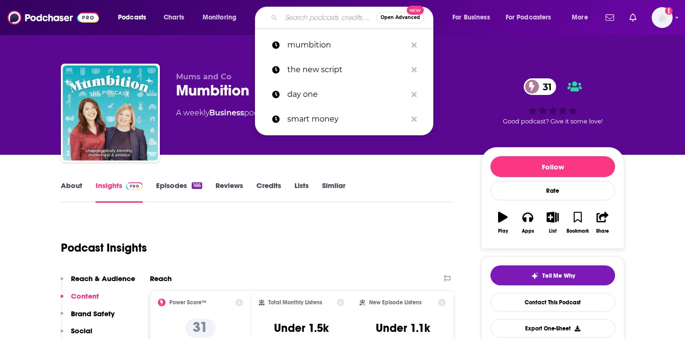
click at [319, 18] on input "Search podcasts, credits, & more..." at bounding box center [328, 17] width 95 height 15
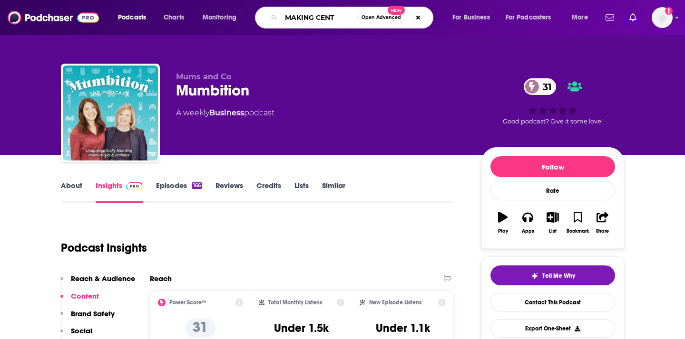
type input "MAKING CENTS"
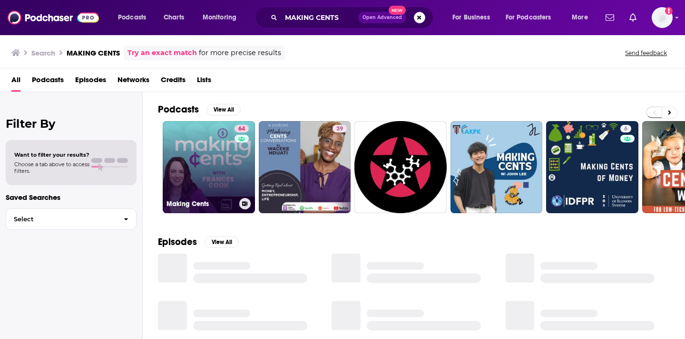
click at [230, 160] on link "64 Making Cents" at bounding box center [209, 167] width 92 height 92
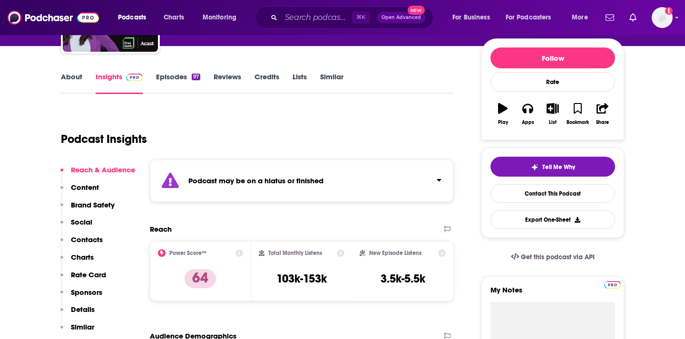
scroll to position [111, 0]
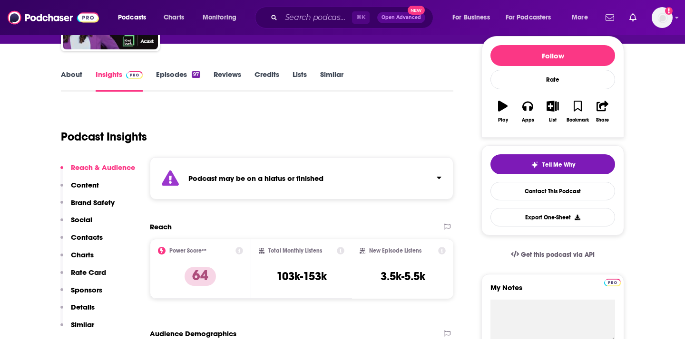
click at [391, 175] on div "Podcast may be on a hiatus or finished" at bounding box center [301, 178] width 303 height 42
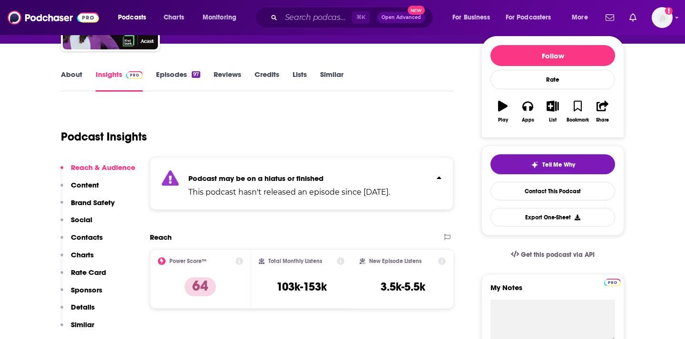
click at [390, 175] on p "Podcast may be on a hiatus or finished" at bounding box center [289, 178] width 202 height 9
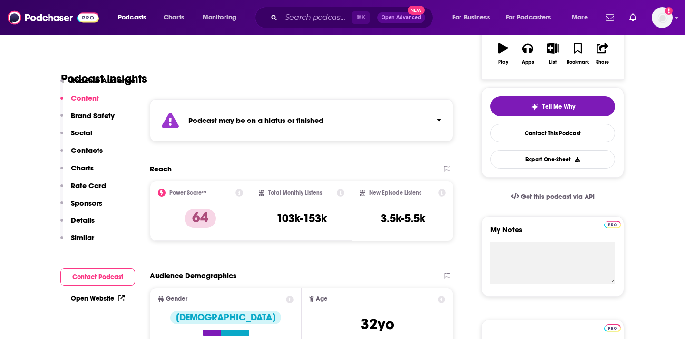
scroll to position [0, 0]
